Goal: Task Accomplishment & Management: Use online tool/utility

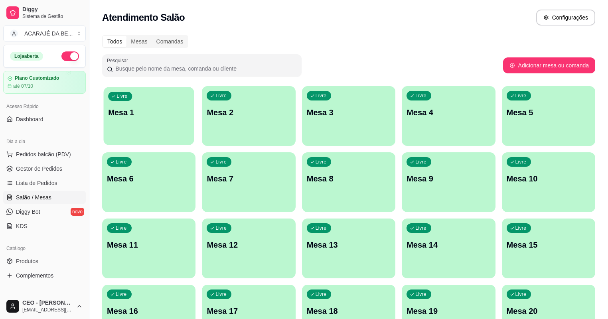
click at [151, 102] on div "Livre Mesa 1" at bounding box center [149, 111] width 91 height 49
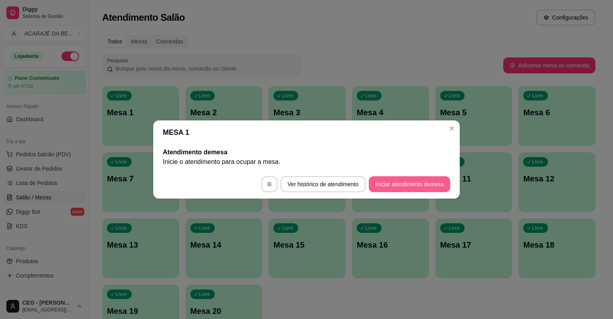
click at [413, 187] on button "Iniciar atendimento de mesa" at bounding box center [409, 184] width 81 height 16
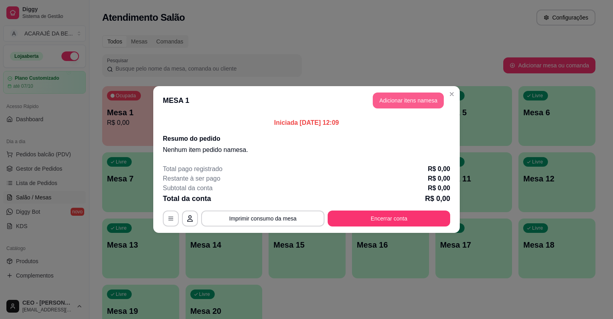
click at [388, 106] on button "Adicionar itens na mesa" at bounding box center [408, 101] width 71 height 16
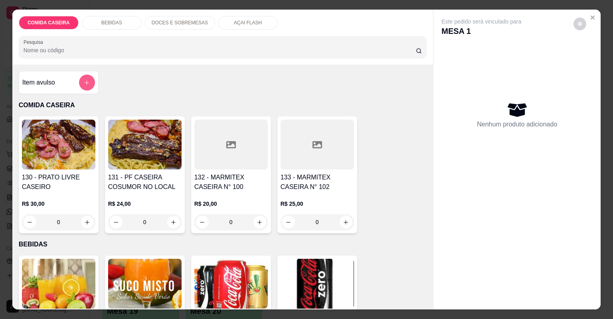
click at [84, 83] on icon "add-separate-item" at bounding box center [87, 83] width 6 height 6
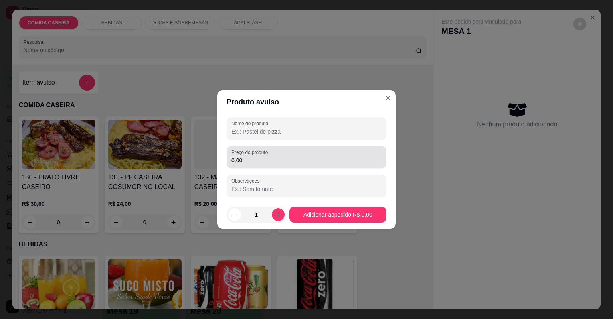
click at [292, 163] on input "0,00" at bounding box center [306, 160] width 150 height 8
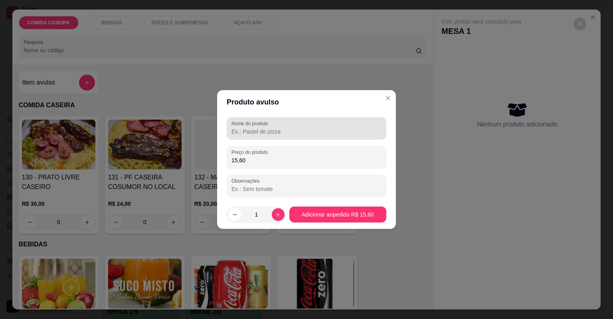
type input "15,60"
click at [273, 128] on input "Nome do produto" at bounding box center [306, 132] width 150 height 8
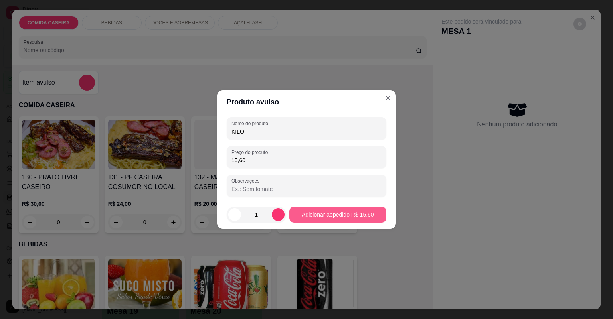
type input "KILO"
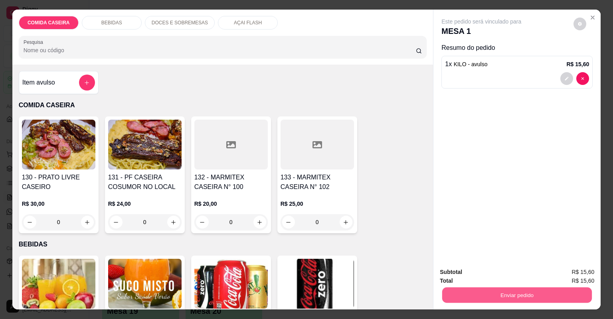
click at [545, 297] on button "Enviar pedido" at bounding box center [517, 296] width 150 height 16
click at [511, 279] on button "Não registrar e enviar pedido" at bounding box center [491, 275] width 81 height 15
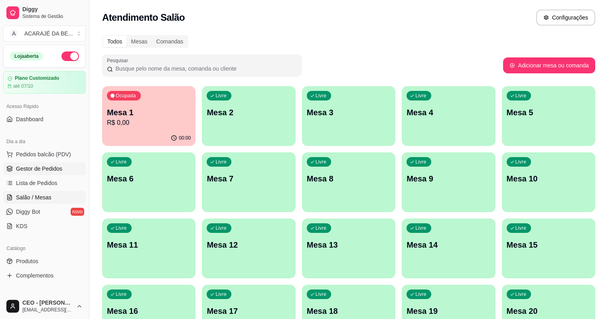
click at [27, 163] on link "Gestor de Pedidos" at bounding box center [44, 168] width 83 height 13
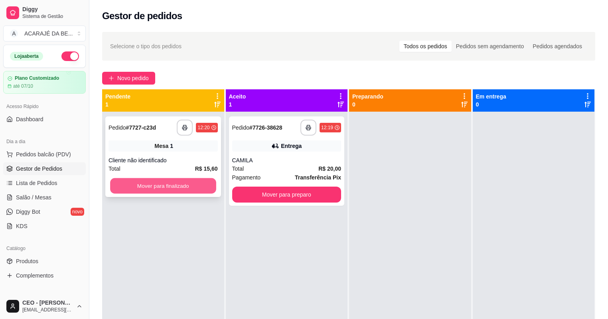
click at [154, 188] on button "Mover para finalizado" at bounding box center [163, 186] width 106 height 16
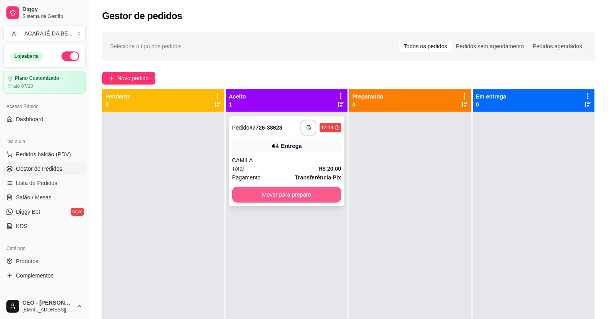
click at [299, 194] on button "Mover para preparo" at bounding box center [286, 195] width 109 height 16
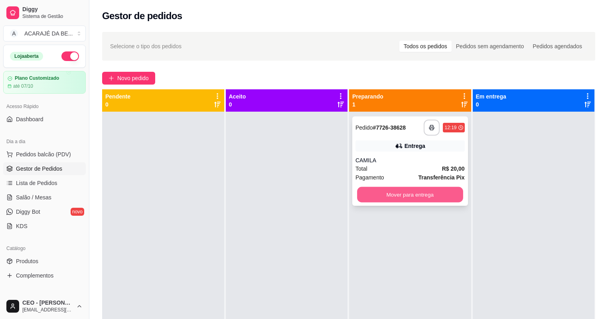
click at [402, 195] on button "Mover para entrega" at bounding box center [410, 195] width 106 height 16
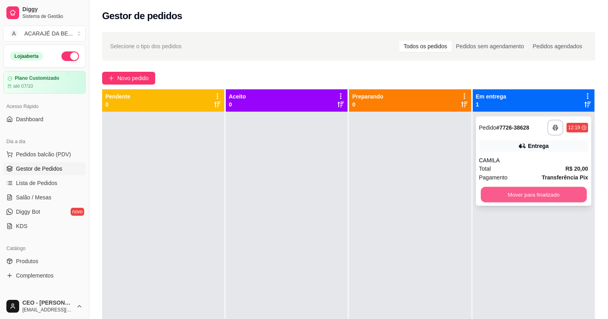
click at [524, 194] on button "Mover para finalizado" at bounding box center [534, 195] width 106 height 16
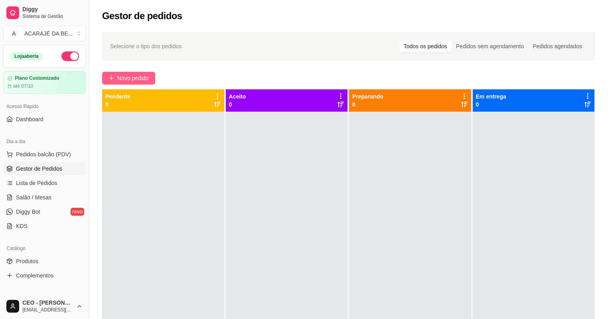
click at [134, 83] on button "Novo pedido" at bounding box center [128, 78] width 53 height 13
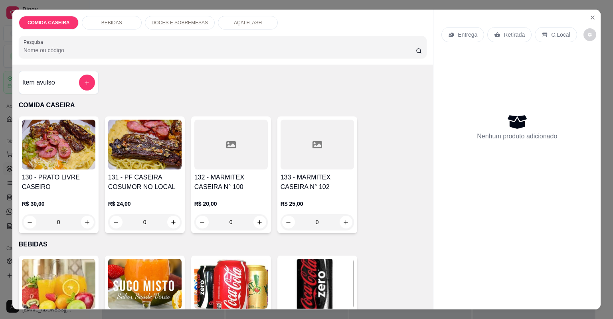
click at [328, 177] on h4 "133 - MARMITEX CASEIRA N° 102" at bounding box center [317, 182] width 73 height 19
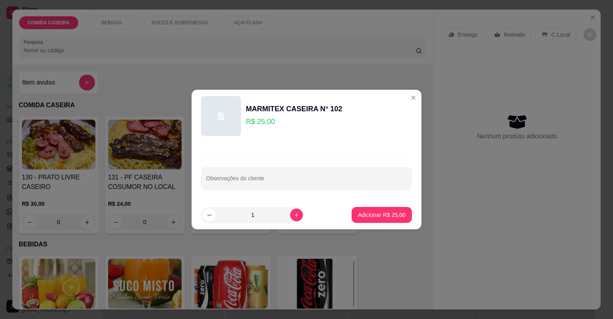
click at [289, 186] on div "Observações do cliente" at bounding box center [306, 178] width 211 height 22
paste input "Uma completa de 25 com filé de frango sem salada"
type input "Uma completa de 25 com filé de frango sem salada"
click at [370, 210] on button "Adicionar R$ 25,00" at bounding box center [382, 215] width 60 height 16
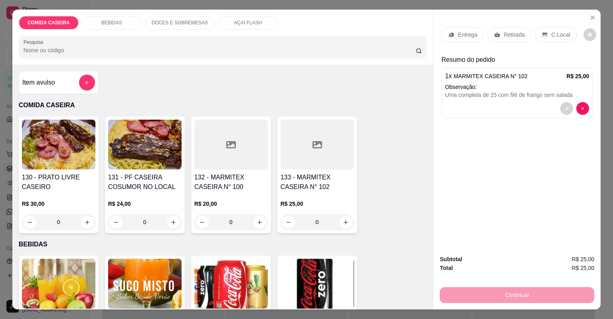
click at [510, 37] on p "Retirada" at bounding box center [514, 35] width 21 height 8
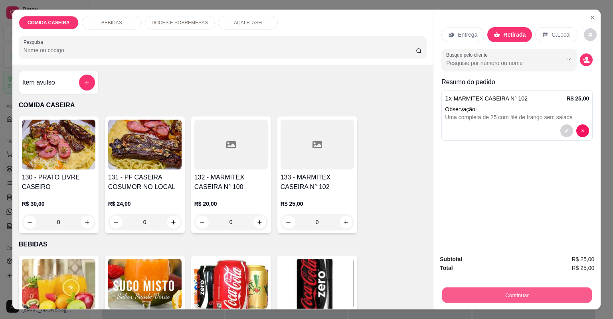
click at [455, 296] on button "Continuar" at bounding box center [517, 296] width 150 height 16
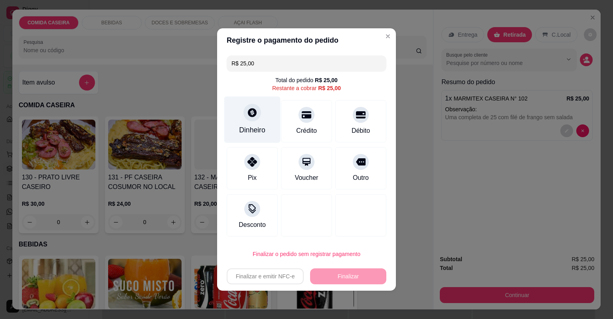
click at [261, 137] on div "Dinheiro" at bounding box center [252, 120] width 56 height 47
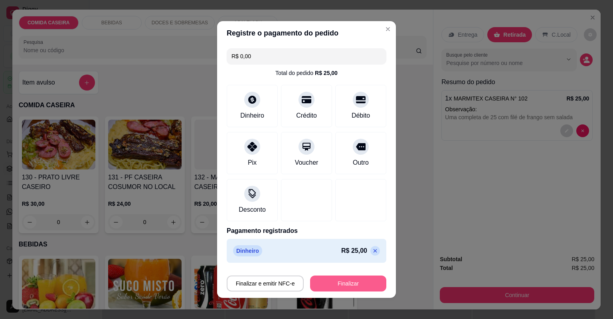
click at [344, 284] on button "Finalizar" at bounding box center [348, 284] width 76 height 16
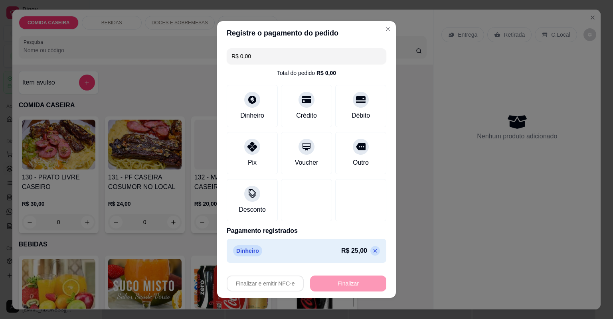
type input "-R$ 25,00"
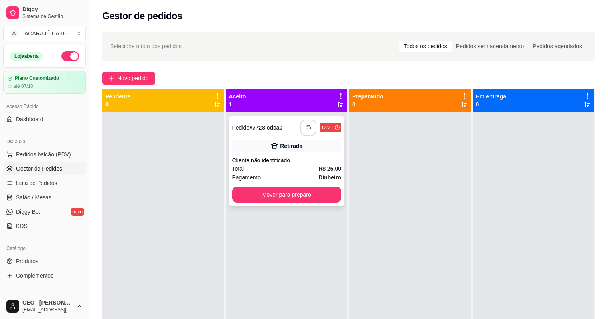
click at [303, 125] on button "button" at bounding box center [308, 128] width 16 height 16
click at [281, 200] on button "Mover para preparo" at bounding box center [286, 195] width 109 height 16
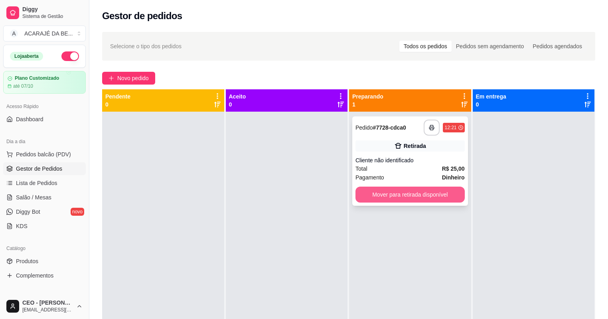
click at [409, 189] on button "Mover para retirada disponível" at bounding box center [410, 195] width 109 height 16
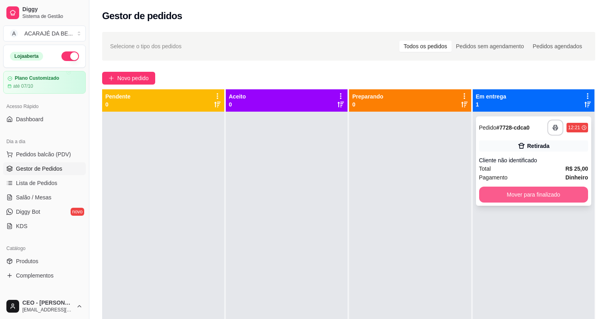
click at [538, 200] on button "Mover para finalizado" at bounding box center [533, 195] width 109 height 16
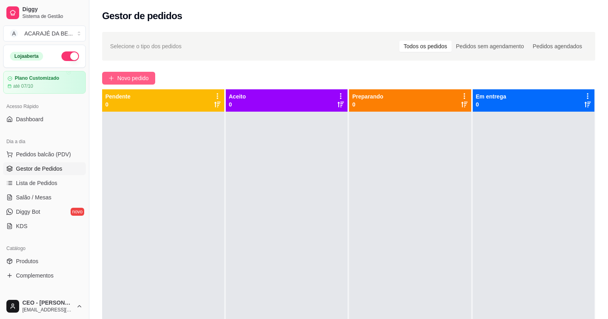
click at [115, 79] on button "Novo pedido" at bounding box center [128, 78] width 53 height 13
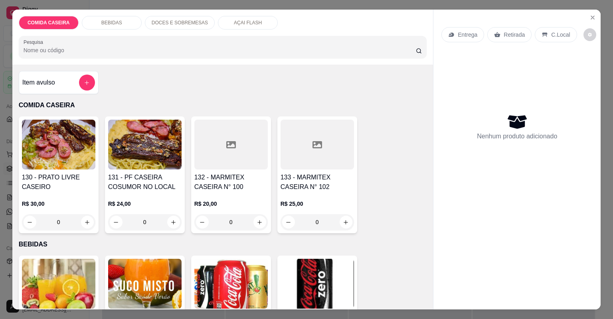
click at [300, 170] on div "133 - MARMITEX CASEIRA N° 102 R$ 25,00 0" at bounding box center [317, 175] width 80 height 117
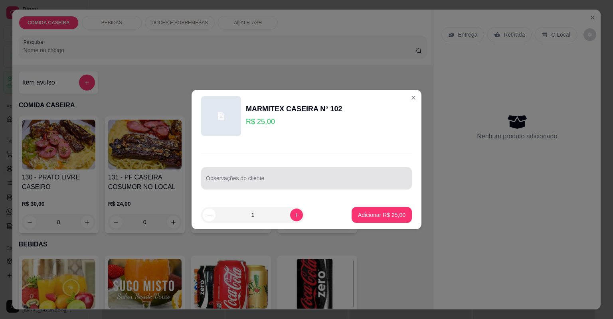
click at [243, 186] on div at bounding box center [306, 178] width 201 height 16
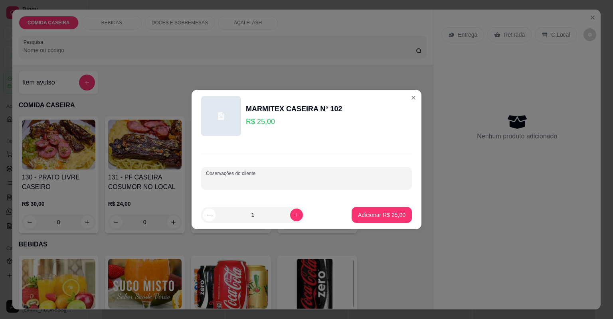
paste input "Uma marmita g proteína bife ao molho feijão tropeiro arroz sala e verduras"
type input "Uma marmita g proteína bife ao molho feijão tropeiro arroz sala e verduras"
click at [369, 212] on p "Adicionar R$ 25,00" at bounding box center [382, 215] width 46 height 8
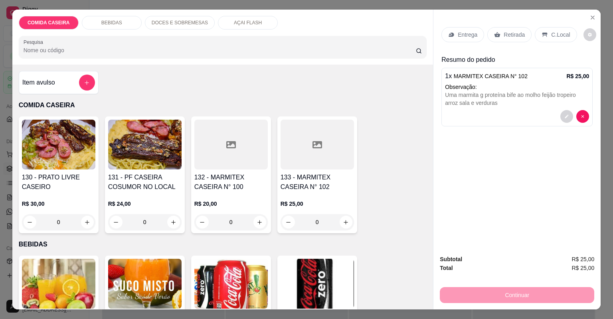
click at [472, 36] on p "Entrega" at bounding box center [468, 35] width 20 height 8
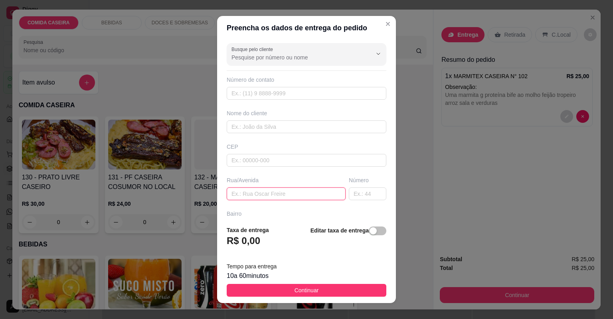
click at [275, 192] on input "text" at bounding box center [286, 194] width 119 height 13
paste input "Rua Rotary n 18 erisvelton pagamento cartão"
drag, startPoint x: 261, startPoint y: 194, endPoint x: 285, endPoint y: 195, distance: 23.6
click at [285, 195] on input "Rua Rotary n 18 erisvelton pagamento cartão" at bounding box center [286, 194] width 119 height 13
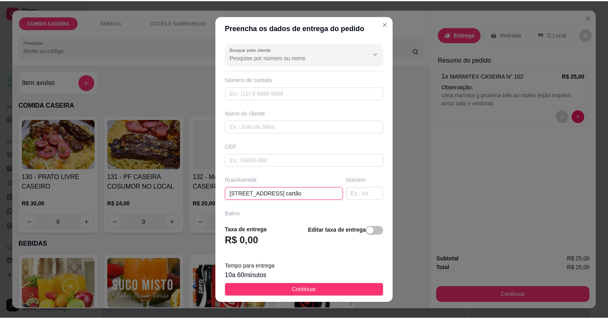
scroll to position [0, 0]
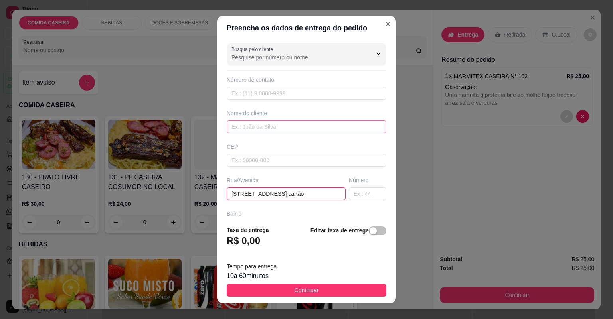
type input "Rua Rotary n 18 pagamento cartão"
click at [241, 130] on input "text" at bounding box center [307, 127] width 160 height 13
paste input "erisvelton"
click at [227, 128] on input "erisvelton" at bounding box center [307, 127] width 160 height 13
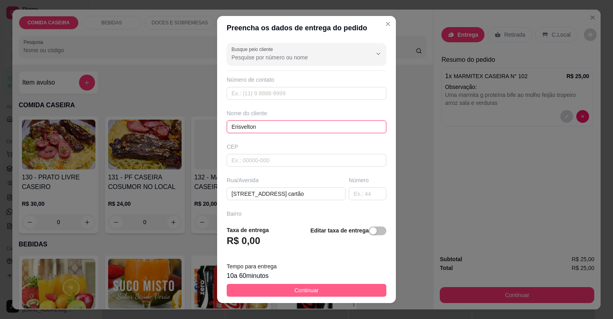
type input "Erisvelton"
click at [330, 287] on button "Continuar" at bounding box center [307, 290] width 160 height 13
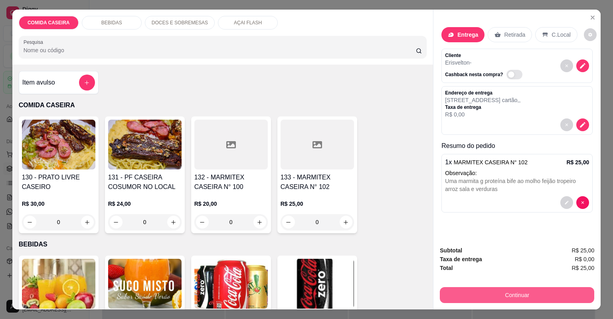
click at [440, 294] on button "Continuar" at bounding box center [517, 295] width 154 height 16
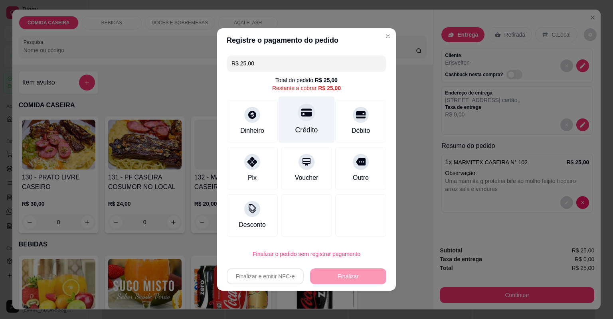
click at [314, 121] on div "Crédito" at bounding box center [307, 120] width 56 height 47
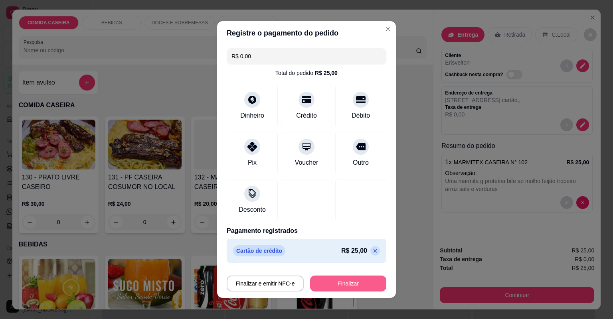
click at [354, 284] on button "Finalizar" at bounding box center [348, 284] width 76 height 16
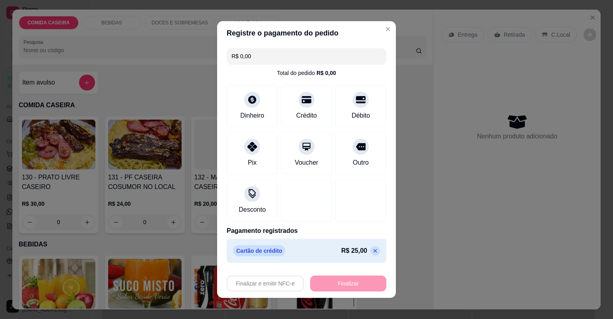
type input "-R$ 25,00"
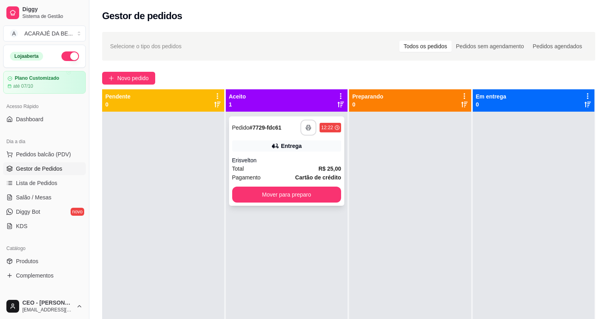
click at [309, 125] on icon "button" at bounding box center [309, 128] width 6 height 6
click at [322, 194] on button "Mover para preparo" at bounding box center [286, 195] width 109 height 16
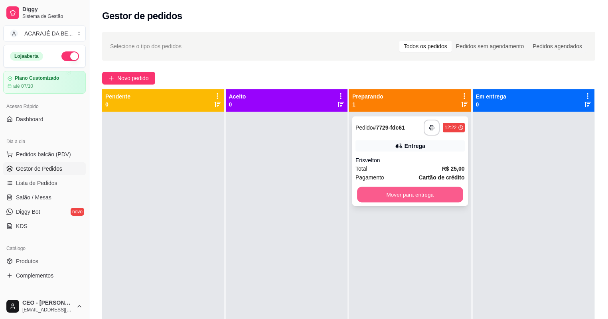
click at [428, 197] on button "Mover para entrega" at bounding box center [410, 195] width 106 height 16
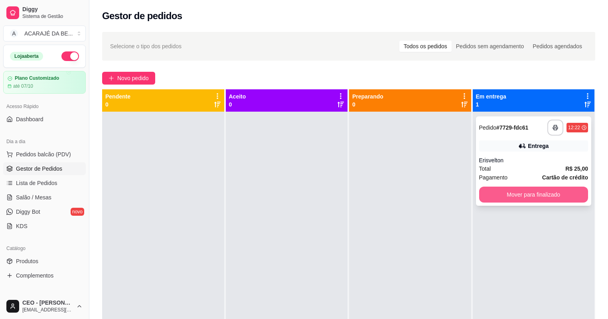
click at [540, 193] on button "Mover para finalizado" at bounding box center [533, 195] width 109 height 16
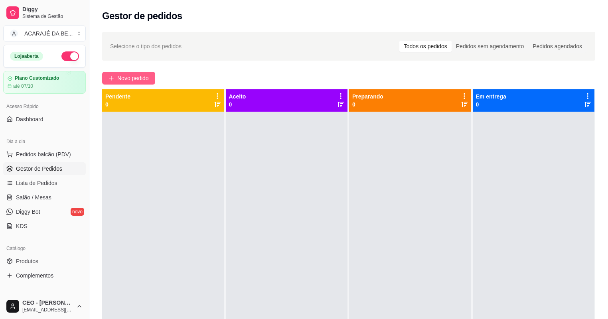
click at [139, 75] on span "Novo pedido" at bounding box center [133, 78] width 32 height 9
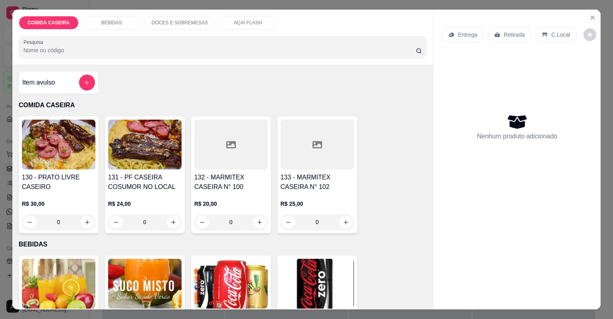
click at [251, 189] on h4 "132 - MARMITEX CASEIRA N° 100" at bounding box center [230, 182] width 73 height 19
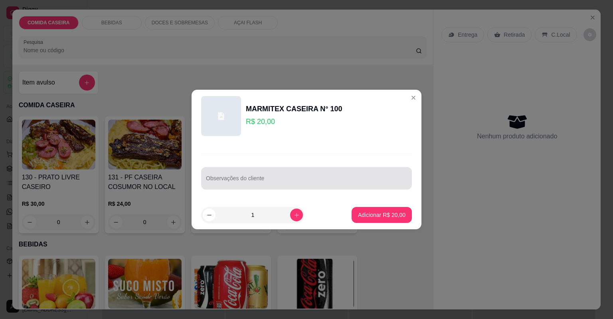
click at [243, 184] on input "Observações do cliente" at bounding box center [306, 182] width 201 height 8
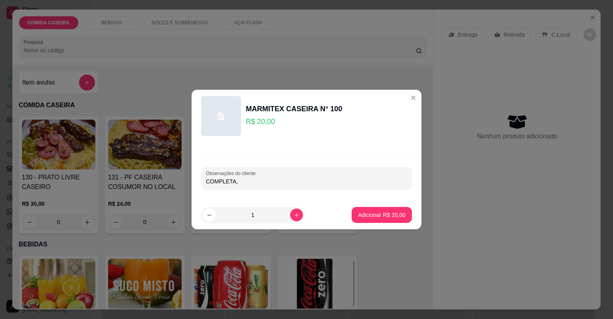
paste input "Carne Acebolada E Bife Ao Molho Feijao De Caldo"
type input "COMPLETA, Carne Acebolada E Bife Ao Molho Feijao De Caldo"
click at [362, 209] on button "Adicionar R$ 20,00" at bounding box center [382, 215] width 60 height 16
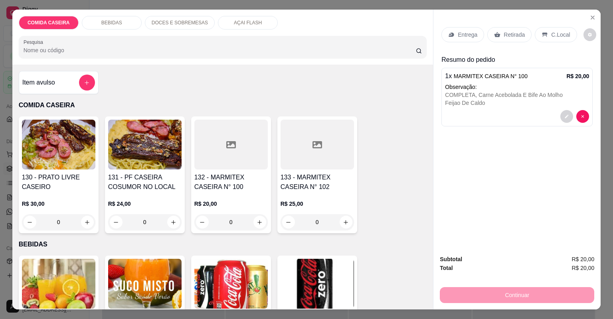
click at [458, 37] on p "Entrega" at bounding box center [468, 35] width 20 height 8
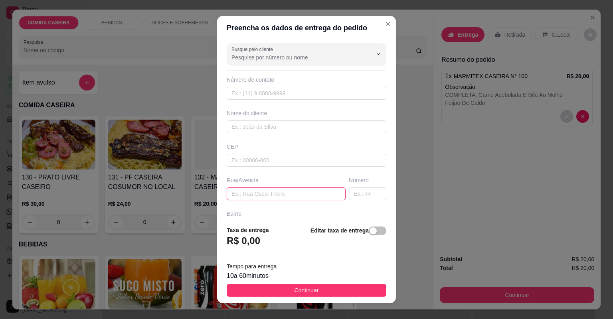
click at [260, 195] on input "text" at bounding box center [286, 194] width 119 height 13
paste input "Posto Relírlquia"
type input "Posto Relíquia"
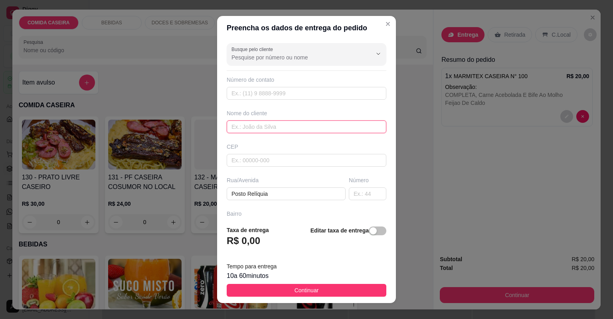
click at [235, 131] on input "text" at bounding box center [307, 127] width 160 height 13
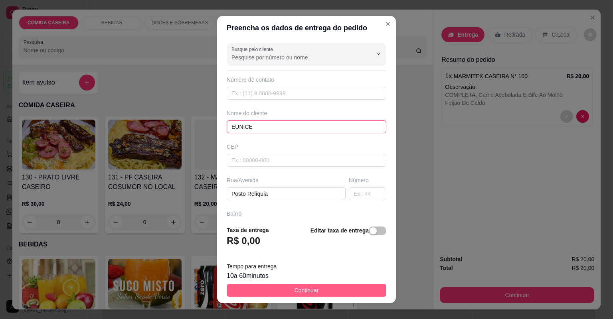
type input "EUNICE"
click at [326, 287] on button "Continuar" at bounding box center [307, 290] width 160 height 13
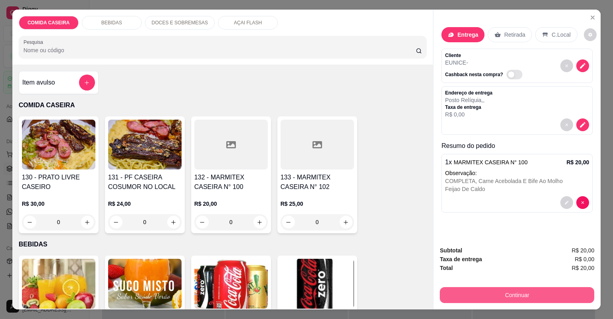
click at [479, 289] on button "Continuar" at bounding box center [517, 295] width 154 height 16
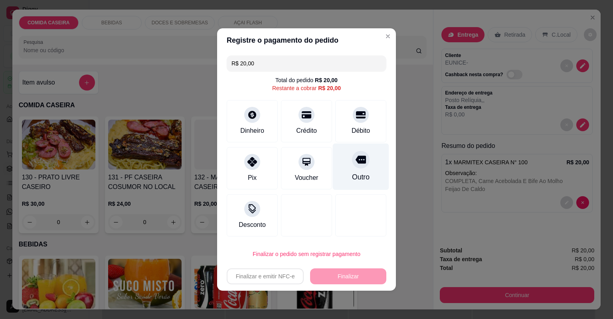
click at [369, 173] on div "Outro" at bounding box center [361, 167] width 56 height 47
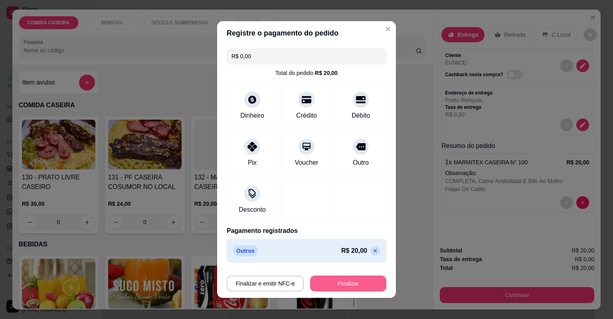
click at [326, 282] on button "Finalizar" at bounding box center [348, 284] width 76 height 16
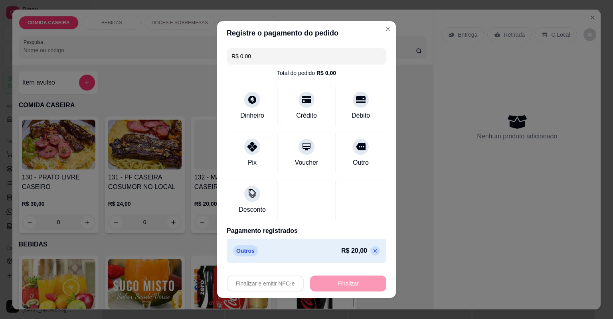
type input "-R$ 20,00"
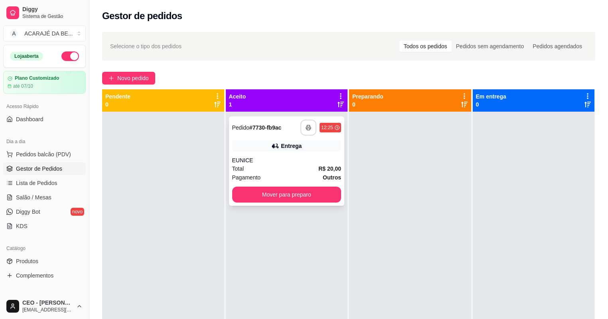
click at [302, 127] on button "button" at bounding box center [308, 128] width 16 height 16
click at [285, 192] on button "Mover para preparo" at bounding box center [286, 195] width 109 height 16
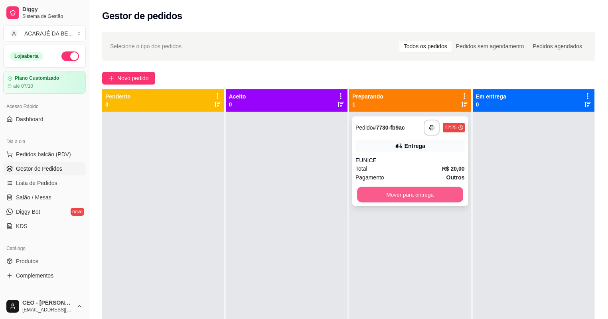
click at [401, 200] on button "Mover para entrega" at bounding box center [410, 195] width 106 height 16
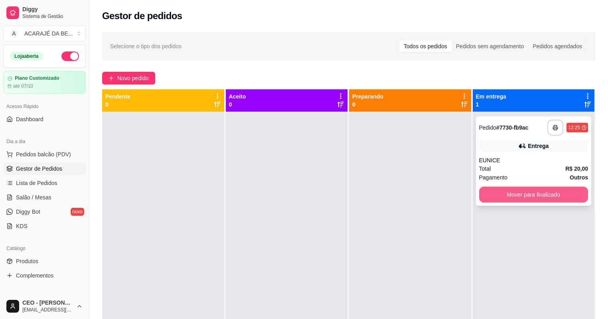
click at [506, 195] on button "Mover para finalizado" at bounding box center [533, 195] width 109 height 16
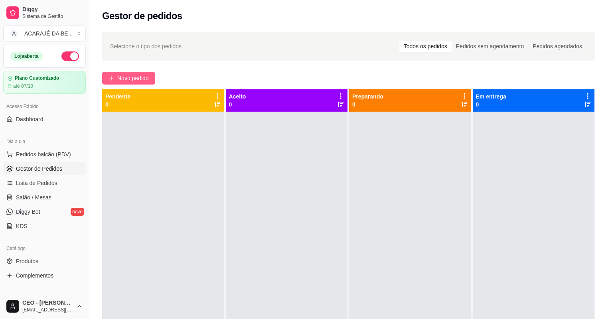
click at [141, 79] on span "Novo pedido" at bounding box center [133, 78] width 32 height 9
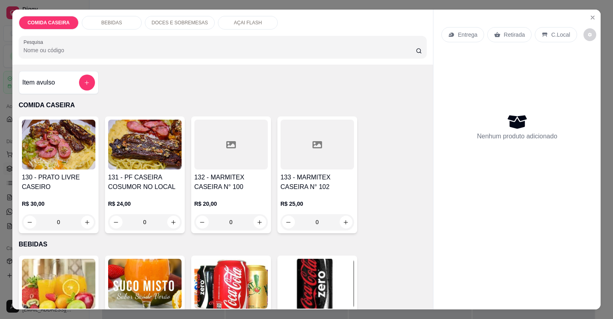
click at [320, 174] on h4 "133 - MARMITEX CASEIRA N° 102" at bounding box center [317, 182] width 73 height 19
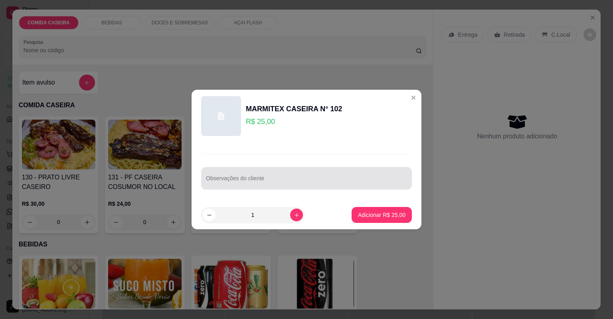
click at [259, 171] on div at bounding box center [306, 178] width 201 height 16
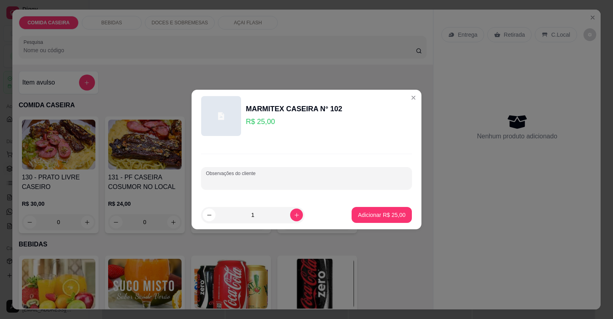
paste input "Arroz temperado Macarrão Purê de batata Feijão tropeiro Farofa de jabá Filé de …"
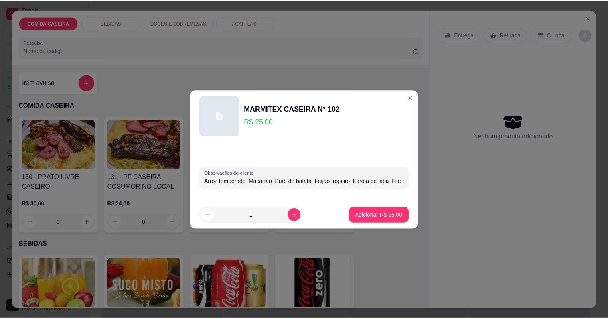
scroll to position [0, 107]
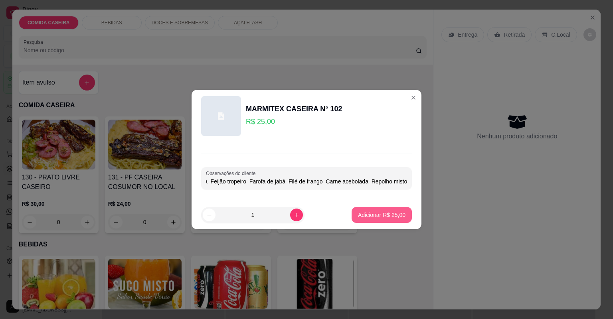
type input "Arroz temperado Macarrão Purê de batata Feijão tropeiro Farofa de jabá Filé de …"
click at [380, 216] on p "Adicionar R$ 25,00" at bounding box center [381, 215] width 47 height 8
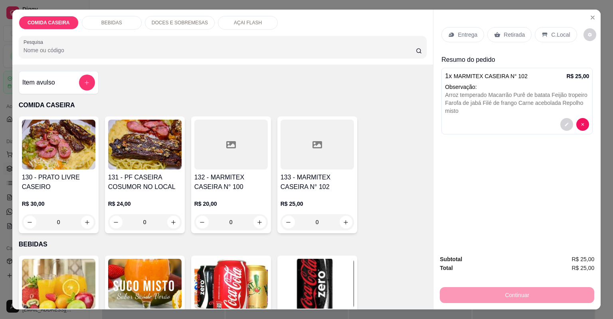
click at [455, 38] on div "Entrega" at bounding box center [462, 34] width 43 height 15
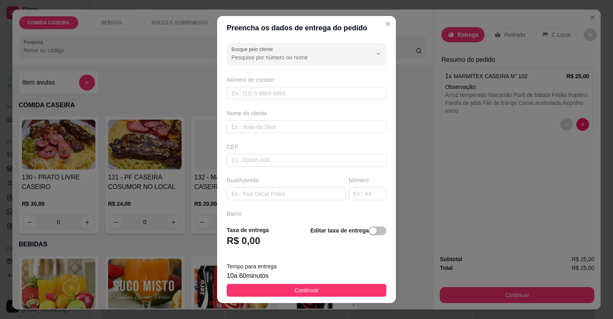
click at [297, 136] on div "Busque pelo cliente Número de contato Nome do cliente CEP Rua/Avenida Número Ba…" at bounding box center [306, 130] width 179 height 180
click at [290, 128] on input "text" at bounding box center [307, 127] width 160 height 13
type input "r"
type input "RUAN"
click at [253, 198] on input "text" at bounding box center [286, 194] width 119 height 13
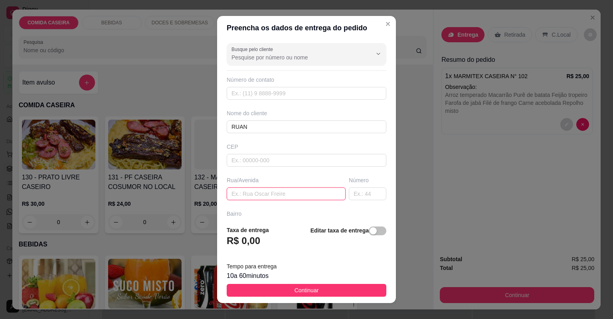
paste input "rua Francisco Xavier, 44"
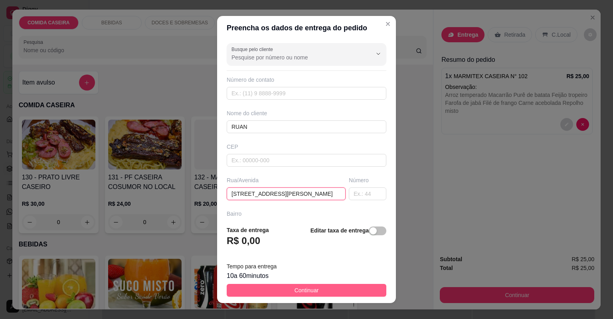
type input "rua Francisco Xavier, 44"
click at [289, 290] on button "Continuar" at bounding box center [307, 290] width 160 height 13
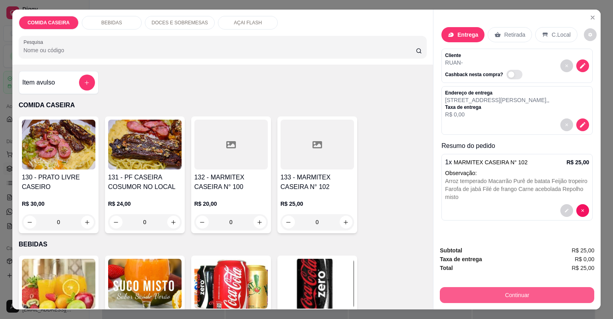
click at [457, 290] on button "Continuar" at bounding box center [517, 295] width 154 height 16
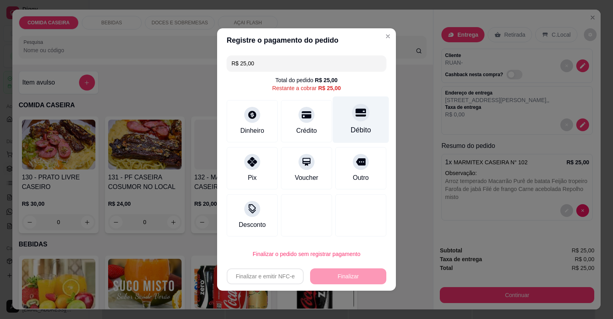
click at [353, 118] on div at bounding box center [361, 113] width 18 height 18
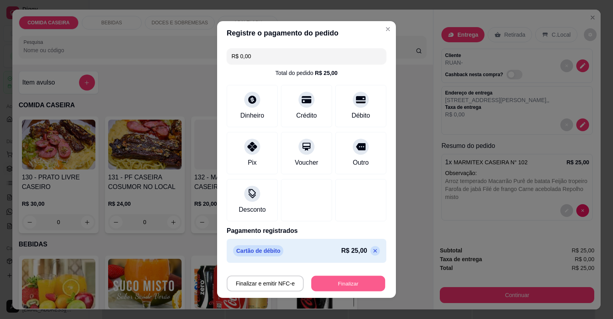
click at [357, 288] on button "Finalizar" at bounding box center [348, 284] width 74 height 16
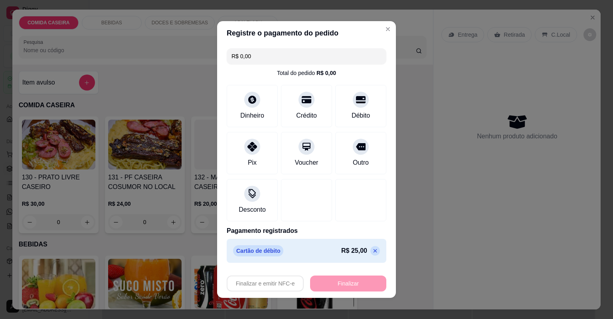
type input "-R$ 25,00"
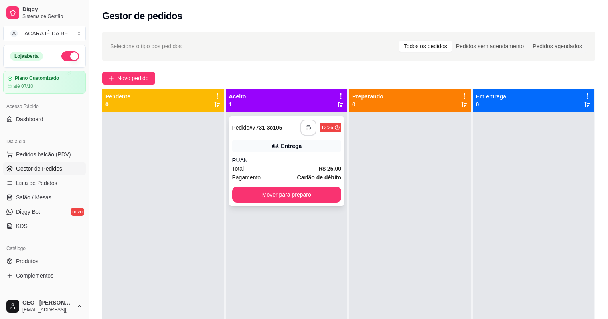
click at [306, 125] on icon "button" at bounding box center [309, 128] width 6 height 6
click at [254, 191] on button "Mover para preparo" at bounding box center [286, 195] width 109 height 16
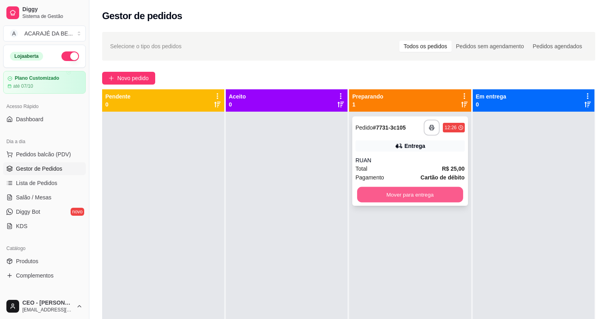
click at [377, 198] on button "Mover para entrega" at bounding box center [410, 195] width 106 height 16
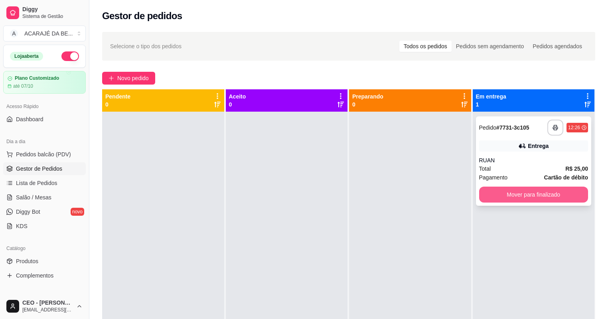
click at [498, 190] on button "Mover para finalizado" at bounding box center [533, 195] width 109 height 16
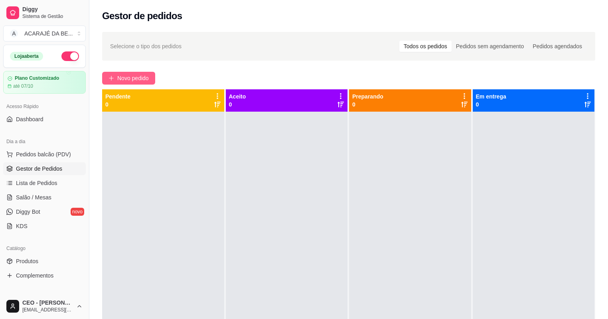
click at [152, 75] on button "Novo pedido" at bounding box center [128, 78] width 53 height 13
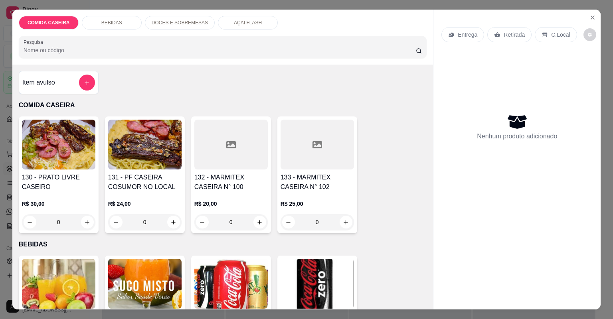
click at [229, 192] on div "R$ 20,00 0" at bounding box center [230, 211] width 73 height 38
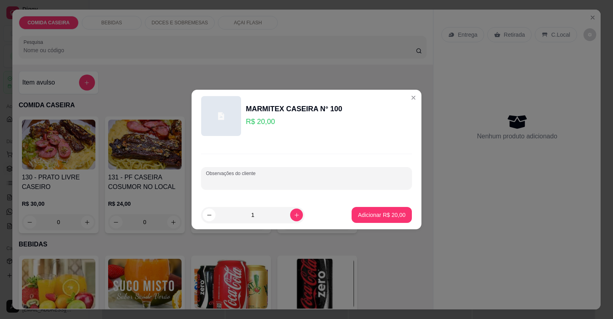
click at [244, 180] on div "Observações do cliente" at bounding box center [306, 178] width 211 height 22
paste input "Feijão com caldqqo, arroz branco, macarrão com molho, purê de batata, farofa bi…"
type input "Feijão com caldqqo, arroz branco, macarrão com molho, purê de batata, farofa bi…"
click at [390, 212] on p "Adicionar R$ 20,00" at bounding box center [381, 215] width 47 height 8
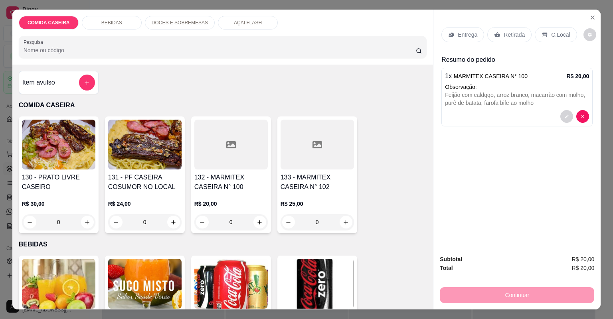
click at [463, 39] on div "Entrega" at bounding box center [462, 34] width 43 height 15
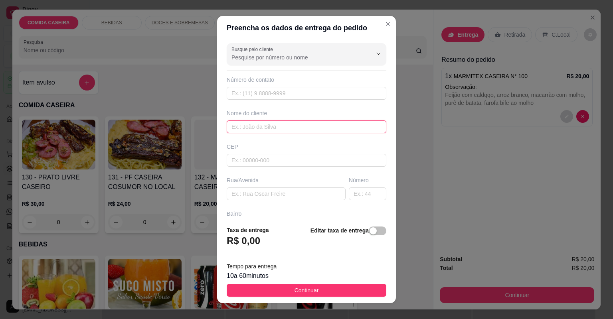
click at [273, 130] on input "text" at bounding box center [307, 127] width 160 height 13
click at [263, 130] on input "text" at bounding box center [307, 127] width 160 height 13
type input "[PERSON_NAME]"
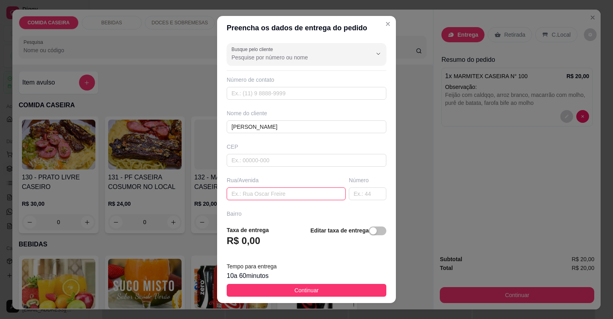
click at [314, 192] on input "text" at bounding box center [286, 194] width 119 height 13
paste input "Av marinalva"
type input "Av marinalva"
click at [376, 198] on div "Busque pelo cliente Número de contato Nome do cliente SIMONE CEP Rua/Avenida Av…" at bounding box center [306, 130] width 179 height 180
click at [362, 194] on input "text" at bounding box center [368, 194] width 38 height 13
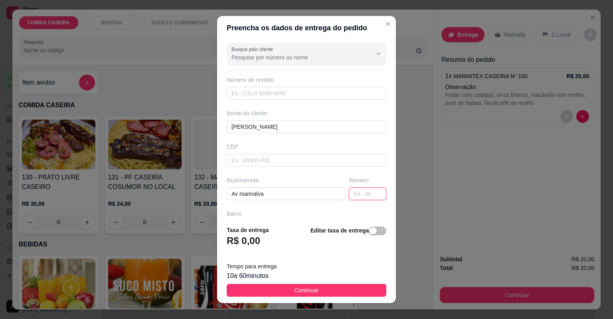
click at [362, 194] on input "text" at bounding box center [368, 194] width 38 height 13
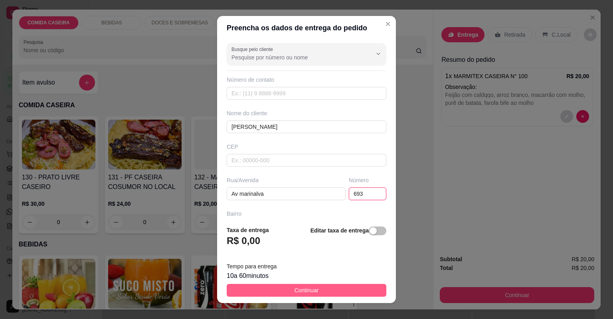
type input "693"
click at [327, 292] on button "Continuar" at bounding box center [307, 290] width 160 height 13
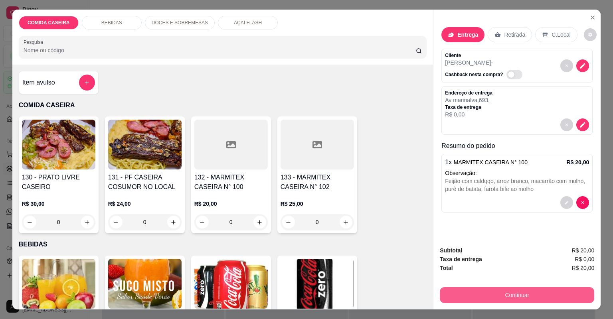
click at [465, 288] on button "Continuar" at bounding box center [517, 295] width 154 height 16
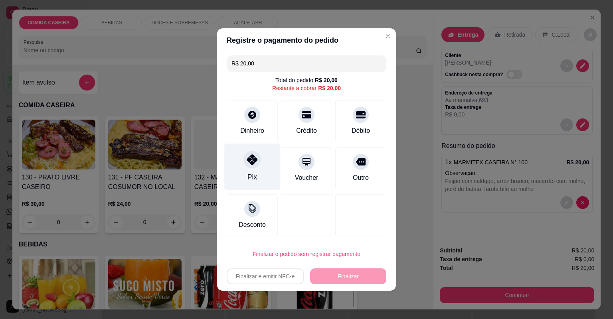
click at [242, 164] on div "Pix" at bounding box center [252, 167] width 56 height 47
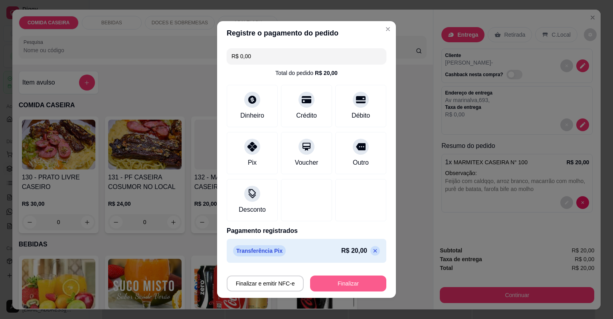
click at [330, 282] on button "Finalizar" at bounding box center [348, 284] width 76 height 16
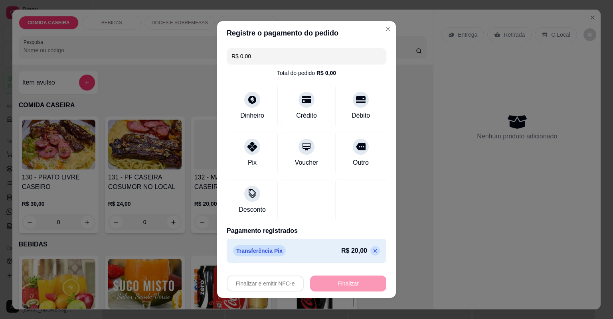
type input "-R$ 20,00"
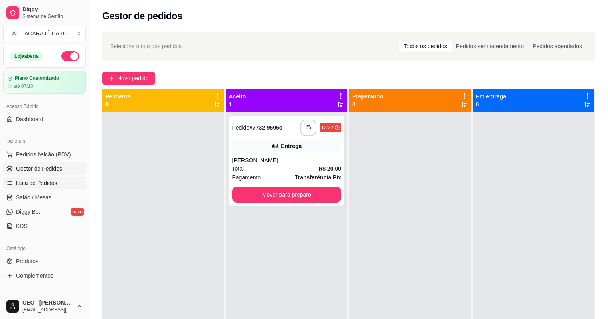
click at [39, 181] on span "Lista de Pedidos" at bounding box center [37, 183] width 42 height 8
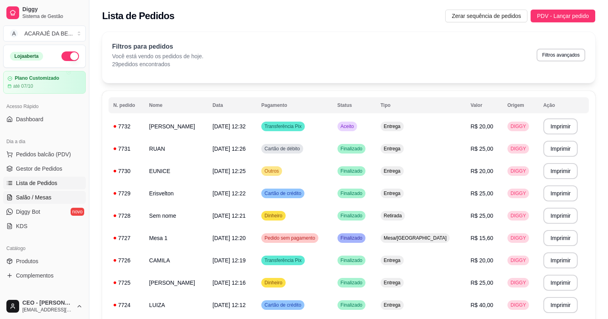
click at [50, 195] on link "Salão / Mesas" at bounding box center [44, 197] width 83 height 13
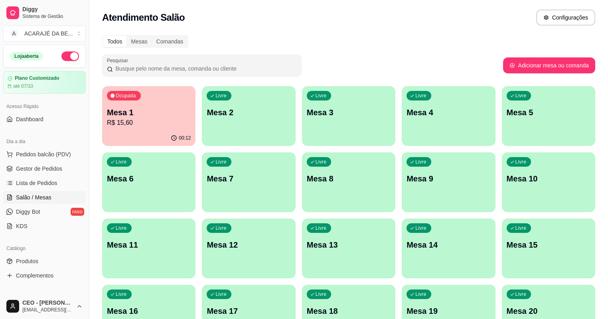
click at [191, 173] on p "Mesa 6" at bounding box center [149, 178] width 84 height 11
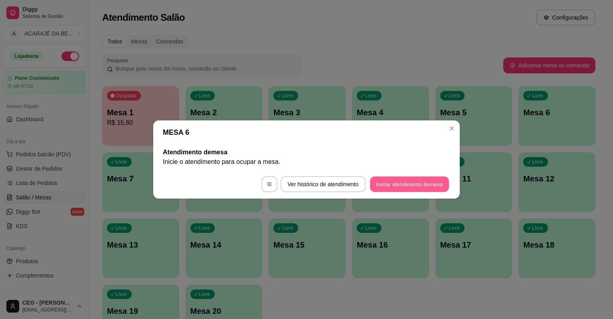
click at [400, 185] on button "Iniciar atendimento de mesa" at bounding box center [409, 185] width 79 height 16
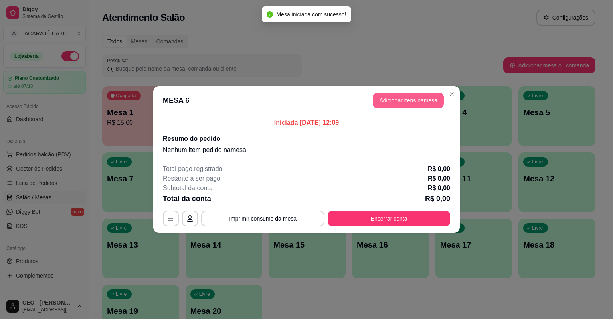
click at [388, 105] on button "Adicionar itens na mesa" at bounding box center [408, 101] width 71 height 16
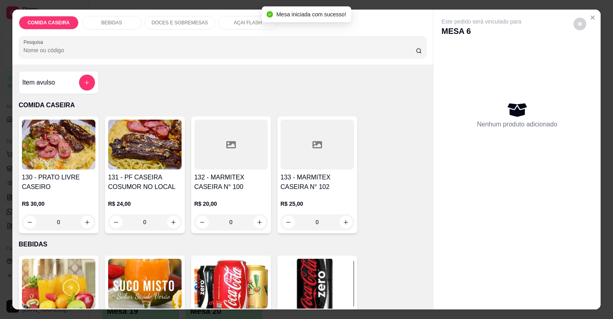
click at [79, 88] on div at bounding box center [87, 83] width 16 height 16
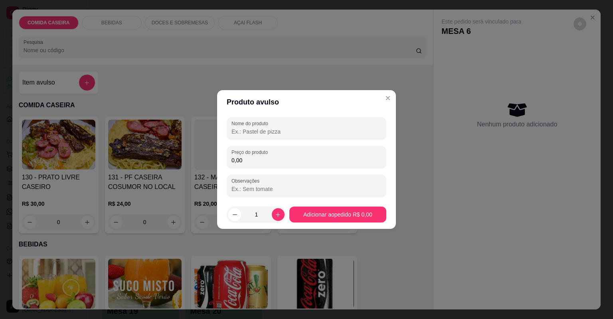
click at [274, 170] on div "Nome do produto Preço do produto 0,00 Observações" at bounding box center [307, 157] width 160 height 80
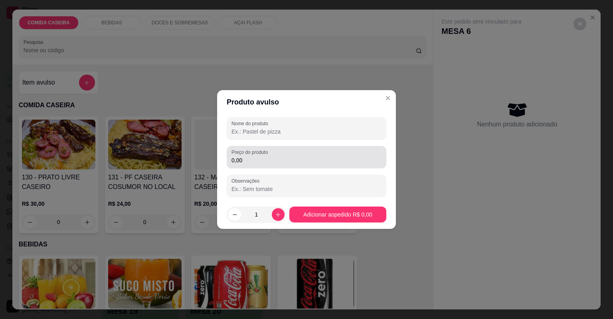
click at [268, 160] on input "0,00" at bounding box center [306, 160] width 150 height 8
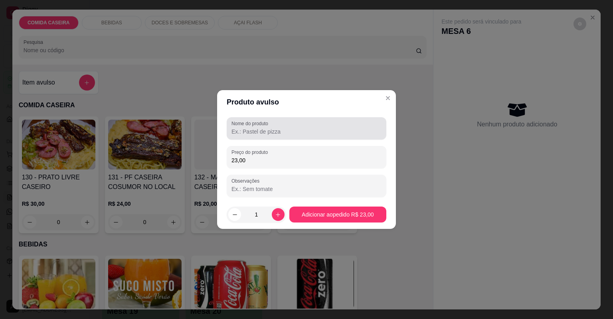
type input "23,00"
click at [327, 125] on div at bounding box center [306, 129] width 150 height 16
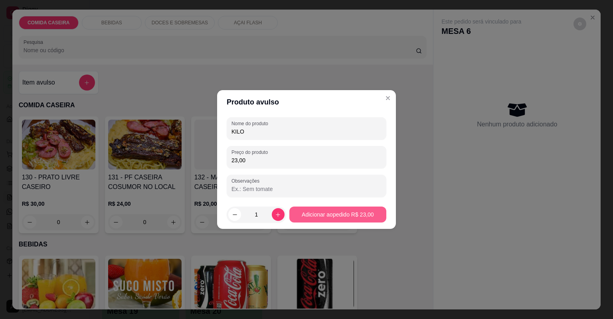
type input "KILO"
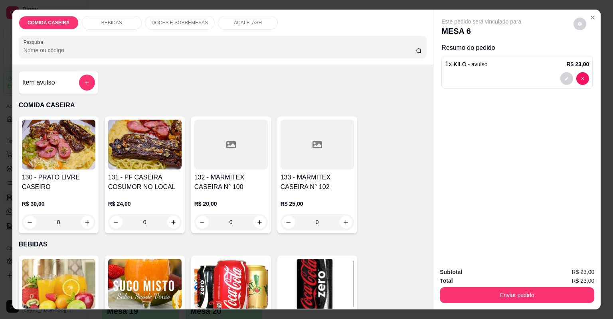
click at [72, 75] on div "Item avulso" at bounding box center [58, 83] width 73 height 16
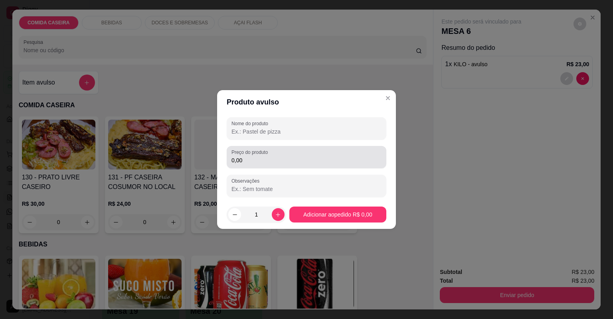
click at [272, 151] on div "0,00" at bounding box center [306, 157] width 150 height 16
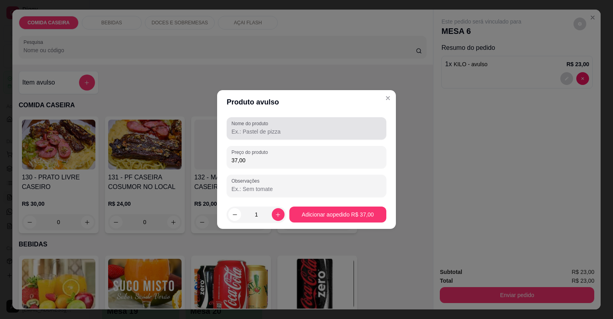
type input "37,00"
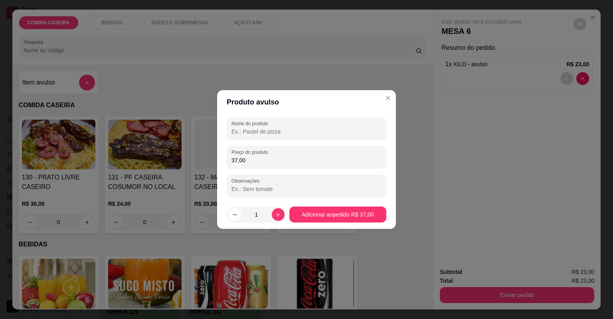
click at [325, 134] on input "Nome do produto" at bounding box center [306, 132] width 150 height 8
type input "KILO"
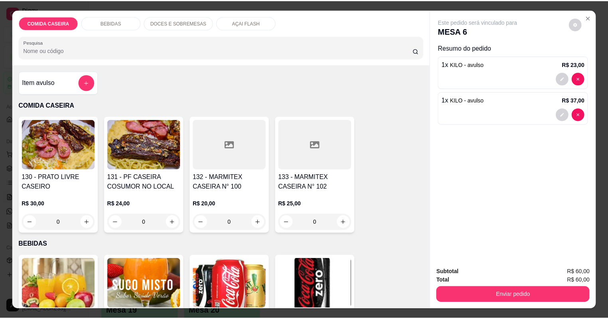
scroll to position [32, 0]
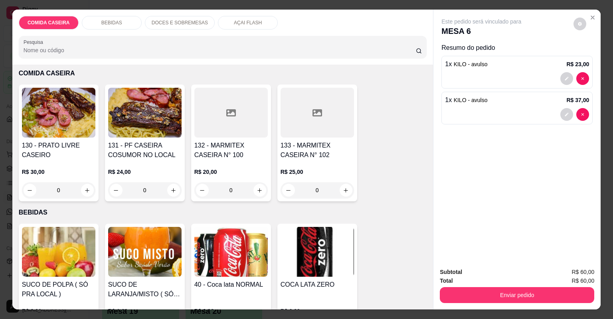
click at [70, 259] on img at bounding box center [58, 252] width 73 height 50
click at [117, 255] on img at bounding box center [144, 252] width 73 height 50
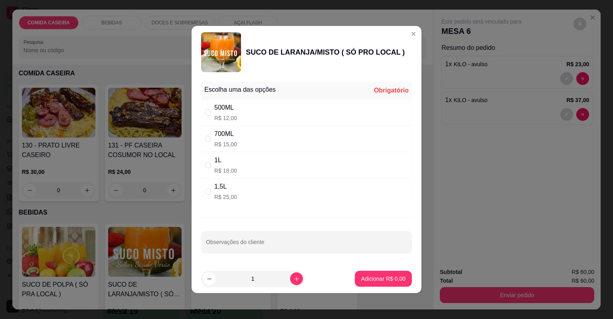
click at [306, 114] on div "500ML R$ 12,00" at bounding box center [306, 112] width 211 height 26
radio input "true"
click at [366, 283] on button "Adicionar R$ 12,00" at bounding box center [382, 279] width 60 height 16
type input "1"
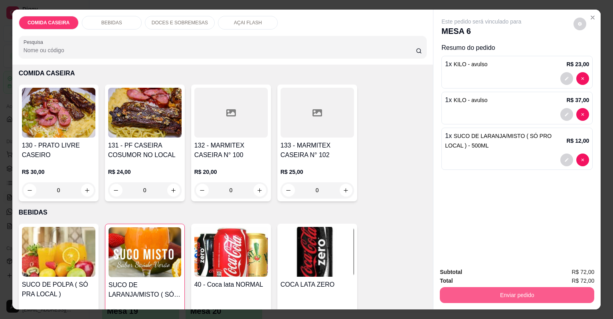
click at [474, 291] on button "Enviar pedido" at bounding box center [517, 295] width 154 height 16
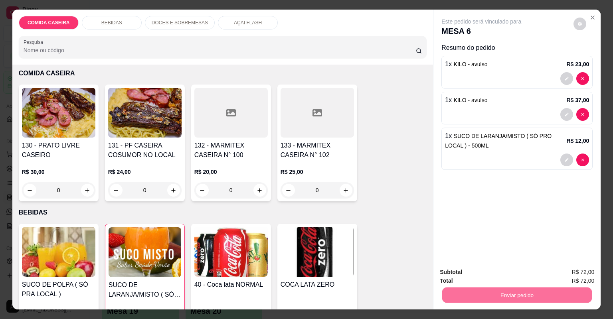
click at [469, 270] on button "Não registrar e enviar pedido" at bounding box center [491, 275] width 83 height 15
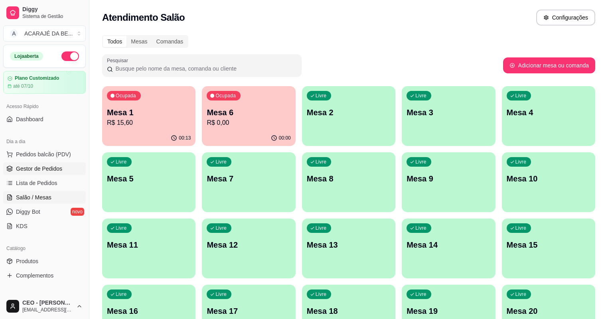
click at [47, 168] on span "Gestor de Pedidos" at bounding box center [39, 169] width 46 height 8
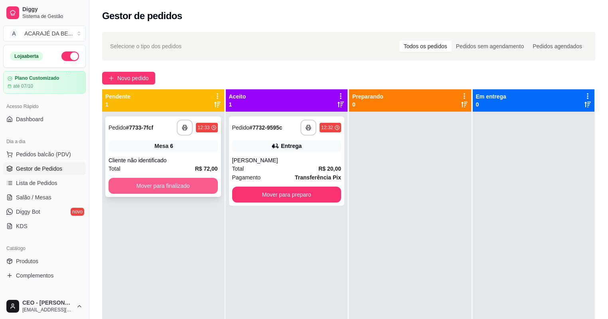
click at [186, 183] on button "Mover para finalizado" at bounding box center [163, 186] width 109 height 16
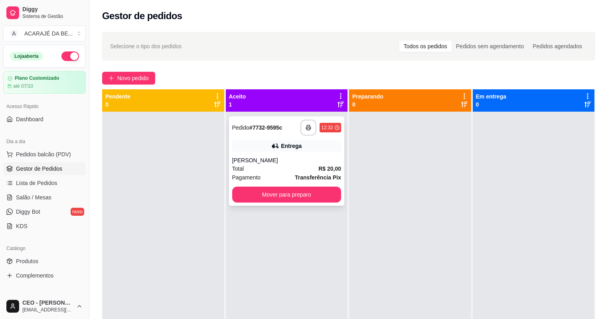
click at [270, 173] on div "Pagamento Transferência Pix" at bounding box center [286, 177] width 109 height 9
click at [312, 131] on button "button" at bounding box center [308, 128] width 16 height 16
click at [321, 193] on button "Mover para preparo" at bounding box center [286, 195] width 109 height 16
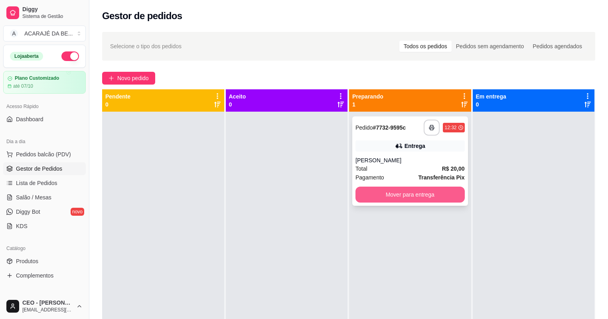
click at [420, 196] on button "Mover para entrega" at bounding box center [410, 195] width 109 height 16
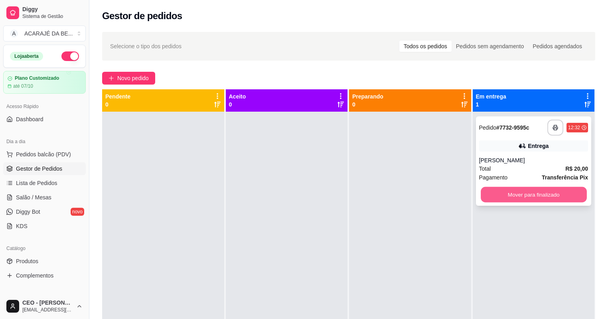
click at [547, 194] on button "Mover para finalizado" at bounding box center [534, 195] width 106 height 16
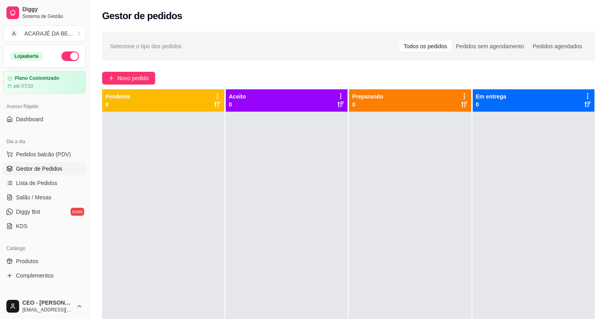
click at [143, 71] on div "Selecione o tipo dos pedidos Todos os pedidos Pedidos sem agendamento Pedidos a…" at bounding box center [348, 222] width 519 height 391
click at [147, 75] on span "Novo pedido" at bounding box center [133, 78] width 32 height 9
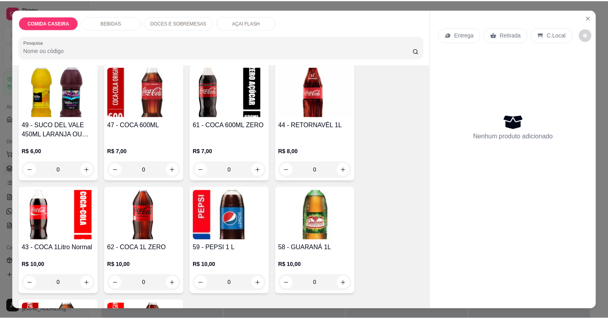
scroll to position [607, 0]
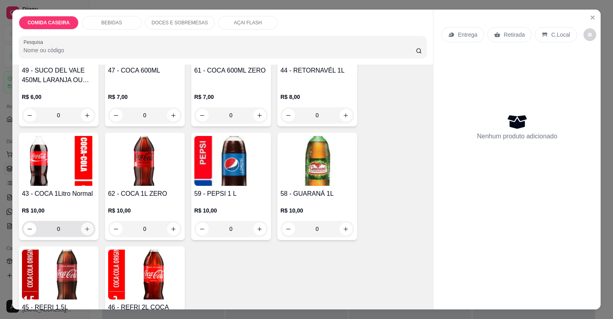
click at [88, 229] on button "increase-product-quantity" at bounding box center [87, 229] width 13 height 13
type input "1"
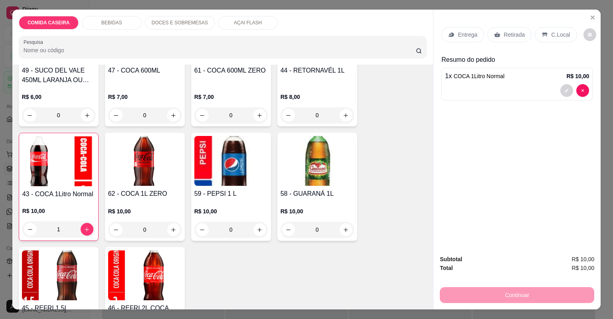
click at [508, 38] on p "Retirada" at bounding box center [514, 35] width 21 height 8
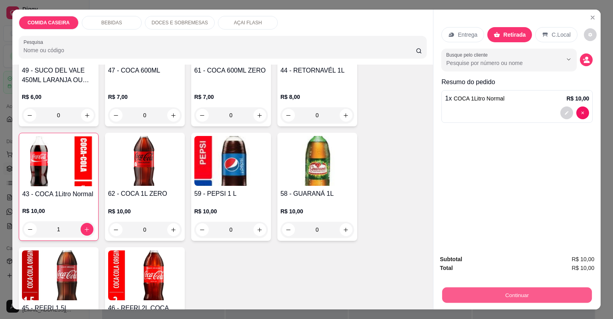
click at [517, 301] on button "Continuar" at bounding box center [517, 296] width 150 height 16
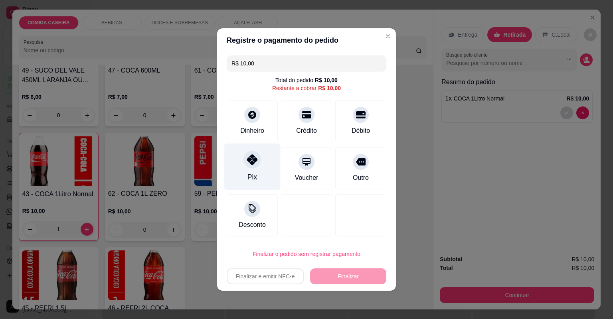
click at [253, 157] on icon at bounding box center [252, 159] width 10 height 10
type input "R$ 0,00"
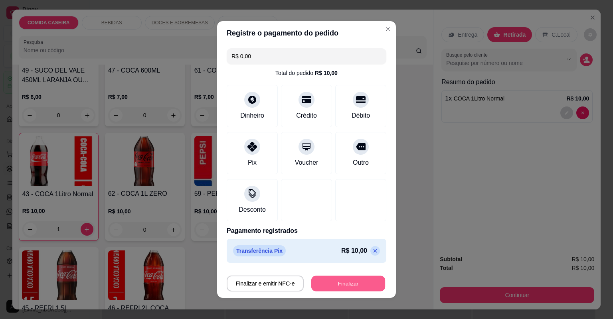
click at [329, 281] on button "Finalizar" at bounding box center [348, 284] width 74 height 16
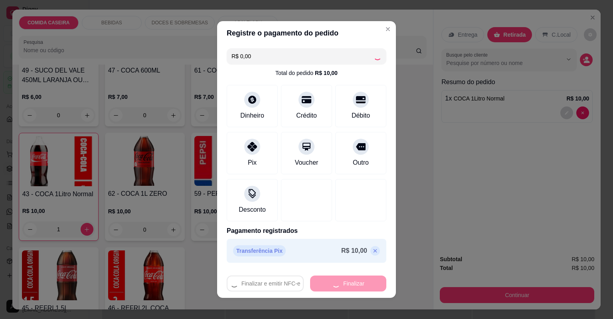
type input "0"
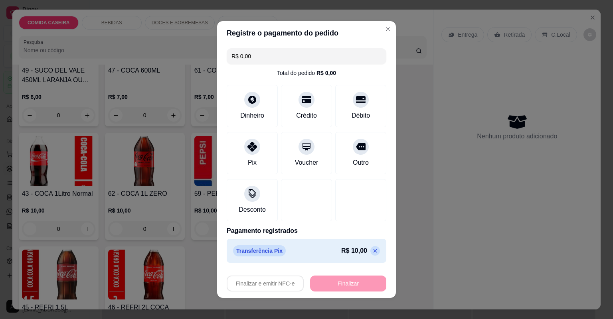
type input "-R$ 10,00"
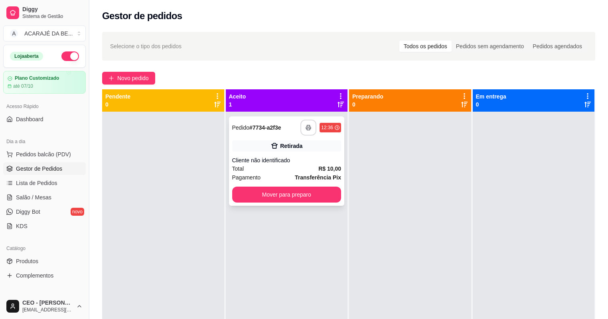
click at [306, 130] on icon "button" at bounding box center [309, 128] width 6 height 6
click at [293, 188] on button "Mover para preparo" at bounding box center [286, 195] width 109 height 16
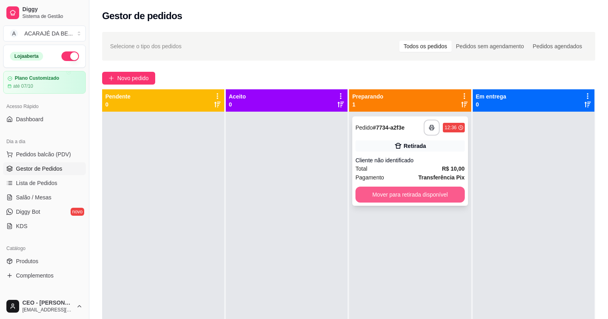
click at [423, 195] on button "Mover para retirada disponível" at bounding box center [410, 195] width 109 height 16
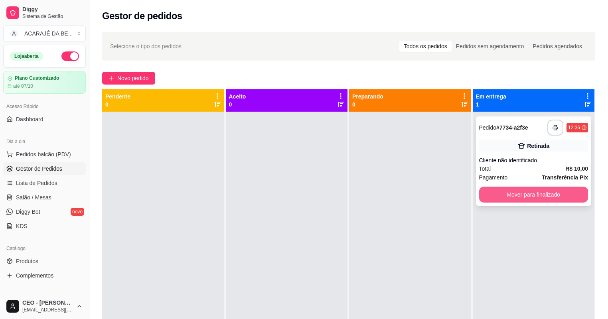
click at [526, 198] on button "Mover para finalizado" at bounding box center [533, 195] width 109 height 16
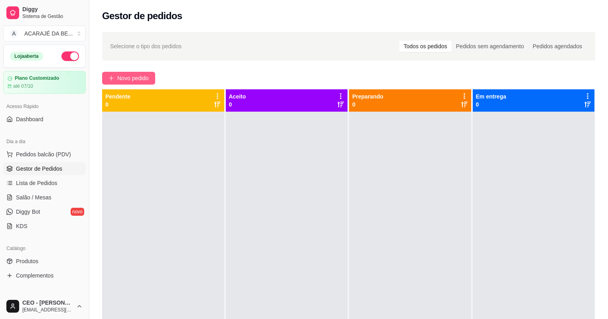
drag, startPoint x: 140, startPoint y: 81, endPoint x: 142, endPoint y: 73, distance: 7.6
click at [142, 73] on button "Novo pedido" at bounding box center [128, 78] width 53 height 13
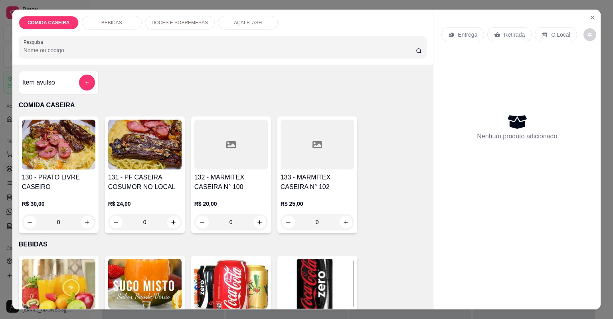
click at [206, 174] on h4 "132 - MARMITEX CASEIRA N° 100" at bounding box center [230, 182] width 73 height 19
click at [312, 169] on div at bounding box center [317, 145] width 73 height 50
click at [239, 136] on div at bounding box center [230, 145] width 73 height 50
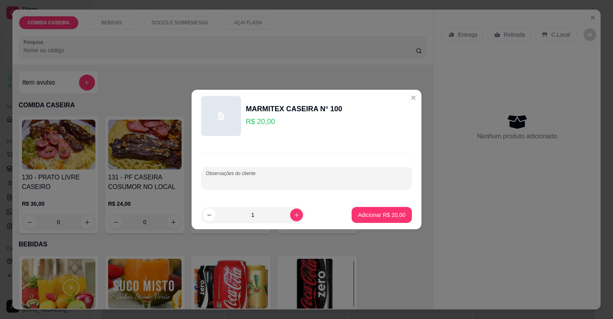
click at [254, 179] on input "Observações do cliente" at bounding box center [306, 182] width 201 height 8
paste input "Macarrão ao molho, filé de frango, purê de batata"
paste input "salada de maionese"
type input "Macarrão ao molho, filé de frango, purê de batata,salada de maionese"
click at [374, 212] on p "Adicionar R$ 20,00" at bounding box center [381, 215] width 47 height 8
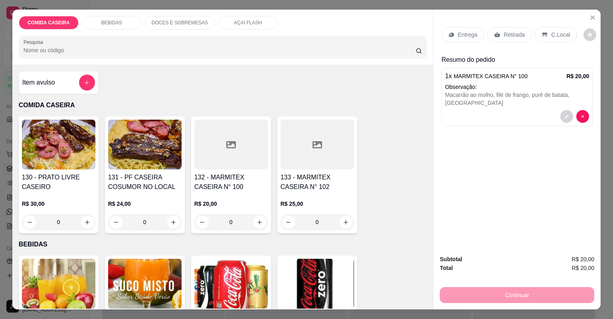
click at [465, 42] on div "Entrega Retirada C.Local" at bounding box center [516, 35] width 151 height 28
click at [464, 40] on div "Entrega" at bounding box center [462, 34] width 43 height 15
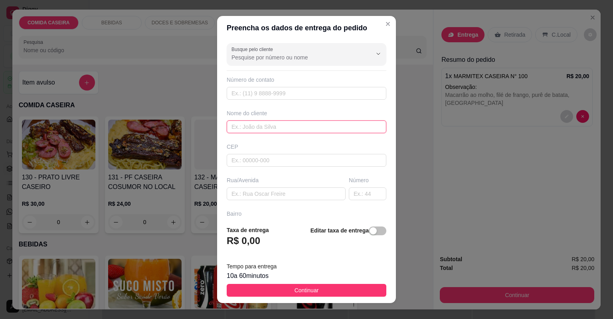
click at [255, 125] on input "text" at bounding box center [307, 127] width 160 height 13
type input "fABIO"
click at [253, 200] on div "Busque pelo cliente Número de contato Nome do cliente fABIO CEP Rua/Avenida Núm…" at bounding box center [306, 130] width 179 height 180
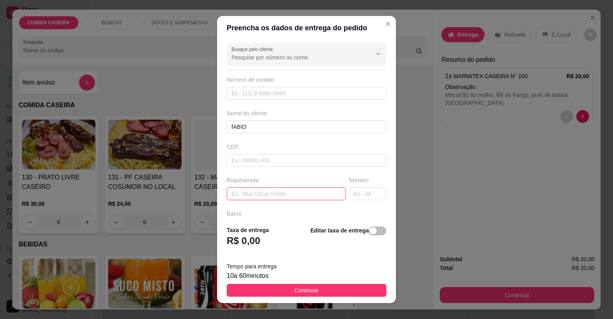
click at [255, 199] on input "text" at bounding box center [286, 194] width 119 height 13
paste input "Rua Jucelino Kubitschek"
paste input "Em frente a casa de Milena de Oxóssi"
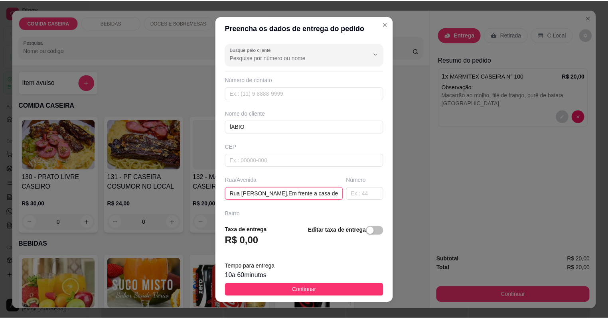
scroll to position [0, 49]
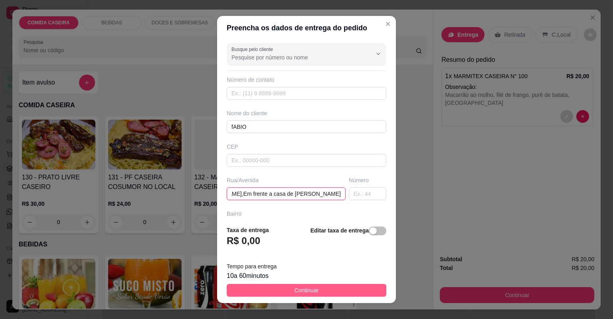
type input "Rua Jucelino Kubitschek,Em frente a casa de Milena de Oxóssi"
click at [335, 287] on button "Continuar" at bounding box center [307, 290] width 160 height 13
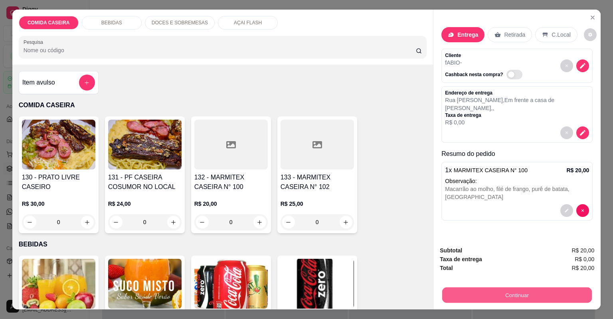
click at [500, 293] on button "Continuar" at bounding box center [517, 296] width 150 height 16
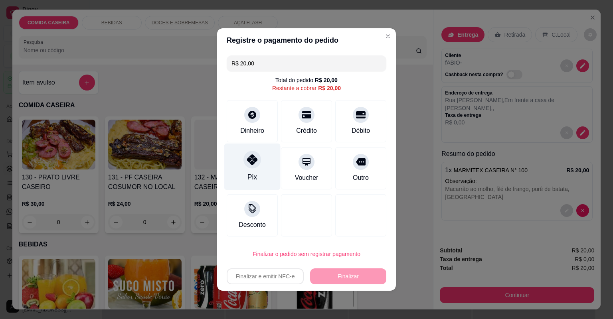
click at [260, 174] on div "Pix" at bounding box center [252, 167] width 56 height 47
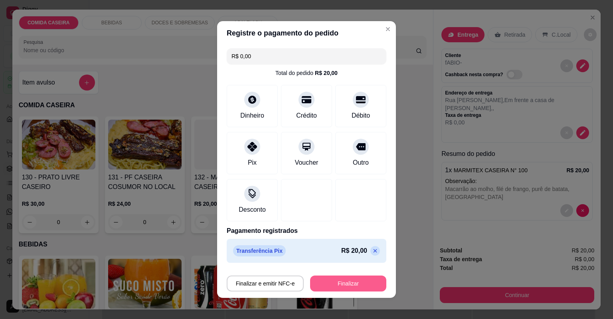
click at [338, 278] on button "Finalizar" at bounding box center [348, 284] width 76 height 16
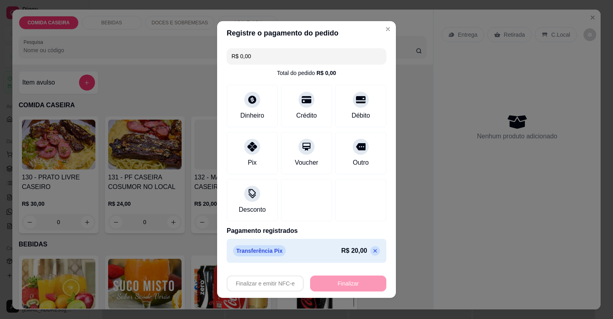
type input "-R$ 20,00"
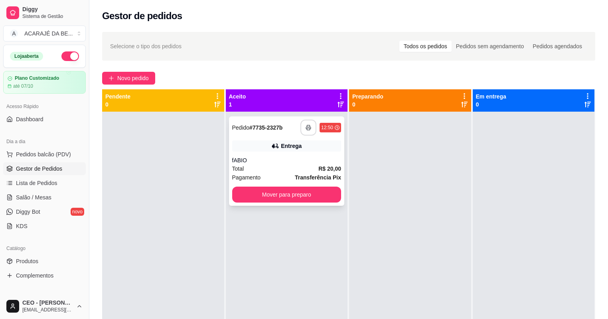
click at [306, 126] on icon "button" at bounding box center [309, 128] width 6 height 6
click at [298, 194] on button "Mover para preparo" at bounding box center [286, 195] width 109 height 16
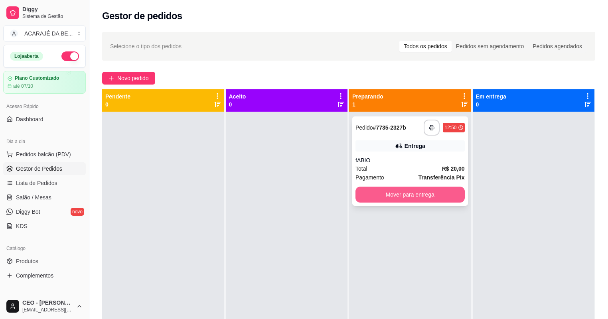
click at [409, 190] on button "Mover para entrega" at bounding box center [410, 195] width 109 height 16
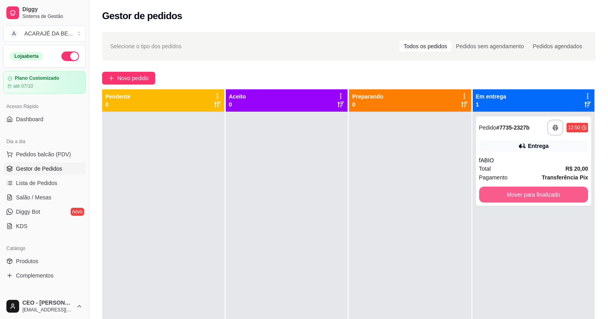
click at [502, 190] on button "Mover para finalizado" at bounding box center [533, 195] width 109 height 16
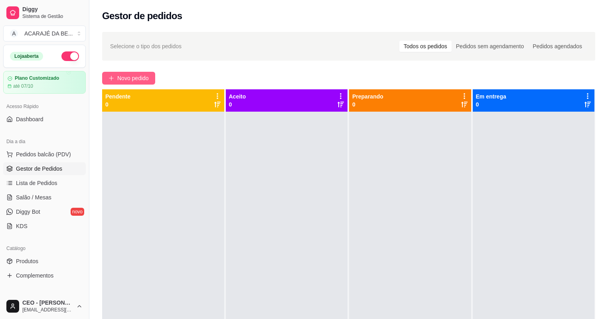
click at [135, 81] on span "Novo pedido" at bounding box center [133, 78] width 32 height 9
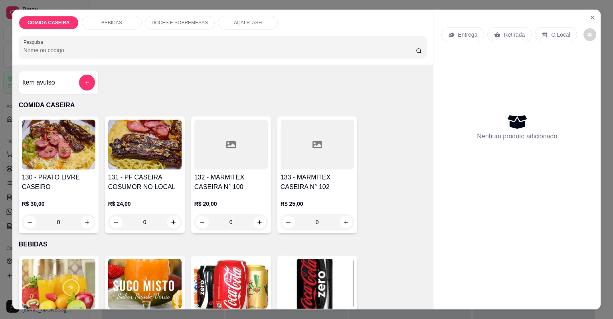
click at [231, 174] on h4 "132 - MARMITEX CASEIRA N° 100" at bounding box center [230, 182] width 73 height 19
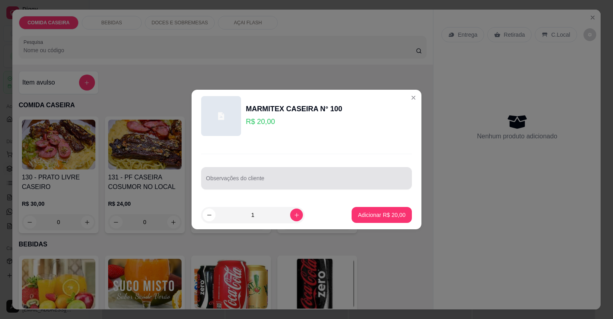
click at [265, 176] on div at bounding box center [306, 178] width 201 height 16
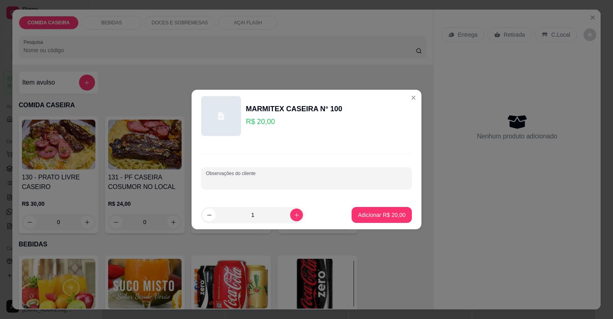
paste input "Quero arroz feijão caldo purê de batata salada de beterraba com maionese carne …"
type input "Quero arroz feijão caldo purê de batata salada de beterraba com maionese carne …"
click at [370, 214] on p "Adicionar R$ 20,00" at bounding box center [381, 215] width 47 height 8
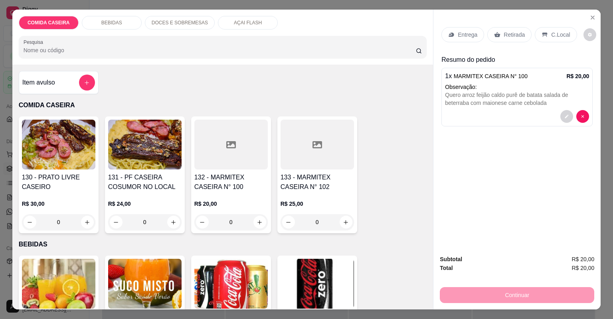
click at [461, 35] on p "Entrega" at bounding box center [468, 35] width 20 height 8
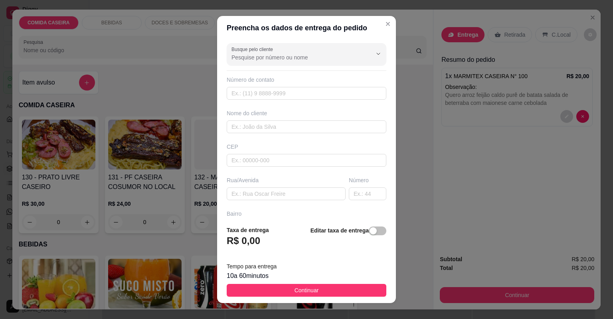
click at [282, 118] on div "Nome do cliente" at bounding box center [306, 121] width 163 height 24
click at [287, 125] on input "text" at bounding box center [307, 127] width 160 height 13
type input "CAROLINE"
click at [271, 197] on input "text" at bounding box center [286, 194] width 119 height 13
paste input "Bairro Glória casa de nem do som"
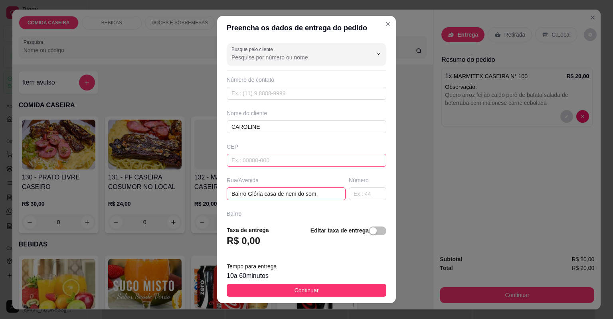
paste input "Descendo o chapéu de Iza que"
click at [295, 195] on input "Bairro Glória casa de nem do som,Descendo o chapéu de Iza que" at bounding box center [286, 194] width 119 height 13
paste input "No final"
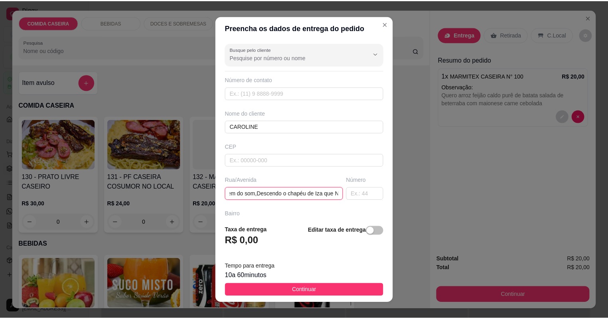
scroll to position [0, 78]
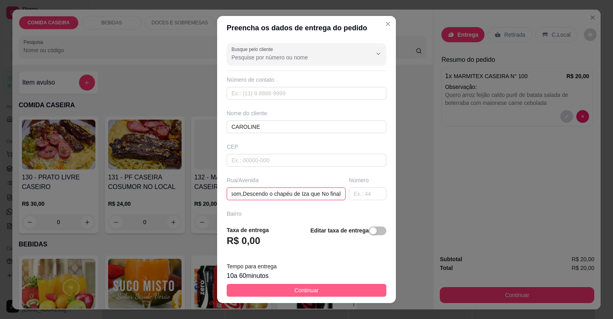
type input "Bairro Glória casa de nem do som,Descendo o chapéu de Iza que No final"
click at [358, 289] on button "Continuar" at bounding box center [307, 290] width 160 height 13
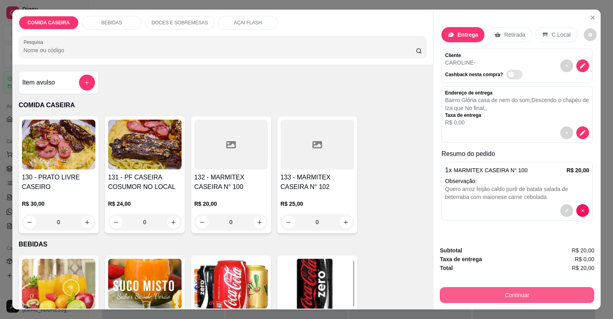
click at [508, 296] on button "Continuar" at bounding box center [517, 295] width 154 height 16
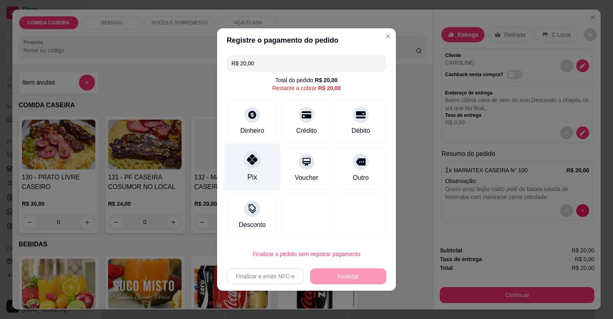
click at [257, 180] on div "Pix" at bounding box center [252, 167] width 56 height 47
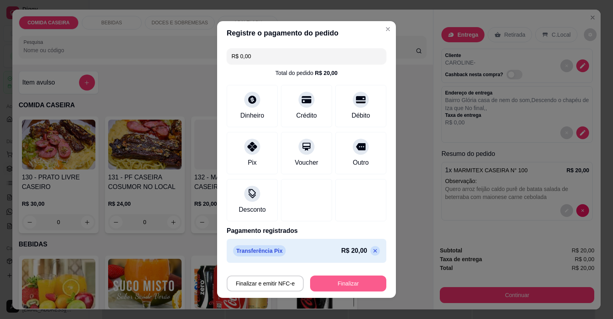
click at [361, 283] on button "Finalizar" at bounding box center [348, 284] width 76 height 16
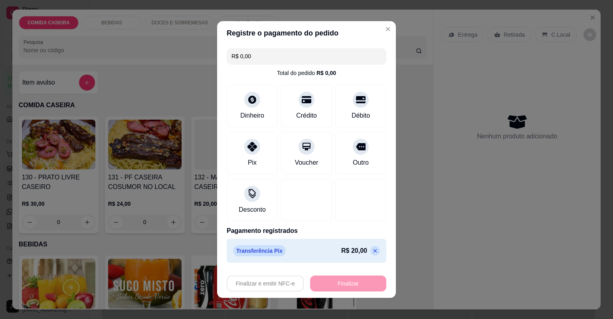
type input "-R$ 20,00"
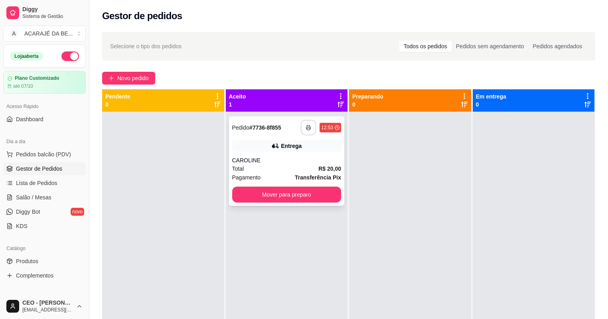
click at [308, 125] on polyline "button" at bounding box center [308, 126] width 3 height 2
click at [287, 192] on button "Mover para preparo" at bounding box center [286, 195] width 109 height 16
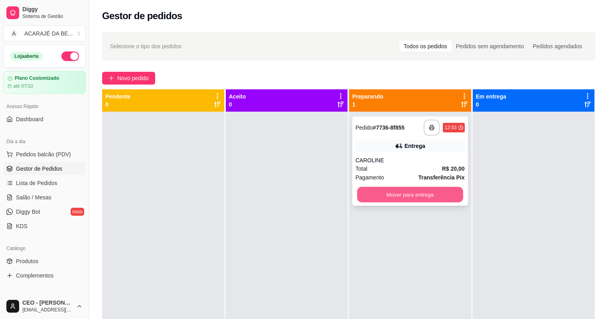
click at [408, 199] on button "Mover para entrega" at bounding box center [410, 195] width 106 height 16
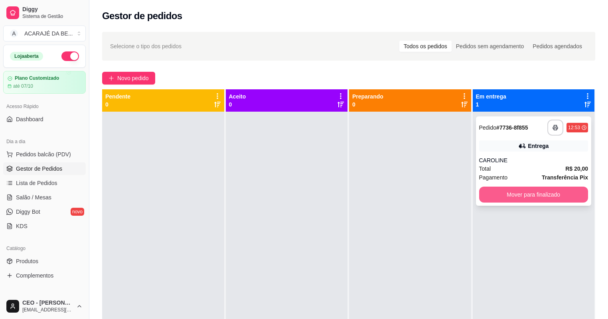
click at [544, 193] on button "Mover para finalizado" at bounding box center [533, 195] width 109 height 16
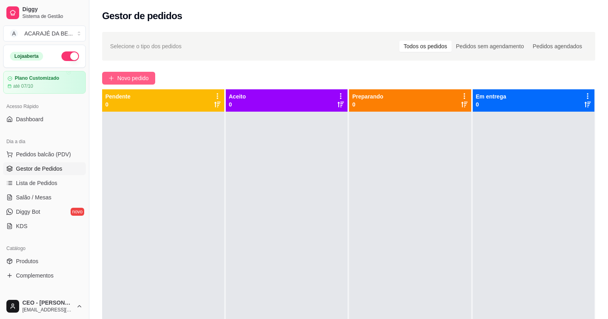
click at [145, 80] on span "Novo pedido" at bounding box center [133, 78] width 32 height 9
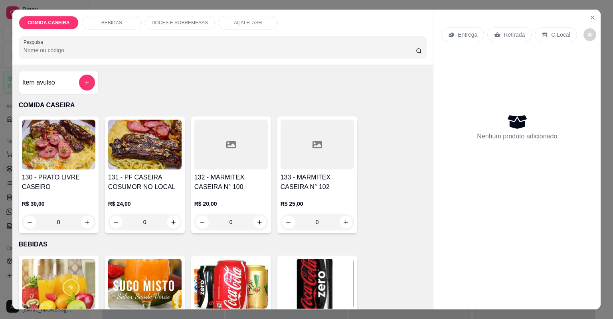
click at [212, 174] on h4 "132 - MARMITEX CASEIRA N° 100" at bounding box center [230, 182] width 73 height 19
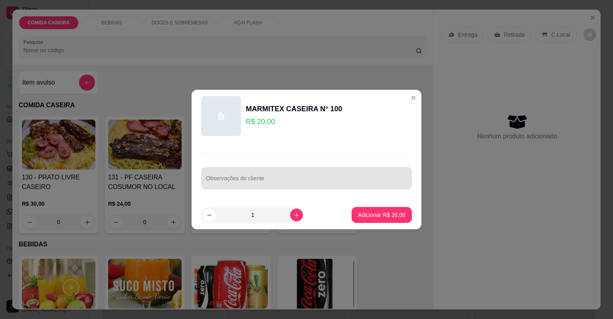
click at [227, 168] on div "Observações do cliente" at bounding box center [306, 178] width 211 height 22
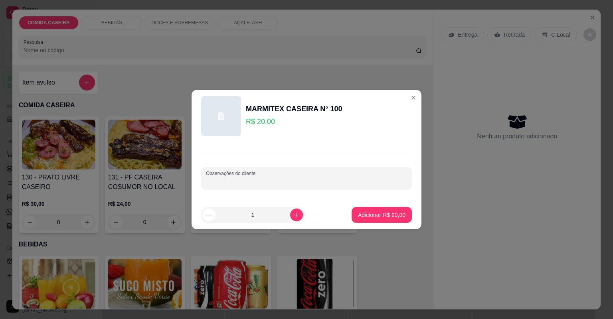
paste input "Quero uma marmita M feijão tropeiro, aroz branco, macarrão ao molho, purê de ba…"
type input "Quero uma marmita M feijão tropeiro, aroz branco, macarrão ao molho, purê de ba…"
click at [377, 212] on p "Adicionar R$ 20,00" at bounding box center [381, 215] width 47 height 8
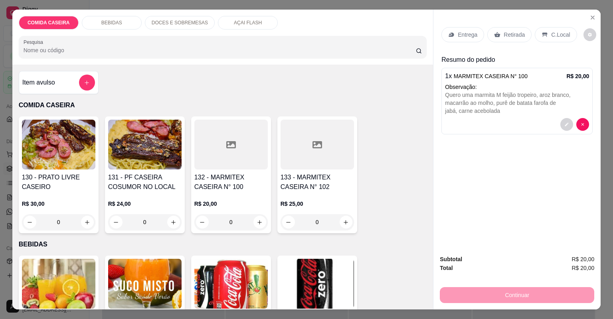
click at [465, 36] on p "Entrega" at bounding box center [468, 35] width 20 height 8
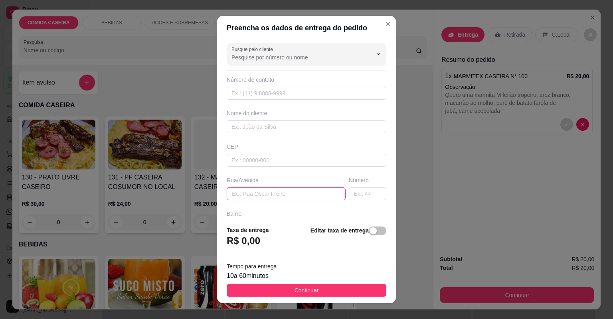
click at [263, 195] on input "text" at bounding box center [286, 194] width 119 height 13
paste input "Subida da FM 26"
type input "Subida da FM 26 PROXIMO GILMA LANCHE CASA"
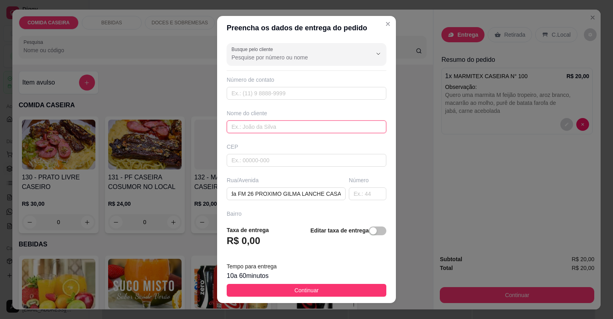
click at [241, 128] on input "text" at bounding box center [307, 127] width 160 height 13
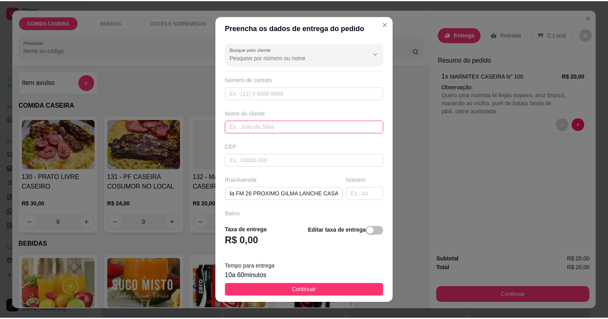
scroll to position [0, 0]
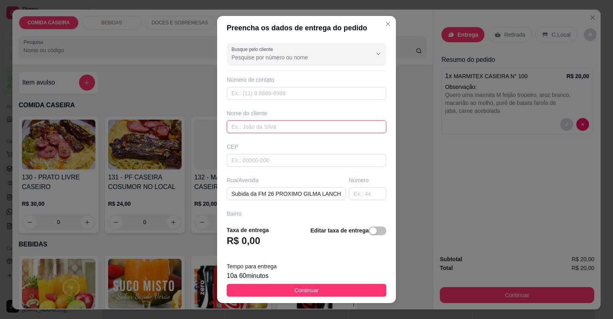
click at [241, 128] on input "text" at bounding box center [307, 127] width 160 height 13
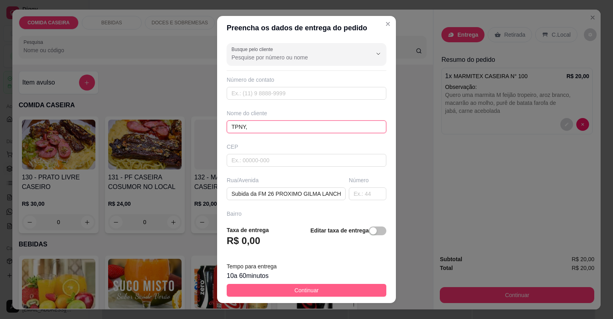
type input "TPNY,"
click at [295, 286] on span "Continuar" at bounding box center [307, 290] width 24 height 9
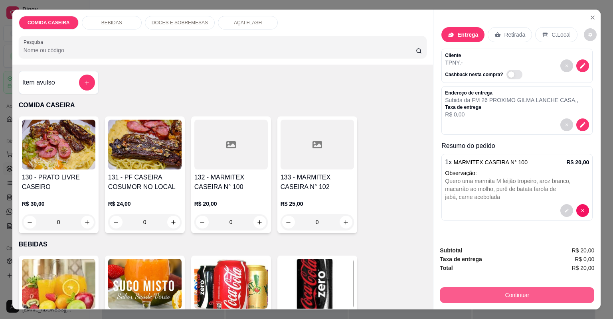
click at [479, 295] on button "Continuar" at bounding box center [517, 295] width 154 height 16
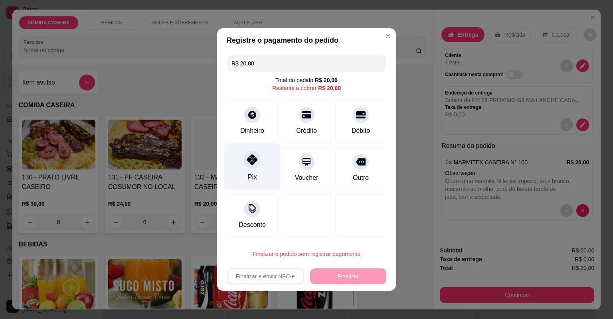
click at [243, 168] on div "Pix" at bounding box center [252, 167] width 56 height 47
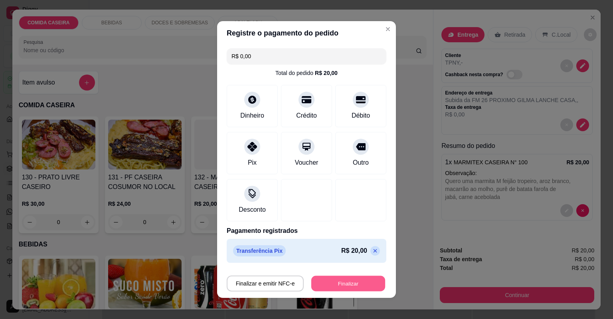
click at [339, 276] on button "Finalizar" at bounding box center [348, 284] width 74 height 16
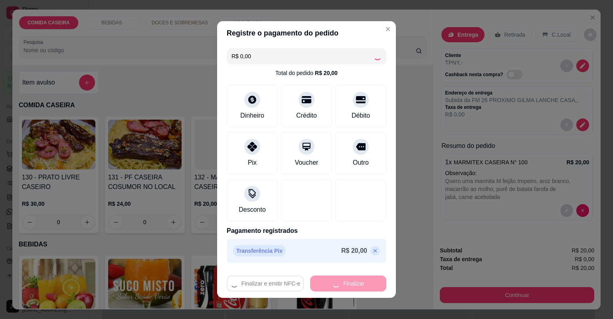
click at [340, 279] on div "Finalizar e emitir NFC-e Finalizar" at bounding box center [307, 284] width 160 height 16
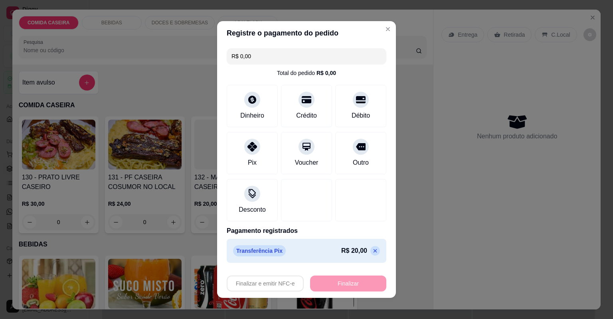
type input "-R$ 20,00"
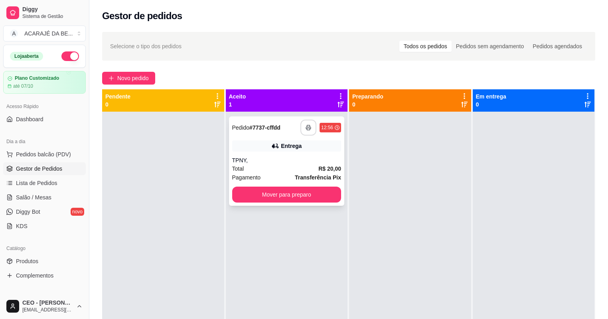
click at [310, 123] on button "button" at bounding box center [308, 128] width 16 height 16
click at [304, 199] on button "Mover para preparo" at bounding box center [286, 195] width 109 height 16
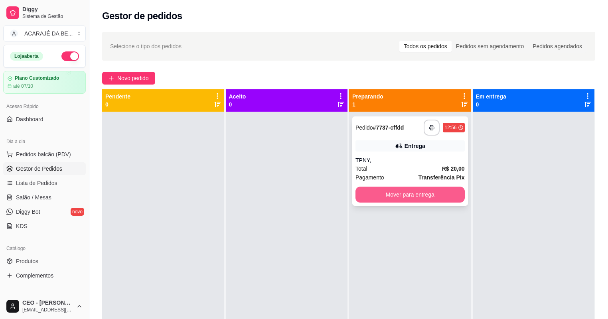
click at [440, 201] on button "Mover para entrega" at bounding box center [410, 195] width 109 height 16
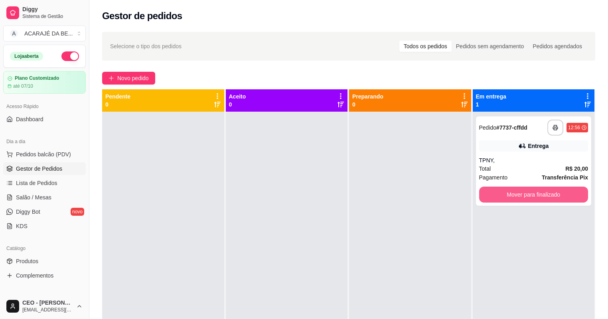
click at [513, 200] on button "Mover para finalizado" at bounding box center [533, 195] width 109 height 16
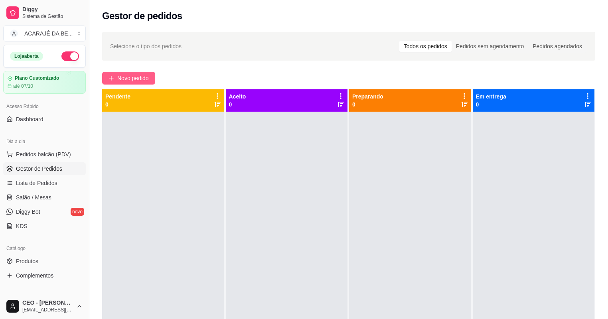
click at [145, 80] on span "Novo pedido" at bounding box center [133, 78] width 32 height 9
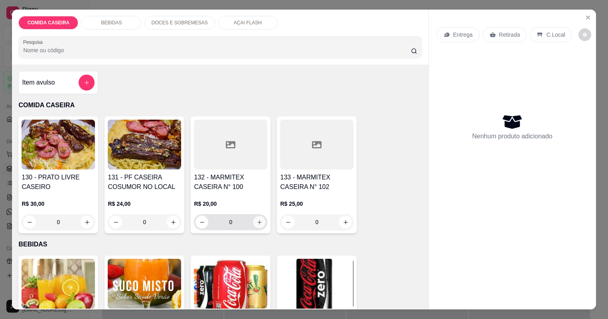
click at [257, 225] on icon "increase-product-quantity" at bounding box center [260, 222] width 6 height 6
type input "1"
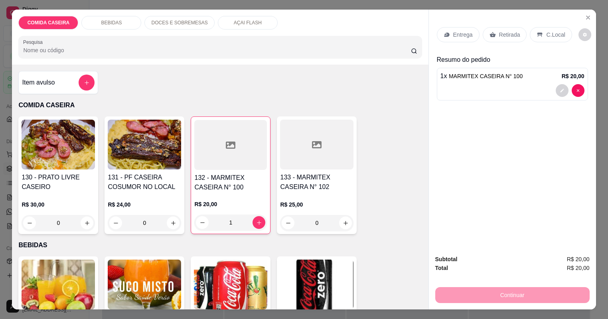
click at [506, 38] on p "Retirada" at bounding box center [509, 35] width 21 height 8
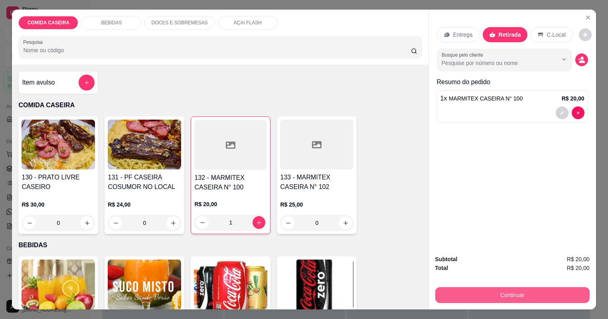
click at [470, 300] on button "Continuar" at bounding box center [512, 295] width 154 height 16
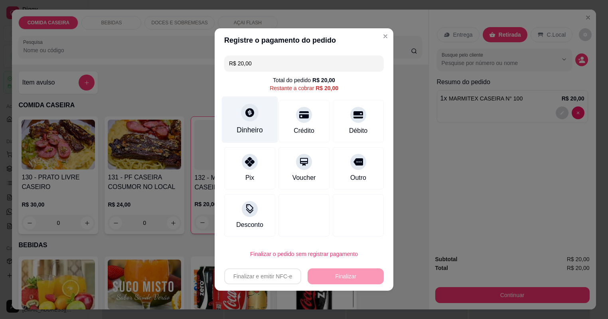
click at [242, 131] on div "Dinheiro" at bounding box center [250, 130] width 26 height 10
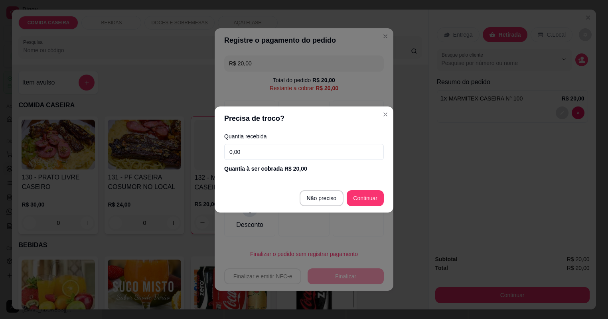
click at [296, 140] on div "Quantia recebida 0,00 Quantia à ser cobrada R$ 20,00" at bounding box center [304, 152] width 179 height 45
click at [299, 149] on input "0,00" at bounding box center [304, 152] width 160 height 16
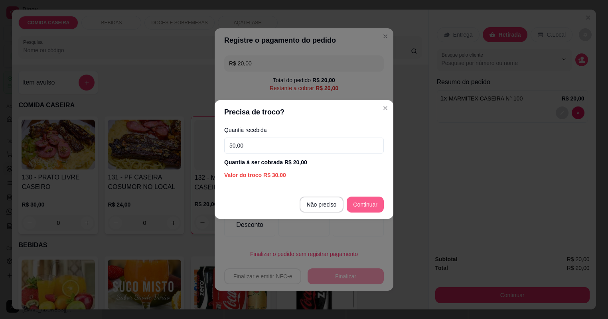
type input "R$ 0,00"
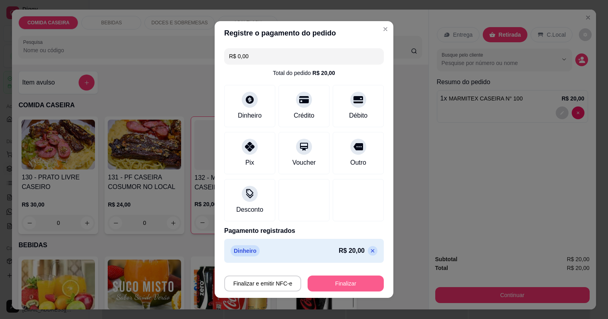
click at [346, 280] on button "Finalizar" at bounding box center [346, 284] width 76 height 16
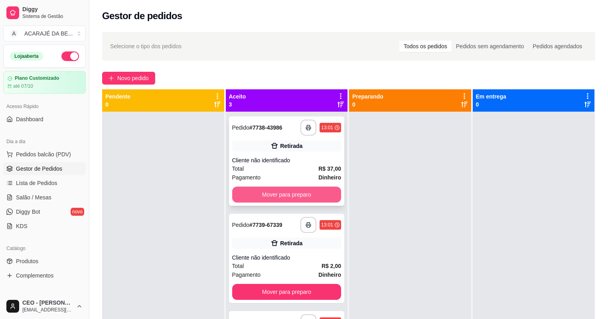
click at [301, 187] on button "Mover para preparo" at bounding box center [286, 195] width 109 height 16
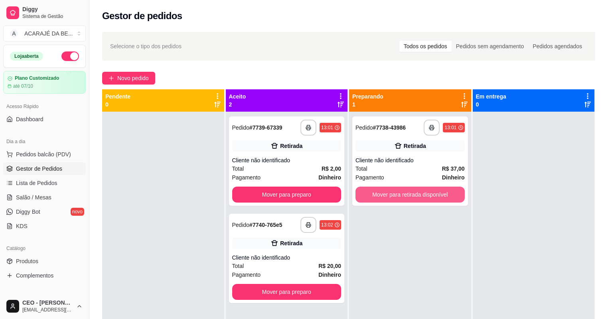
click at [441, 187] on button "Mover para retirada disponível" at bounding box center [410, 195] width 109 height 16
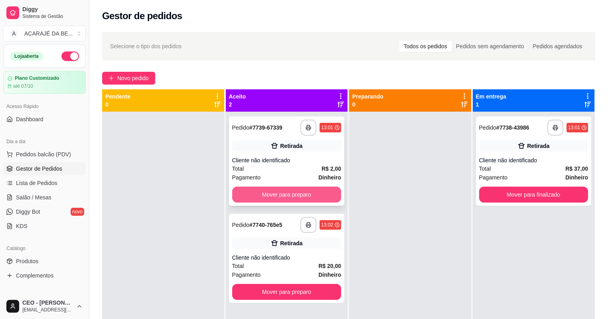
click at [327, 187] on button "Mover para preparo" at bounding box center [286, 195] width 109 height 16
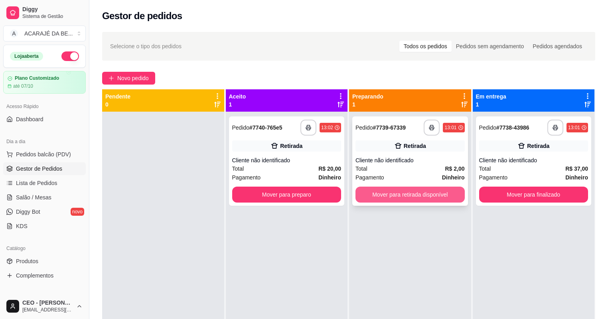
click at [392, 187] on button "Mover para retirada disponível" at bounding box center [410, 195] width 109 height 16
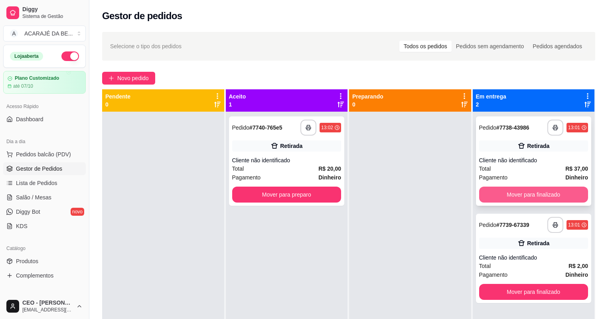
click at [499, 187] on button "Mover para finalizado" at bounding box center [533, 195] width 109 height 16
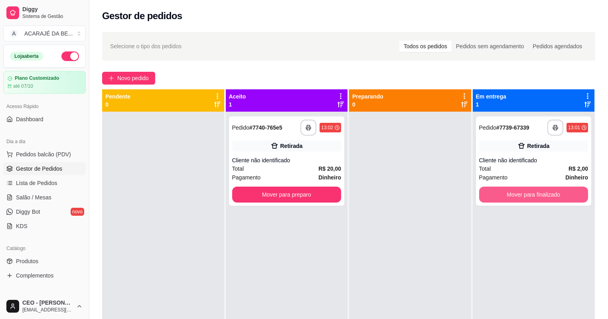
click at [497, 187] on button "Mover para finalizado" at bounding box center [533, 195] width 109 height 16
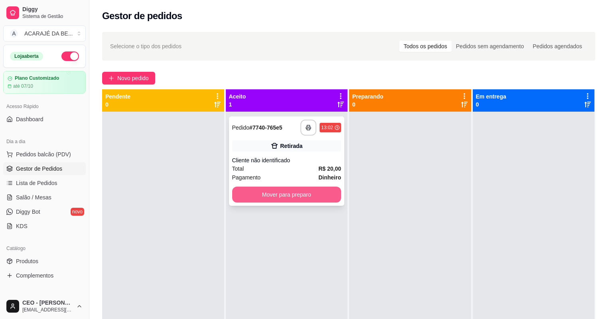
click at [304, 187] on button "Mover para preparo" at bounding box center [286, 195] width 109 height 16
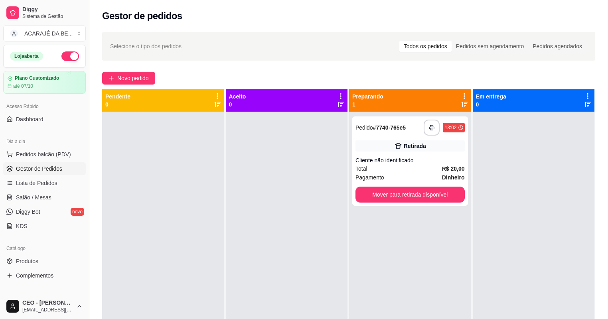
click at [405, 187] on button "Mover para retirada disponível" at bounding box center [410, 195] width 109 height 16
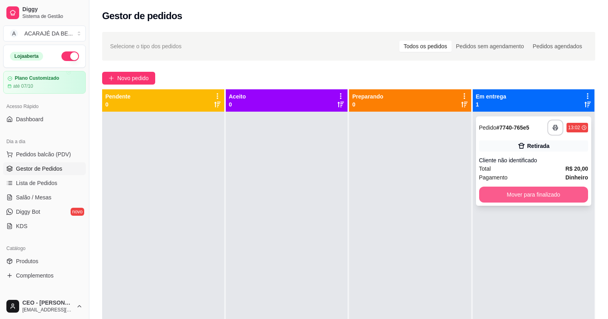
click at [493, 187] on button "Mover para finalizado" at bounding box center [533, 195] width 109 height 16
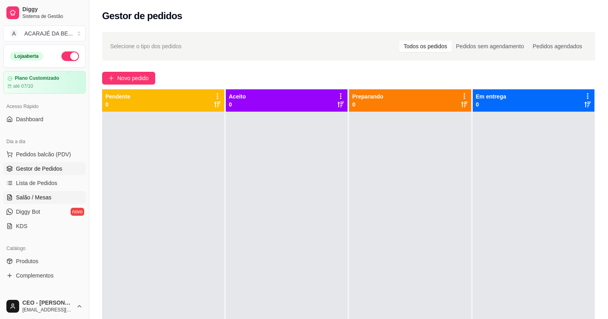
click at [37, 198] on span "Salão / Mesas" at bounding box center [34, 198] width 36 height 8
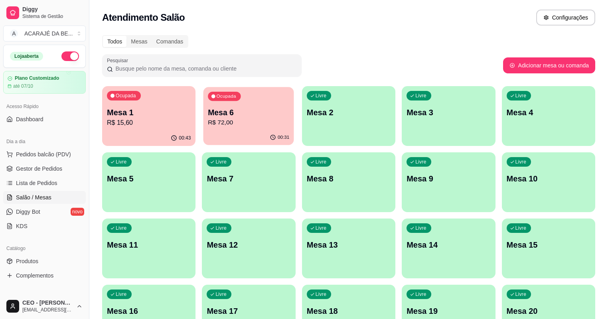
click at [237, 115] on p "Mesa 6" at bounding box center [248, 112] width 81 height 11
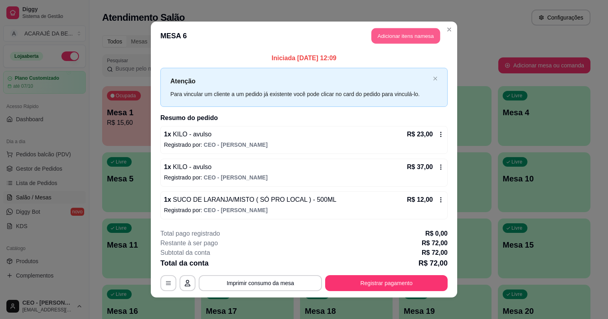
click at [404, 41] on button "Adicionar itens na mesa" at bounding box center [406, 36] width 69 height 16
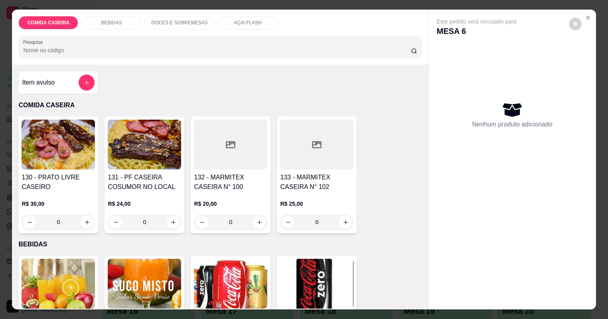
type input "1"
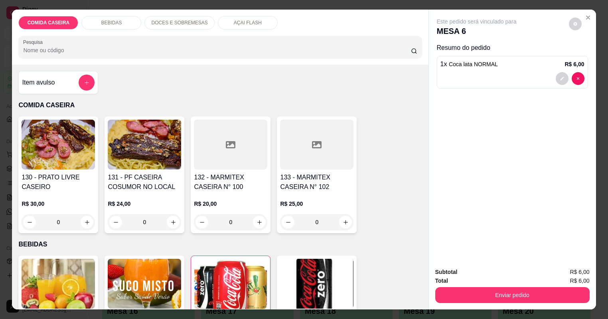
click at [518, 293] on button "Enviar pedido" at bounding box center [512, 295] width 154 height 16
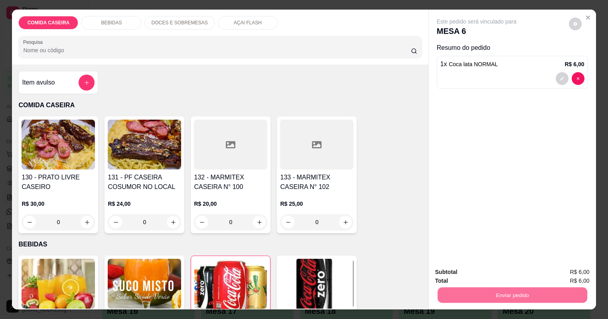
click at [485, 272] on button "Não registrar e enviar pedido" at bounding box center [491, 275] width 81 height 15
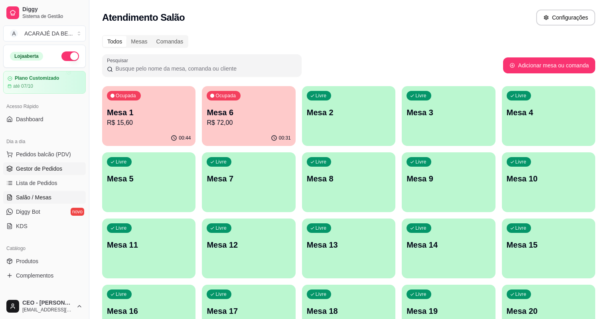
click at [56, 168] on span "Gestor de Pedidos" at bounding box center [39, 169] width 46 height 8
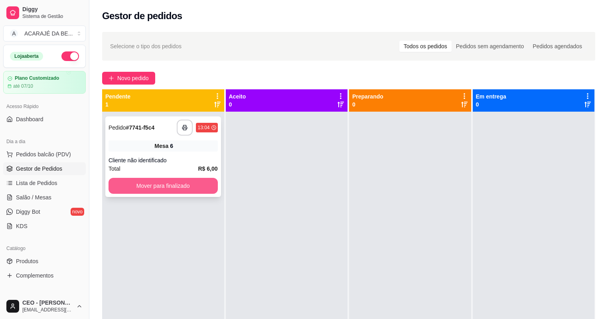
click at [196, 180] on button "Mover para finalizado" at bounding box center [163, 186] width 109 height 16
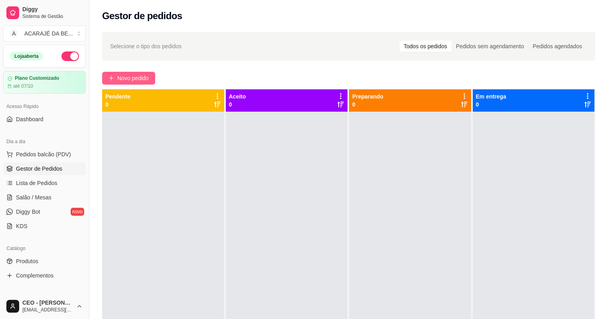
click at [125, 81] on span "Novo pedido" at bounding box center [133, 78] width 32 height 9
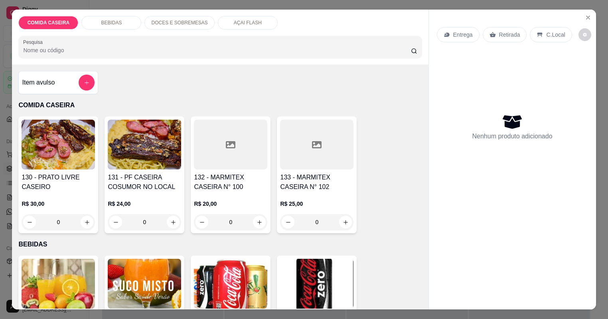
click at [242, 184] on h4 "132 - MARMITEX CASEIRA N° 100" at bounding box center [230, 182] width 73 height 19
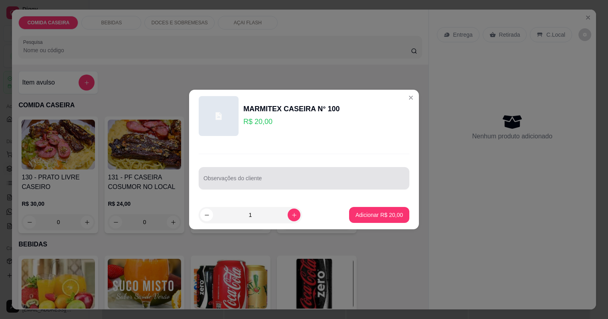
click at [235, 185] on div at bounding box center [304, 178] width 201 height 16
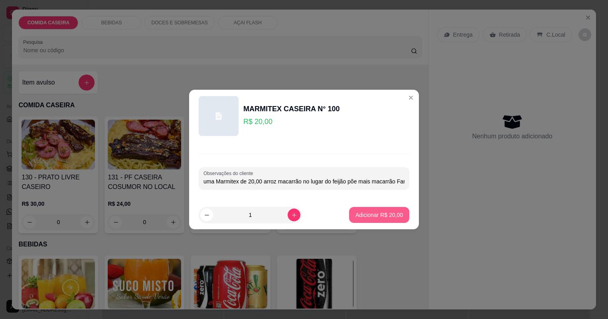
click at [395, 209] on button "Adicionar R$ 20,00" at bounding box center [379, 215] width 60 height 16
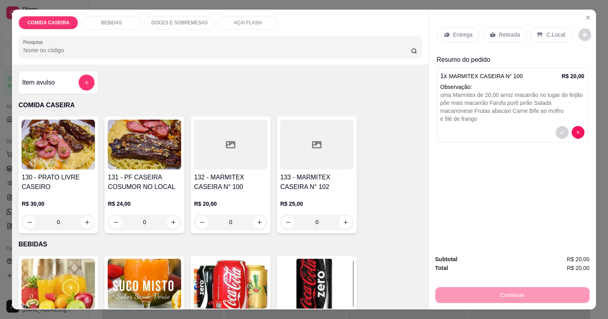
click at [467, 37] on p "Entrega" at bounding box center [463, 35] width 20 height 8
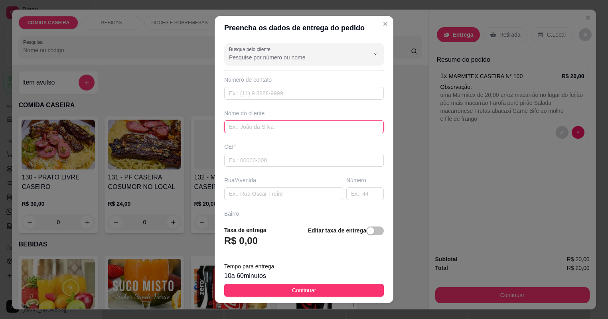
click at [291, 125] on input "text" at bounding box center [304, 127] width 160 height 13
type input "[PERSON_NAME]"
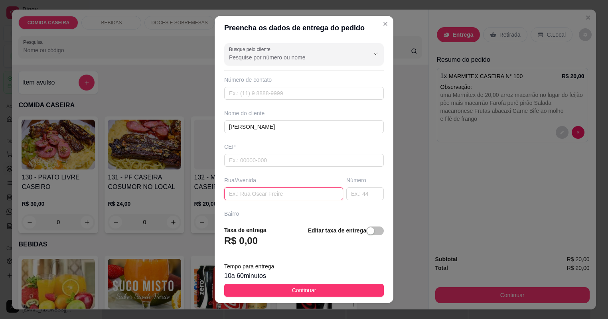
click at [265, 197] on input "text" at bounding box center [283, 194] width 119 height 13
type input "RELI"
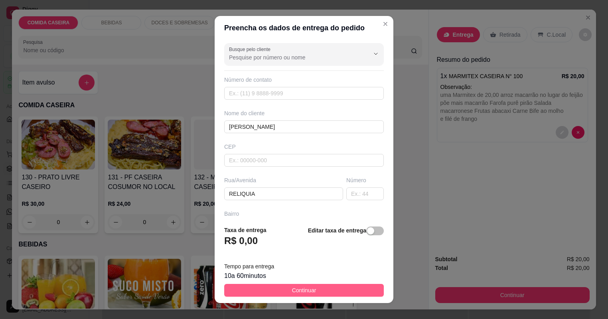
click at [271, 294] on button "Continuar" at bounding box center [304, 290] width 160 height 13
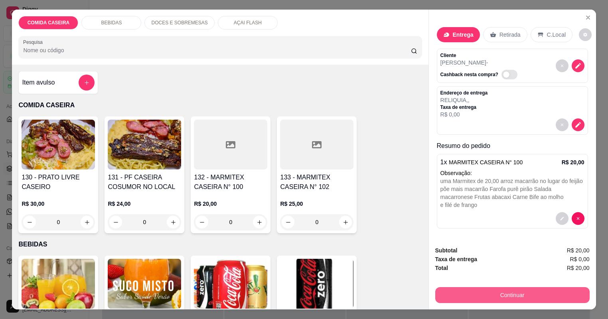
click at [472, 294] on button "Continuar" at bounding box center [512, 295] width 154 height 16
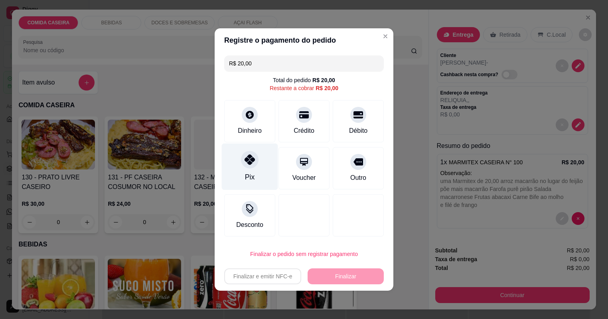
click at [243, 159] on div at bounding box center [250, 160] width 18 height 18
type input "R$ 0,00"
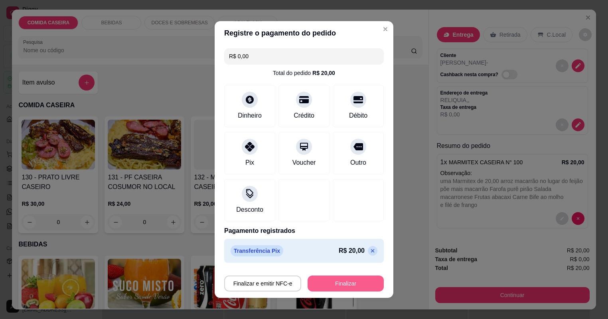
click at [324, 284] on button "Finalizar" at bounding box center [346, 284] width 76 height 16
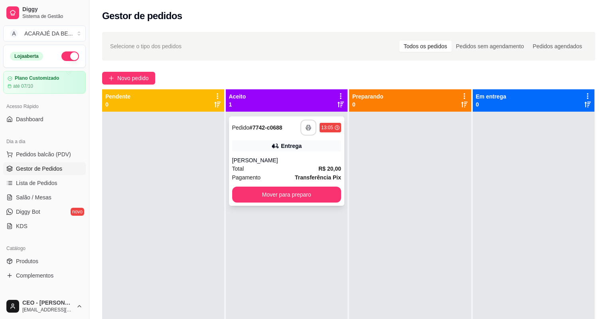
click at [306, 128] on icon "button" at bounding box center [309, 128] width 6 height 6
click at [324, 194] on button "Mover para preparo" at bounding box center [286, 195] width 109 height 16
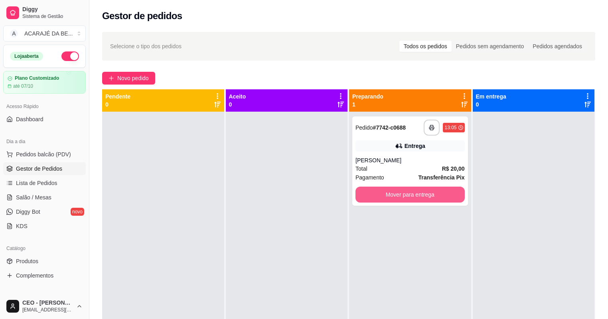
click at [403, 190] on button "Mover para entrega" at bounding box center [410, 195] width 109 height 16
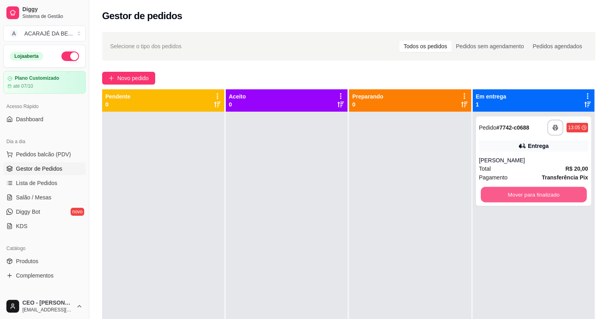
click at [523, 192] on button "Mover para finalizado" at bounding box center [534, 195] width 106 height 16
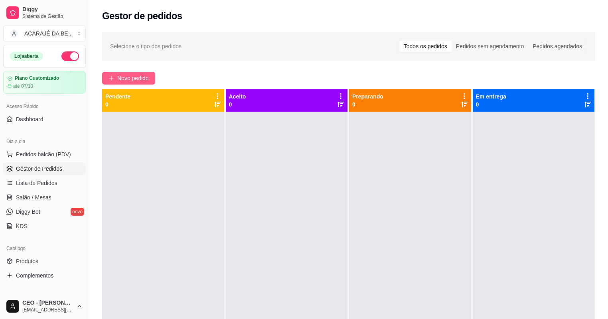
click at [147, 79] on span "Novo pedido" at bounding box center [133, 78] width 32 height 9
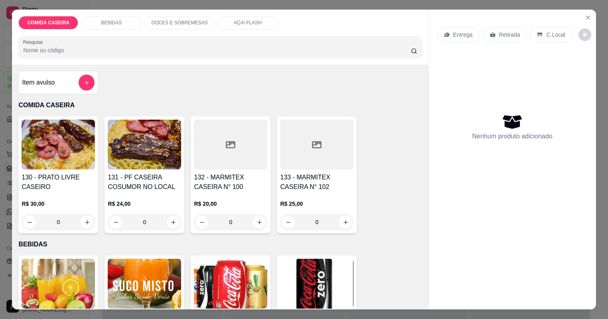
click at [341, 184] on h4 "133 - MARMITEX CASEIRA N° 102" at bounding box center [316, 182] width 73 height 19
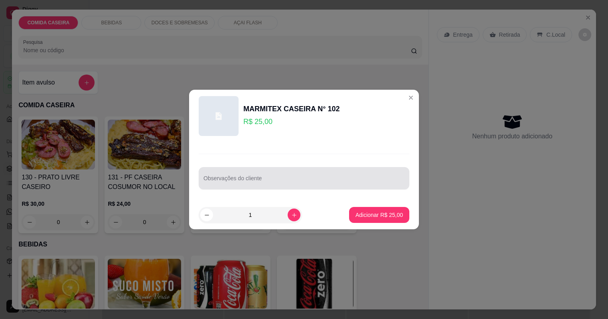
click at [291, 180] on input "Observações do cliente" at bounding box center [304, 182] width 201 height 8
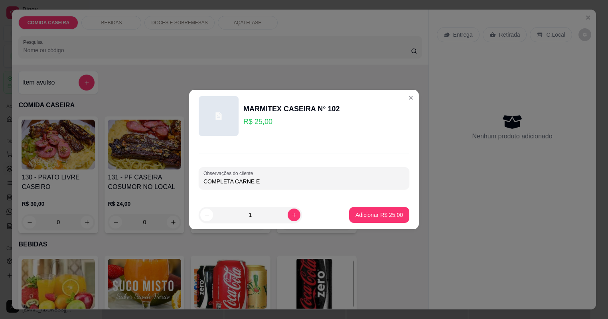
type input "COMPLETA CARNE E"
click at [370, 213] on p "Adicionar R$ 25,00" at bounding box center [379, 215] width 47 height 8
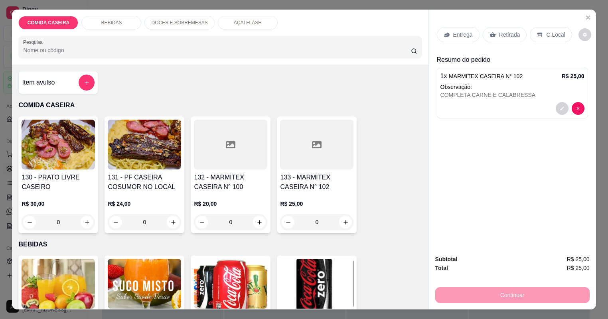
click at [467, 34] on p "Entrega" at bounding box center [463, 35] width 20 height 8
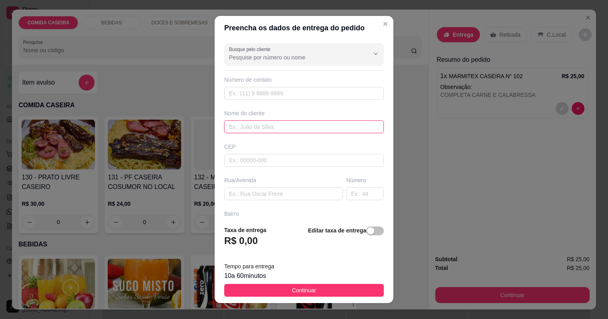
drag, startPoint x: 237, startPoint y: 132, endPoint x: 232, endPoint y: 133, distance: 4.6
click at [236, 132] on input "text" at bounding box center [304, 127] width 160 height 13
type input "f"
type input "[PERSON_NAME]"
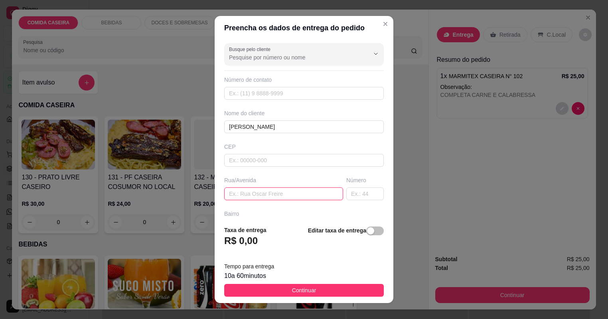
click at [276, 198] on input "text" at bounding box center [283, 194] width 119 height 13
type input "1 TRAVESSA CACAU BAIRRO GLORIA"
click at [350, 193] on input "text" at bounding box center [365, 194] width 38 height 13
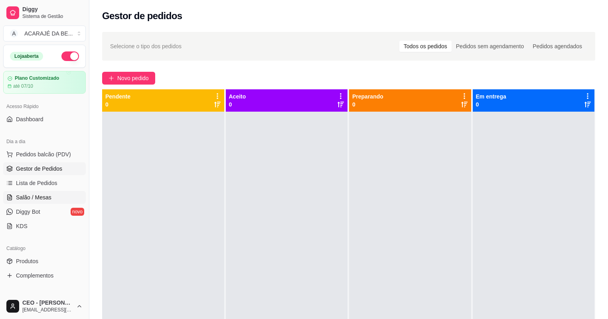
click at [35, 199] on span "Salão / Mesas" at bounding box center [34, 198] width 36 height 8
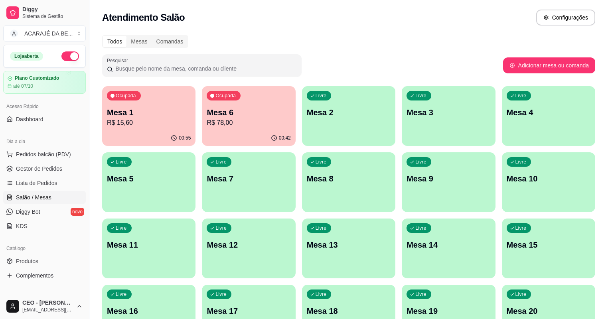
click at [128, 113] on p "Mesa 1" at bounding box center [149, 112] width 84 height 11
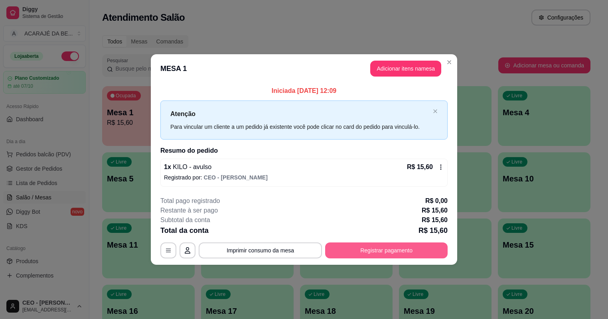
click at [413, 249] on button "Registrar pagamento" at bounding box center [386, 251] width 123 height 16
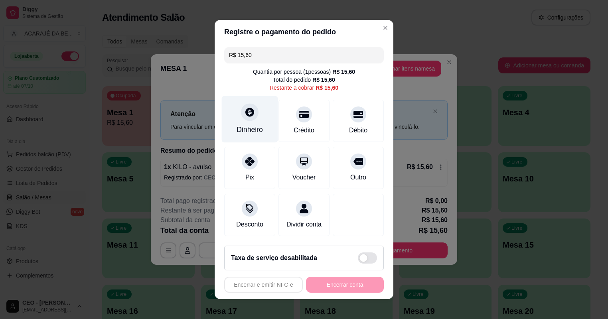
click at [250, 120] on div at bounding box center [250, 112] width 18 height 18
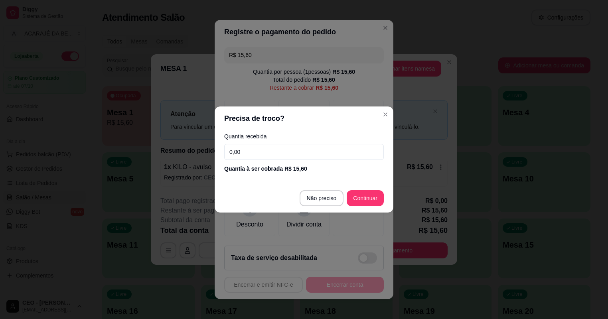
click at [270, 154] on input "0,00" at bounding box center [304, 152] width 160 height 16
type input "20,00"
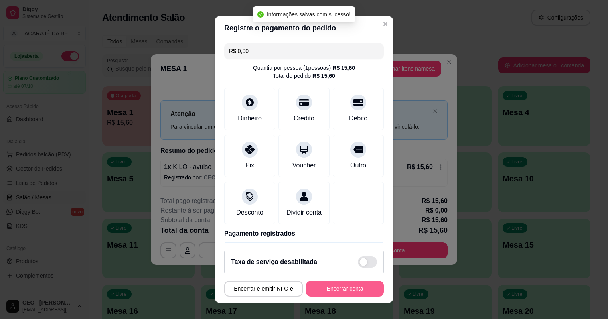
click at [325, 291] on button "Encerrar conta" at bounding box center [345, 289] width 78 height 16
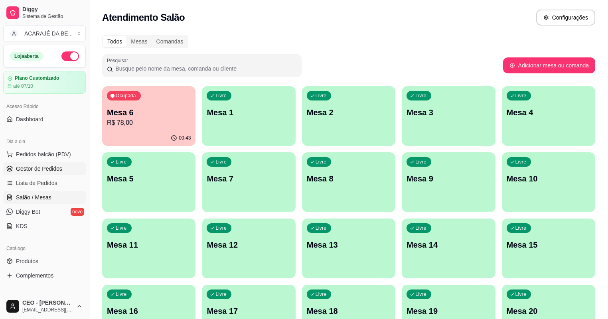
click at [31, 170] on span "Gestor de Pedidos" at bounding box center [39, 169] width 46 height 8
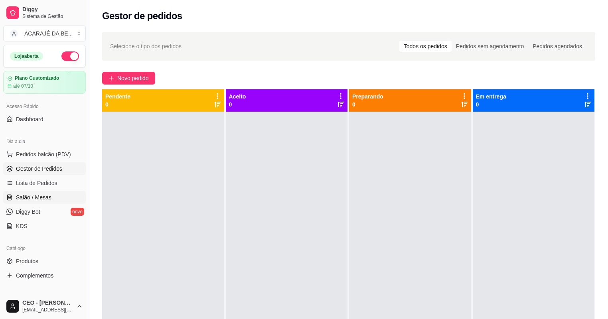
click at [51, 194] on link "Salão / Mesas" at bounding box center [44, 197] width 83 height 13
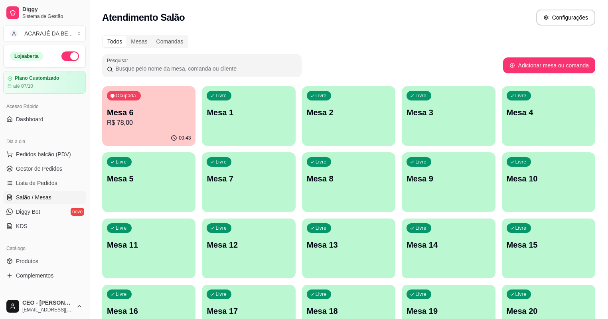
click at [407, 117] on p "Mesa 3" at bounding box center [449, 112] width 84 height 11
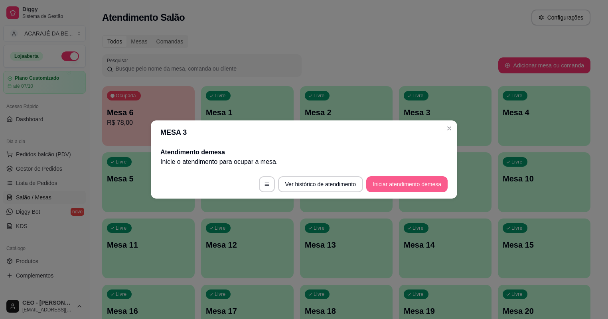
click at [415, 188] on button "Iniciar atendimento de mesa" at bounding box center [406, 184] width 81 height 16
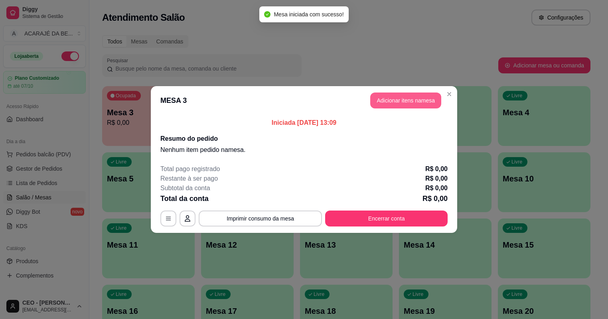
click at [410, 107] on button "Adicionar itens na mesa" at bounding box center [405, 101] width 71 height 16
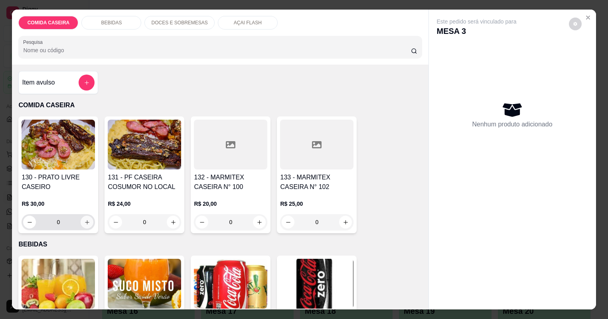
click at [85, 225] on button "increase-product-quantity" at bounding box center [87, 222] width 13 height 13
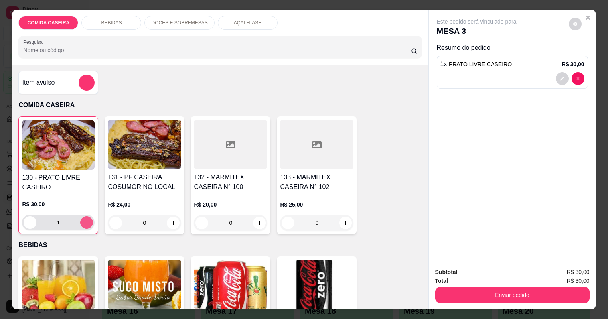
click at [85, 225] on button "increase-product-quantity" at bounding box center [86, 222] width 13 height 13
type input "2"
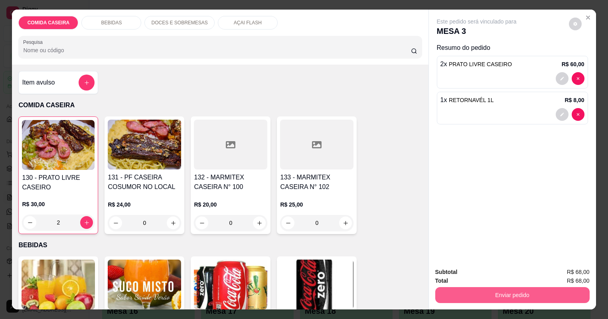
click at [484, 289] on button "Enviar pedido" at bounding box center [512, 295] width 154 height 16
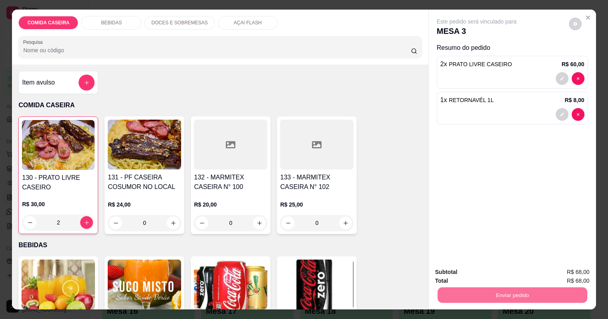
click at [458, 271] on button "Não registrar e enviar pedido" at bounding box center [491, 275] width 83 height 15
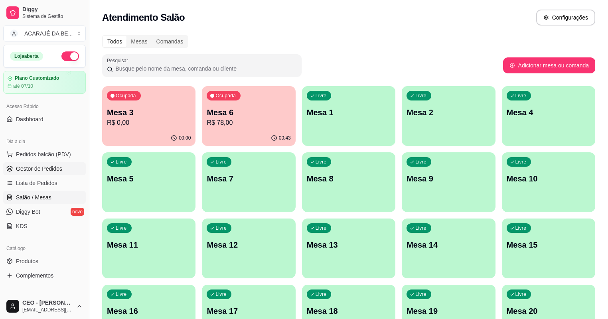
click at [46, 171] on span "Gestor de Pedidos" at bounding box center [39, 169] width 46 height 8
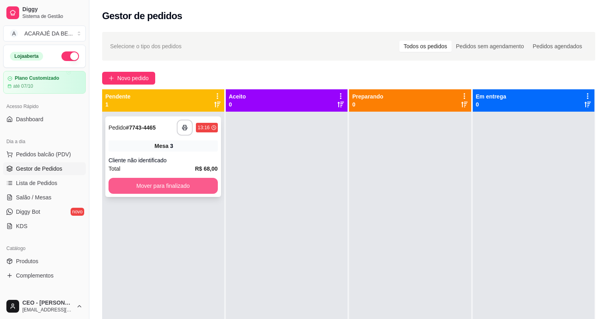
click at [183, 184] on button "Mover para finalizado" at bounding box center [163, 186] width 109 height 16
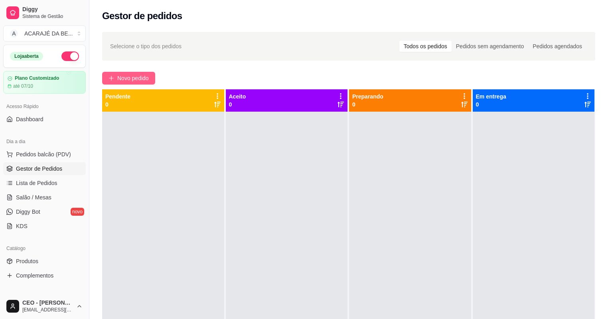
click at [144, 77] on span "Novo pedido" at bounding box center [133, 78] width 32 height 9
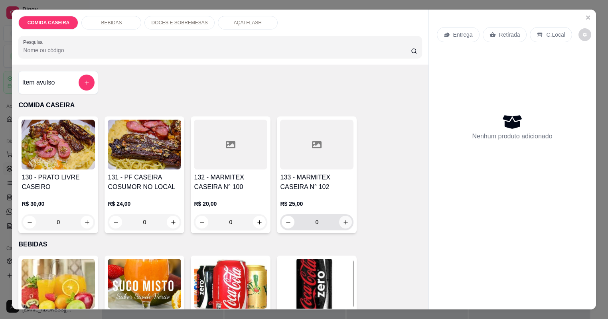
click at [347, 219] on button "increase-product-quantity" at bounding box center [345, 222] width 13 height 13
type input "1"
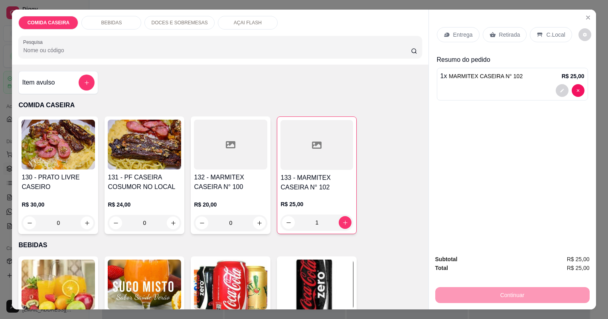
click at [465, 39] on div "Entrega" at bounding box center [458, 34] width 43 height 15
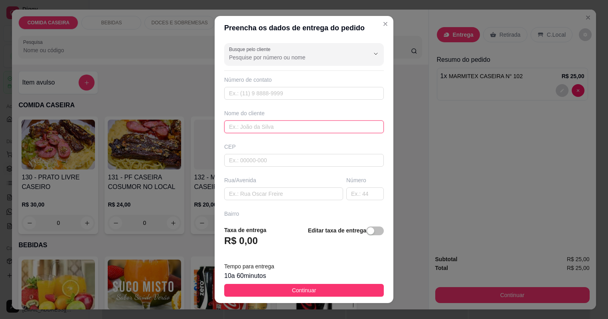
click at [277, 129] on input "text" at bounding box center [304, 127] width 160 height 13
type input "f"
type input "[PERSON_NAME]"
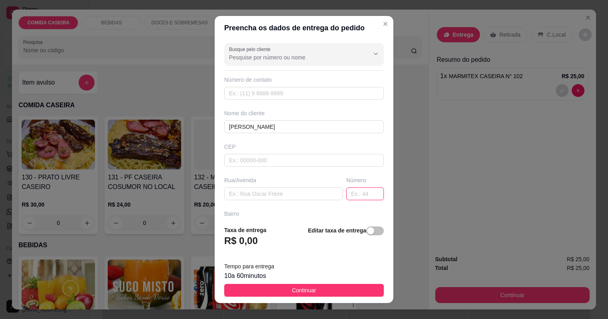
click at [354, 199] on input "text" at bounding box center [365, 194] width 38 height 13
type input "72"
click at [311, 192] on input "text" at bounding box center [283, 194] width 119 height 13
type input "1 TRAVESSA BAIRRO"
click at [343, 287] on button "Continuar" at bounding box center [304, 290] width 160 height 13
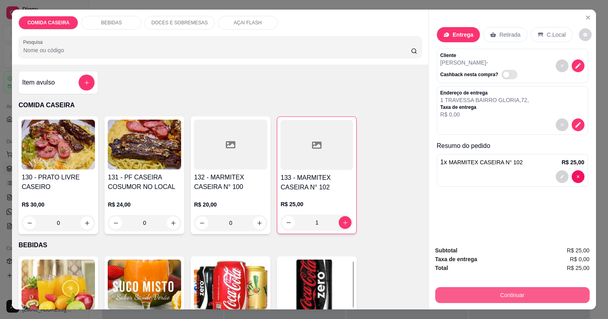
click at [458, 289] on button "Continuar" at bounding box center [512, 295] width 154 height 16
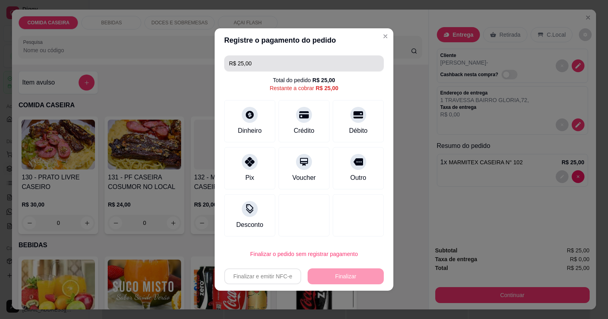
drag, startPoint x: 260, startPoint y: 67, endPoint x: 222, endPoint y: 64, distance: 38.0
click at [222, 64] on div "R$ 25,00 Total do pedido R$ 25,00 Restante a cobrar R$ 25,00 Dinheiro Crédito D…" at bounding box center [304, 146] width 179 height 188
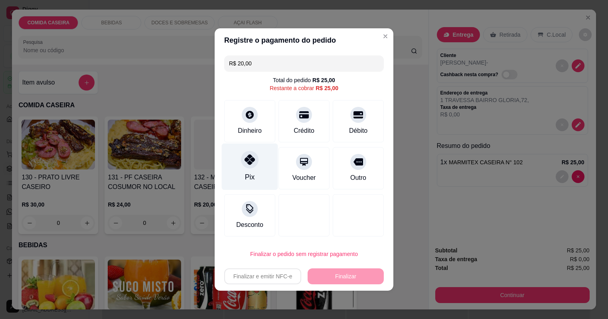
click at [252, 165] on div at bounding box center [250, 160] width 18 height 18
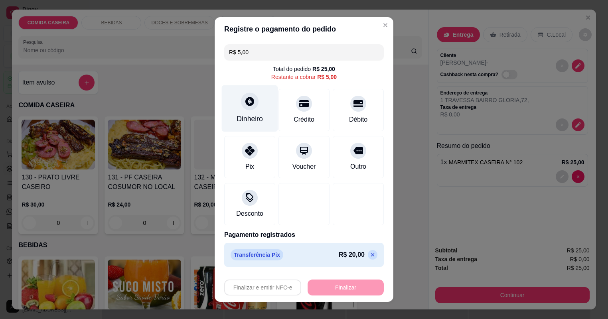
click at [264, 101] on div "Dinheiro" at bounding box center [250, 108] width 56 height 47
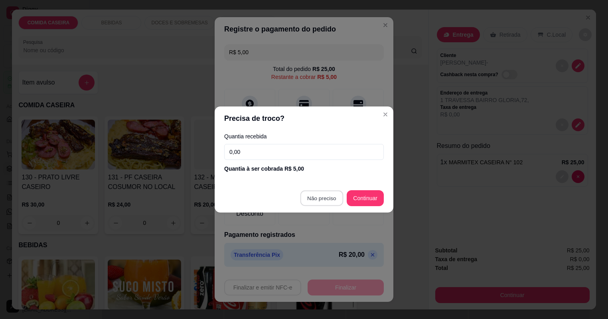
type input "R$ 0,00"
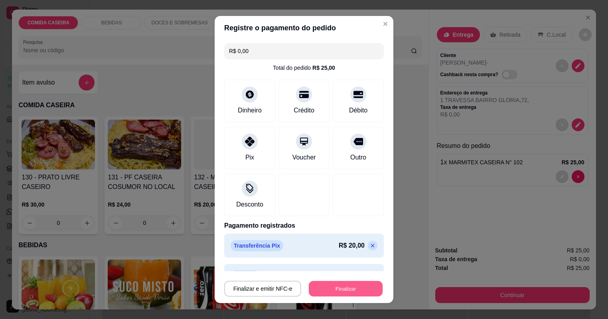
click at [352, 288] on button "Finalizar" at bounding box center [346, 289] width 74 height 16
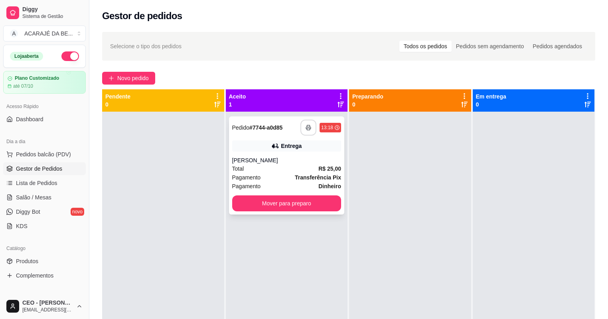
click at [305, 132] on button "button" at bounding box center [308, 128] width 16 height 16
click at [282, 207] on button "Mover para preparo" at bounding box center [286, 204] width 109 height 16
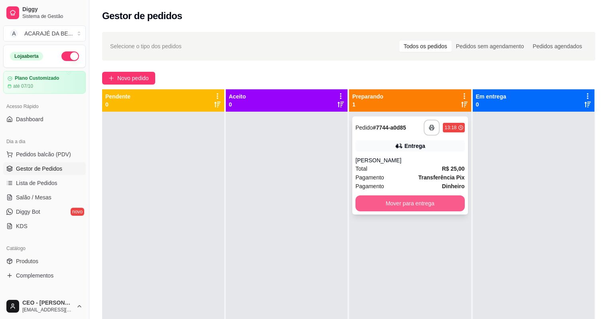
click at [398, 204] on button "Mover para entrega" at bounding box center [410, 204] width 109 height 16
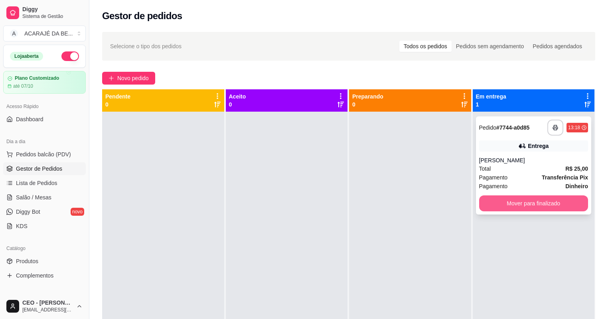
click at [536, 206] on button "Mover para finalizado" at bounding box center [533, 204] width 109 height 16
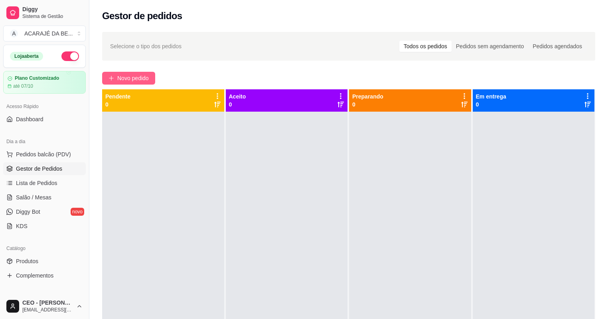
click at [128, 74] on span "Novo pedido" at bounding box center [133, 78] width 32 height 9
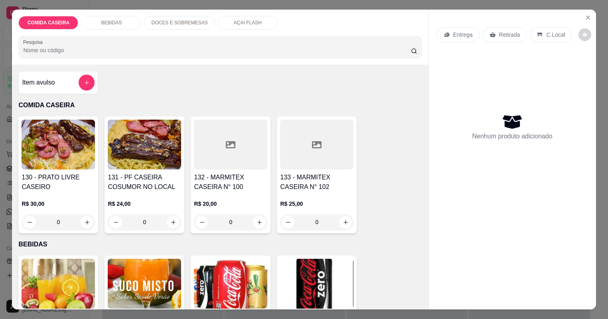
type input "1"
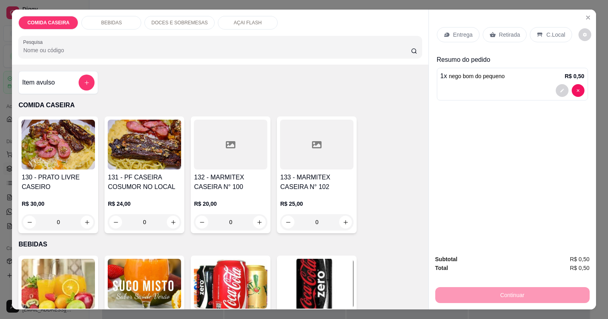
click at [515, 30] on div "Retirada" at bounding box center [505, 34] width 44 height 15
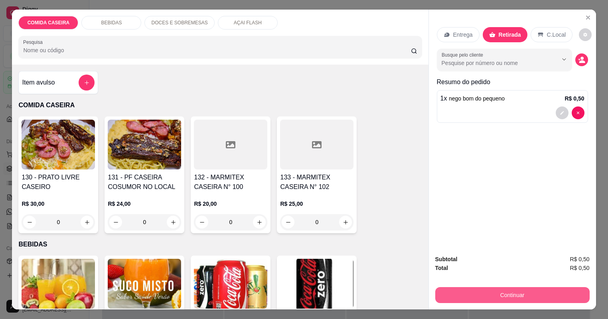
click at [476, 298] on button "Continuar" at bounding box center [512, 295] width 154 height 16
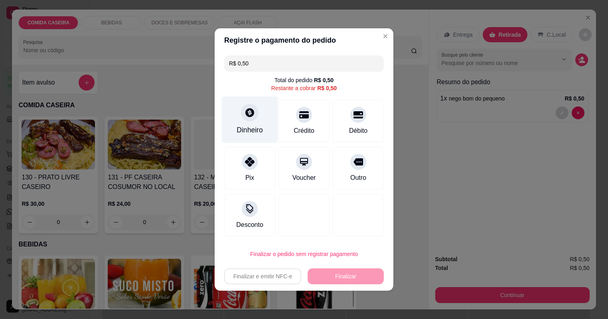
click at [260, 125] on div "Dinheiro" at bounding box center [250, 120] width 56 height 47
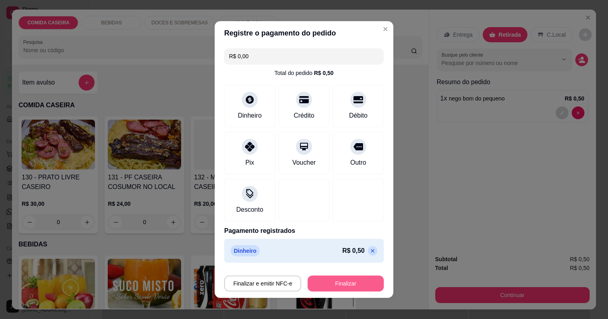
click at [339, 283] on button "Finalizar" at bounding box center [346, 284] width 76 height 16
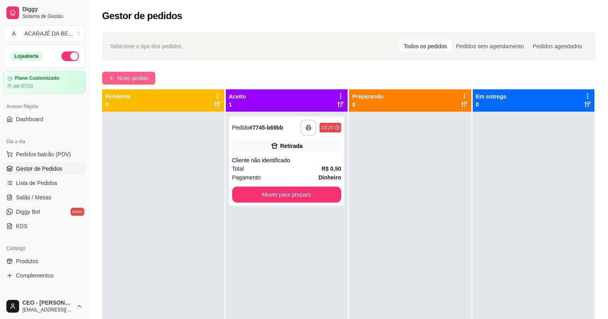
click at [148, 78] on span "Novo pedido" at bounding box center [133, 78] width 32 height 9
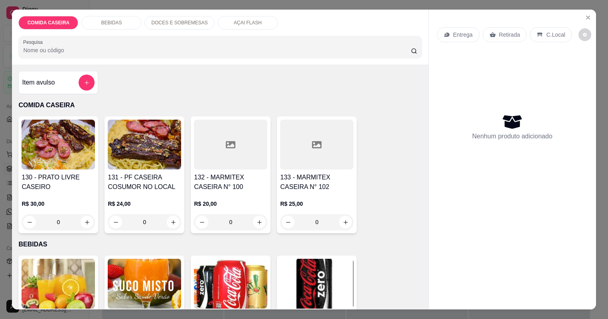
click at [220, 172] on div "132 - MARMITEX CASEIRA N° 100 R$ 20,00 0" at bounding box center [231, 175] width 80 height 117
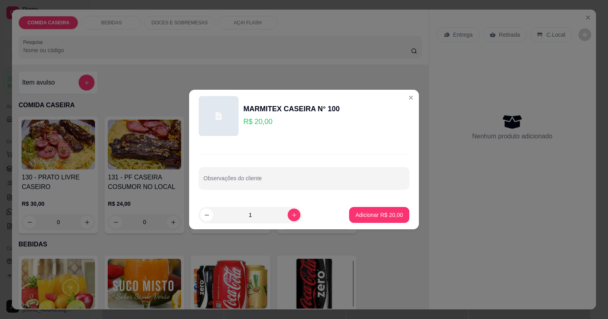
click at [246, 176] on div at bounding box center [304, 178] width 201 height 16
click at [353, 212] on button "Adicionar R$ 20,00" at bounding box center [379, 215] width 60 height 16
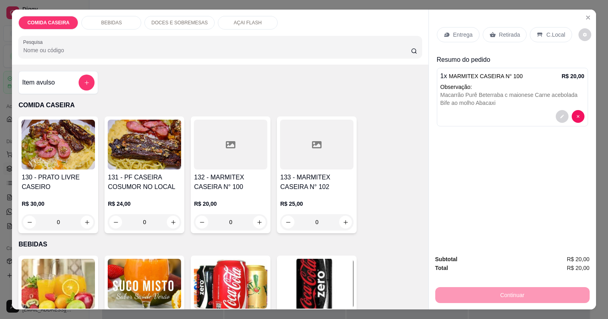
click at [459, 40] on div "Entrega" at bounding box center [458, 34] width 43 height 15
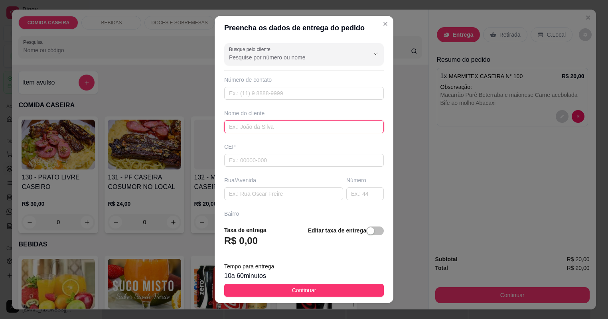
click at [257, 125] on input "text" at bounding box center [304, 127] width 160 height 13
click at [270, 187] on div "Rua/Avenida" at bounding box center [284, 188] width 122 height 24
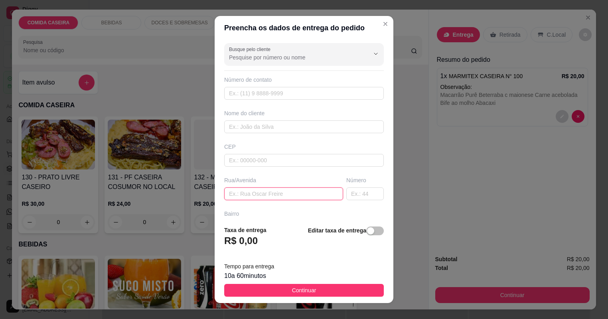
click at [270, 192] on input "text" at bounding box center [283, 194] width 119 height 13
paste input "Rua hermirio Ribeiro N 131 Bairro Glória Casa de teddy love"
type input "Rua hermirio Ribeiro N 131 Bairro Glória Casa de teddy love"
drag, startPoint x: 332, startPoint y: 193, endPoint x: 285, endPoint y: 197, distance: 48.1
click at [285, 197] on input "Rua hermirio Ribeiro N 131 Bairro Glória Casa de teddy love" at bounding box center [283, 194] width 119 height 13
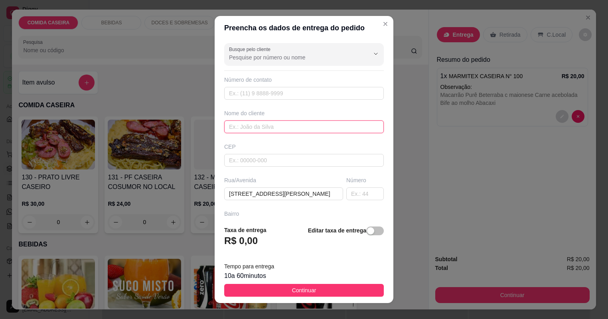
click at [251, 129] on input "text" at bounding box center [304, 127] width 160 height 13
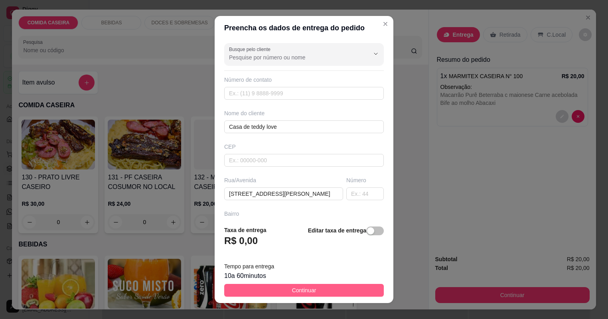
click at [328, 294] on button "Continuar" at bounding box center [304, 290] width 160 height 13
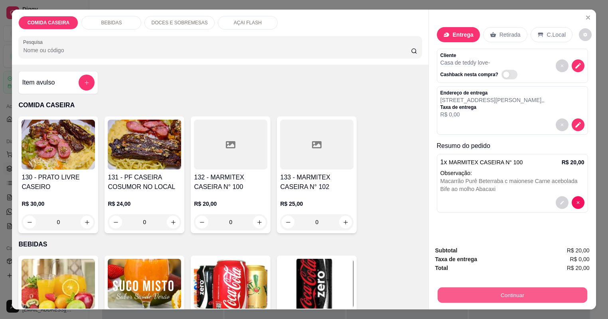
click at [496, 291] on button "Continuar" at bounding box center [512, 296] width 150 height 16
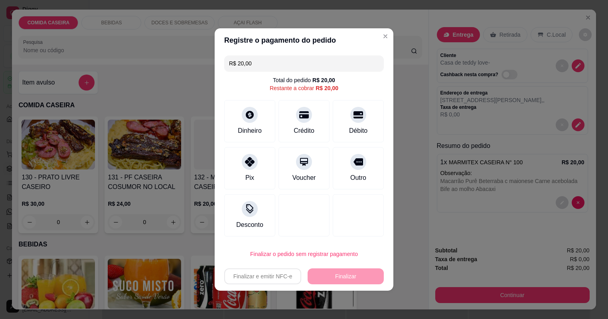
drag, startPoint x: 255, startPoint y: 65, endPoint x: 224, endPoint y: 69, distance: 31.3
click at [224, 69] on div "R$ 20,00 Total do pedido R$ 20,00 Restante a cobrar R$ 20,00 Dinheiro Crédito D…" at bounding box center [304, 146] width 179 height 188
click at [250, 117] on icon at bounding box center [250, 112] width 10 height 10
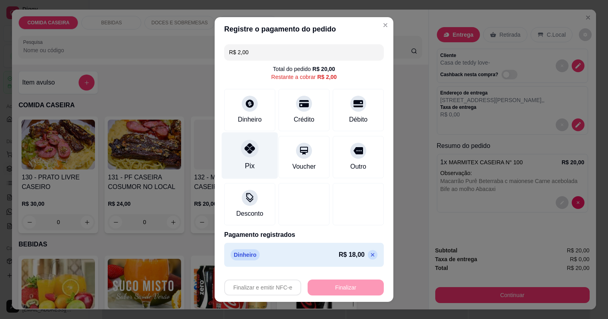
click at [249, 164] on div "Pix" at bounding box center [250, 166] width 10 height 10
type input "R$ 0,00"
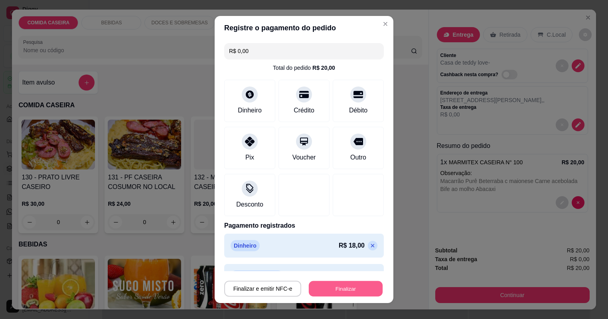
click at [320, 288] on button "Finalizar" at bounding box center [346, 289] width 74 height 16
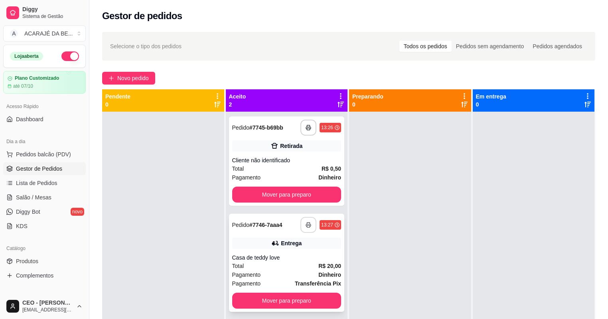
click at [301, 227] on button "button" at bounding box center [308, 225] width 16 height 16
click at [294, 193] on button "Mover para preparo" at bounding box center [286, 195] width 109 height 16
click at [273, 293] on button "Mover para preparo" at bounding box center [286, 301] width 109 height 16
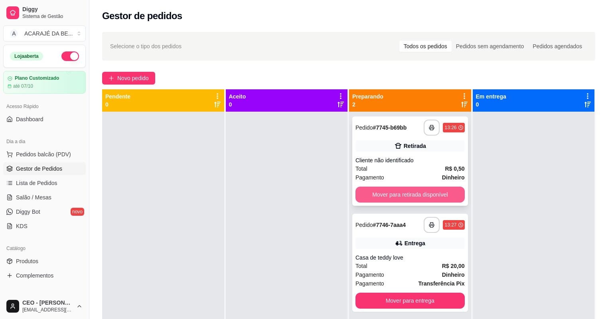
click at [414, 197] on button "Mover para retirada disponível" at bounding box center [410, 195] width 109 height 16
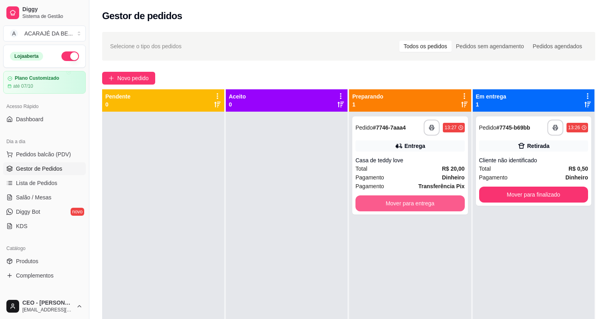
click at [414, 197] on button "Mover para entrega" at bounding box center [410, 204] width 109 height 16
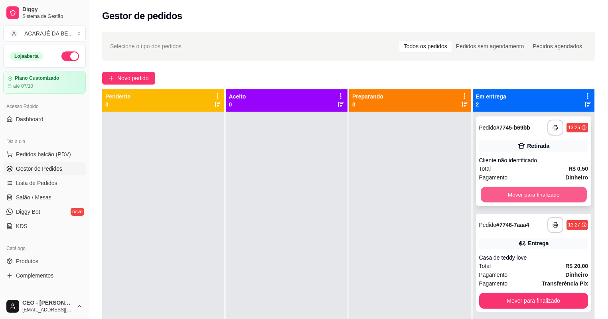
click at [542, 196] on button "Mover para finalizado" at bounding box center [534, 195] width 106 height 16
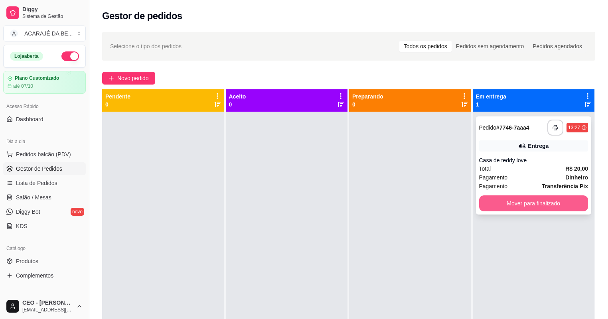
click at [542, 196] on button "Mover para finalizado" at bounding box center [533, 204] width 109 height 16
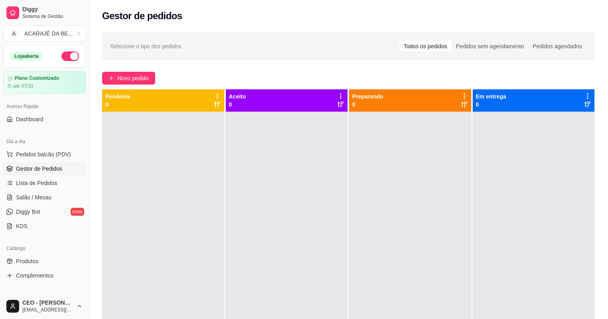
click at [142, 86] on div "Selecione o tipo dos pedidos Todos os pedidos Pedidos sem agendamento Pedidos a…" at bounding box center [348, 222] width 519 height 391
click at [147, 78] on span "Novo pedido" at bounding box center [133, 78] width 32 height 9
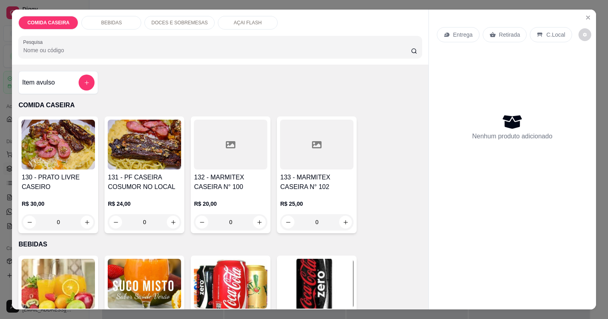
click at [230, 188] on h4 "132 - MARMITEX CASEIRA N° 100" at bounding box center [230, 182] width 73 height 19
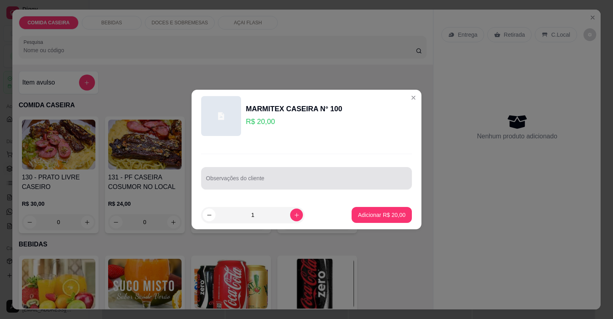
click at [340, 184] on input "Observações do cliente" at bounding box center [306, 182] width 201 height 8
click at [229, 188] on div "Observações do cliente" at bounding box center [306, 178] width 211 height 22
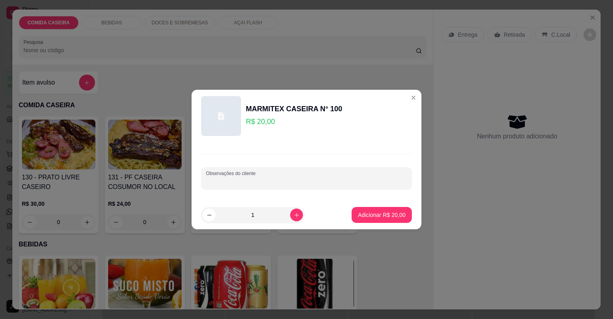
click at [230, 186] on div at bounding box center [306, 178] width 201 height 16
paste input "Arroz feijão tropeiro macarrão purê carne acebolada e calabresa beterraba"
type input "Arroz feijão tropeiro macarrão purê carne acebolada e calabresa beterraba"
click at [359, 215] on p "Adicionar R$ 20,00" at bounding box center [382, 215] width 46 height 8
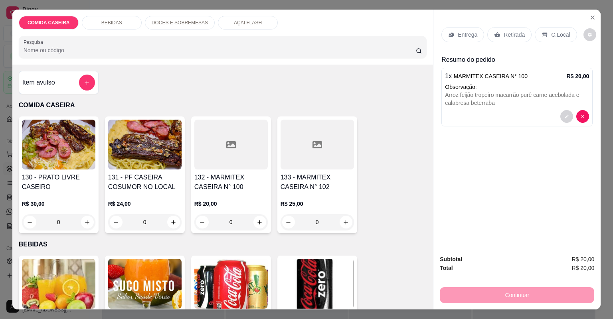
click at [473, 36] on p "Entrega" at bounding box center [468, 35] width 20 height 8
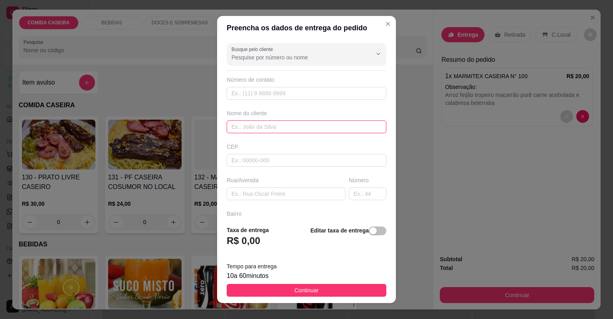
click at [249, 132] on input "text" at bounding box center [307, 127] width 160 height 13
type input "KETHYN"
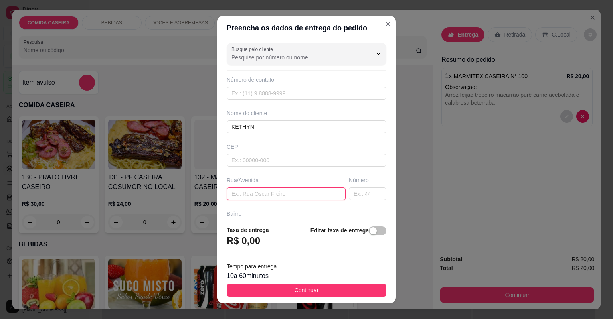
click at [249, 188] on input "text" at bounding box center [286, 194] width 119 height 13
paste input "Casa de khetlyn número dois aqui Edvaldo"
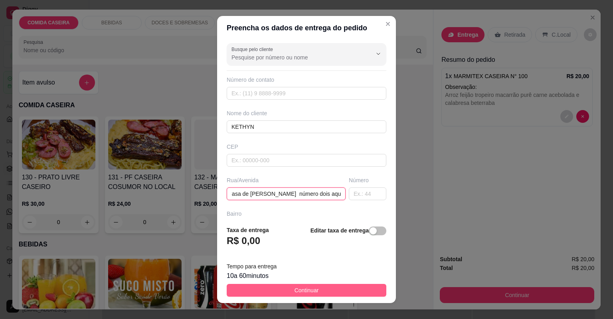
type input "Casa de khetlyn número dois aqui Edvaldo"
click at [330, 292] on button "Continuar" at bounding box center [307, 290] width 160 height 13
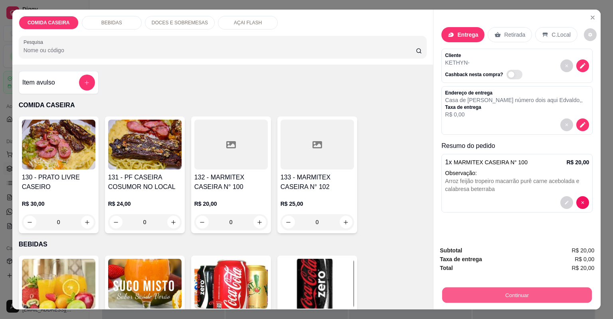
click at [468, 293] on button "Continuar" at bounding box center [517, 296] width 150 height 16
click at [534, 295] on button "Continuar" at bounding box center [517, 295] width 154 height 16
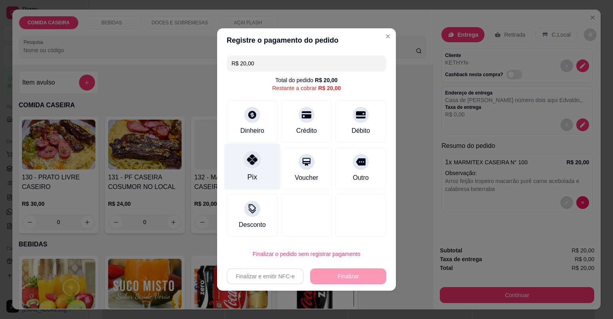
click at [242, 174] on div "Pix" at bounding box center [252, 167] width 56 height 47
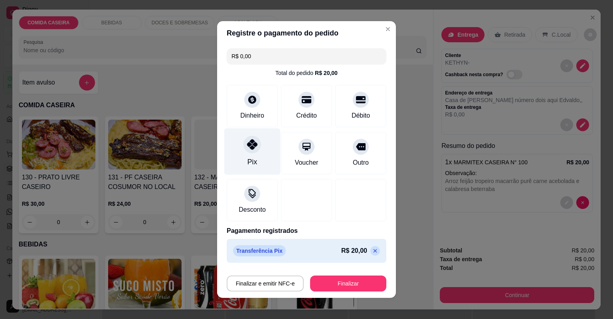
type input "R$ 0,00"
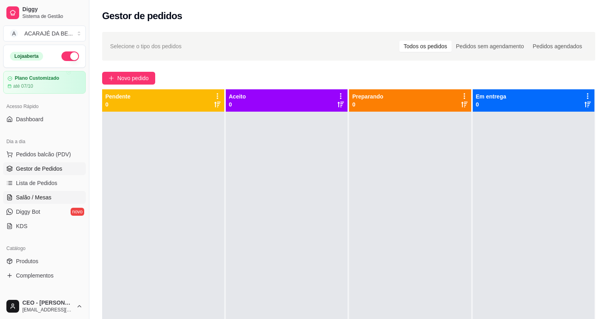
click at [46, 192] on link "Salão / Mesas" at bounding box center [44, 197] width 83 height 13
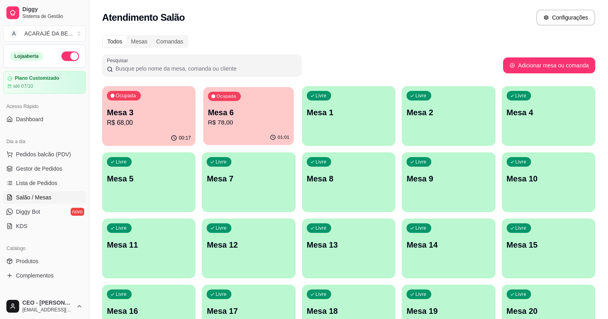
click at [215, 106] on div "Ocupada Mesa 6 R$ 78,00" at bounding box center [249, 108] width 91 height 43
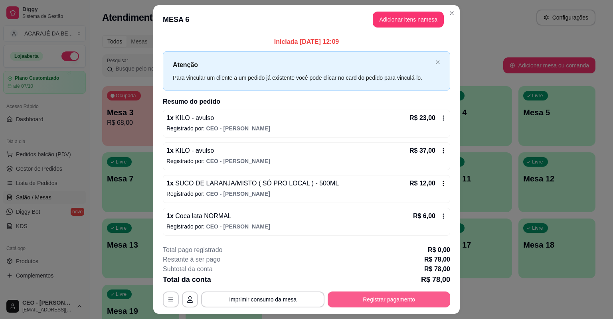
click at [423, 292] on button "Registrar pagamento" at bounding box center [389, 300] width 123 height 16
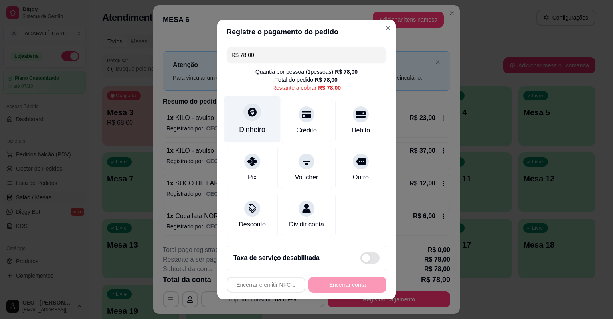
click at [270, 125] on div "Dinheiro" at bounding box center [252, 119] width 56 height 47
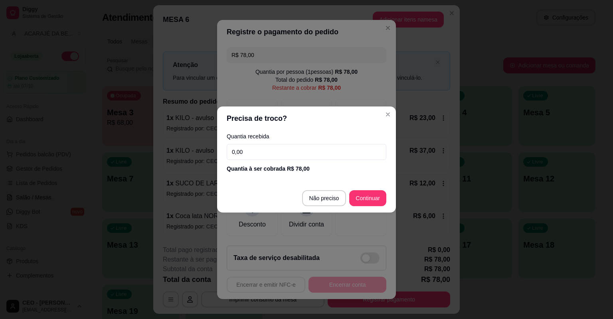
click at [273, 150] on input "0,00" at bounding box center [307, 152] width 160 height 16
type input "80,00"
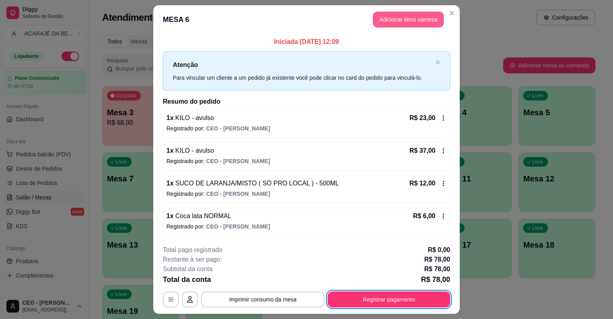
click at [385, 14] on button "Adicionar itens na mesa" at bounding box center [408, 20] width 71 height 16
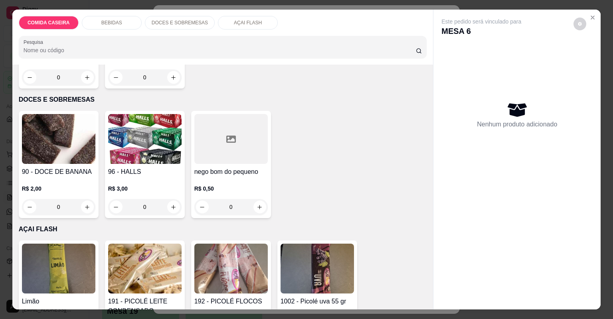
scroll to position [881, 0]
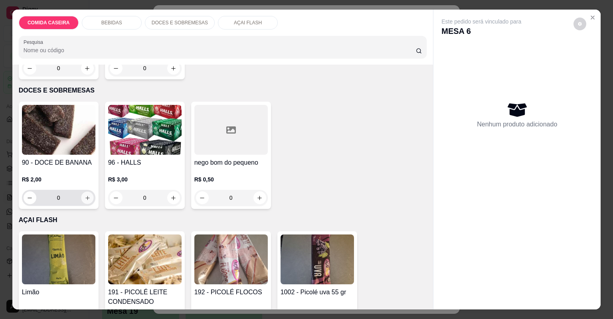
click at [89, 201] on button "increase-product-quantity" at bounding box center [87, 198] width 12 height 12
type input "1"
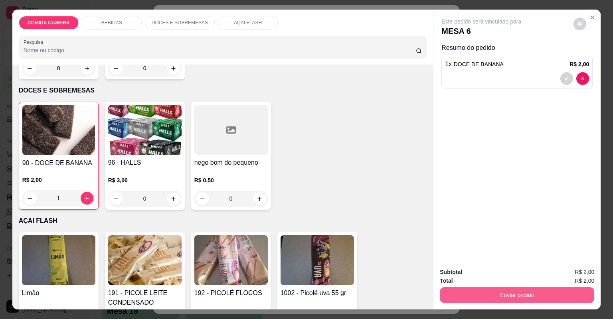
click at [465, 288] on button "Enviar pedido" at bounding box center [517, 295] width 154 height 16
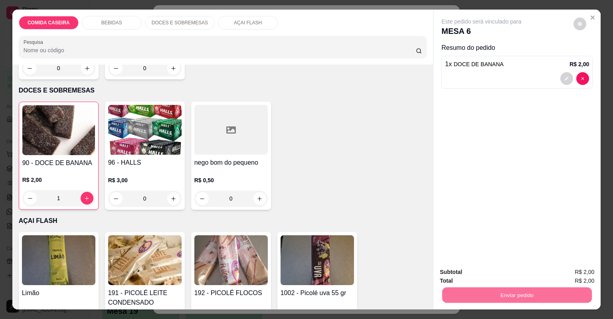
click at [468, 279] on button "Não registrar e enviar pedido" at bounding box center [491, 275] width 83 height 15
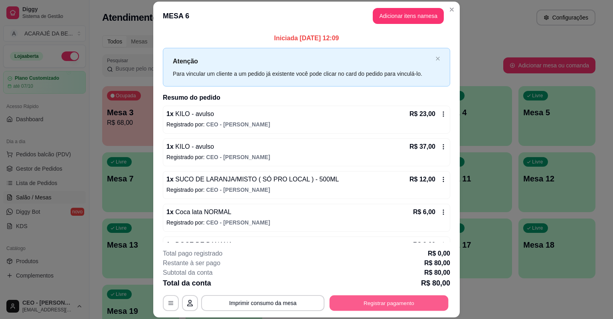
click at [380, 310] on button "Registrar pagamento" at bounding box center [389, 304] width 119 height 16
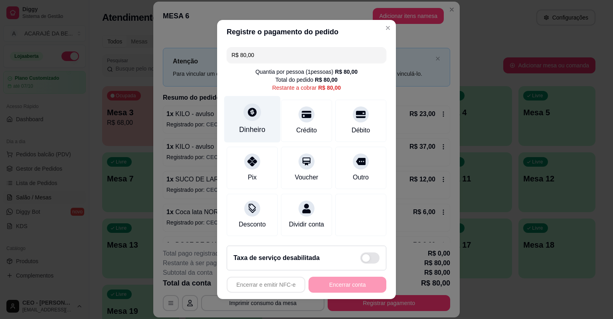
click at [262, 133] on div "Dinheiro" at bounding box center [252, 119] width 56 height 47
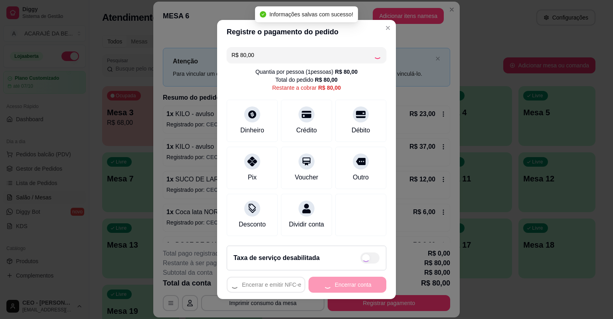
type input "R$ 0,00"
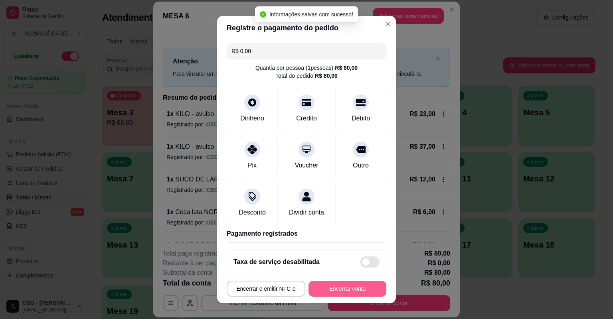
click at [353, 287] on button "Encerrar conta" at bounding box center [347, 289] width 78 height 16
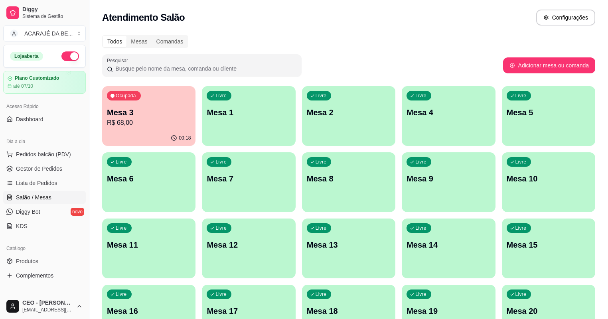
click at [166, 105] on div "Ocupada Mesa 3 R$ 68,00" at bounding box center [148, 108] width 93 height 44
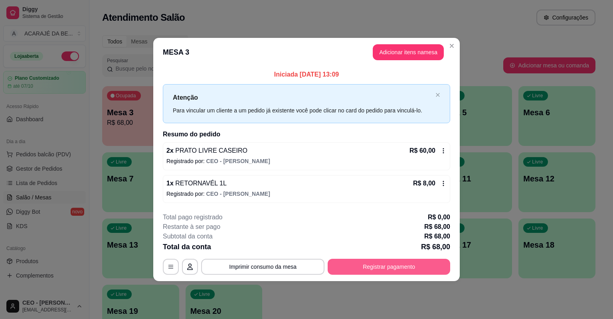
click at [362, 261] on button "Registrar pagamento" at bounding box center [389, 267] width 123 height 16
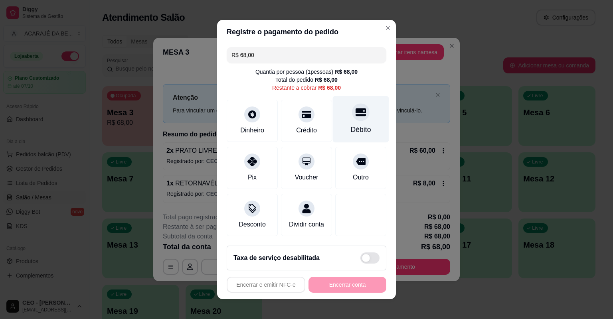
click at [351, 132] on div "Débito" at bounding box center [361, 130] width 20 height 10
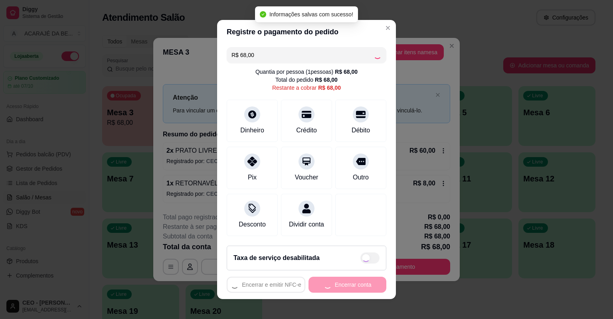
type input "R$ 0,00"
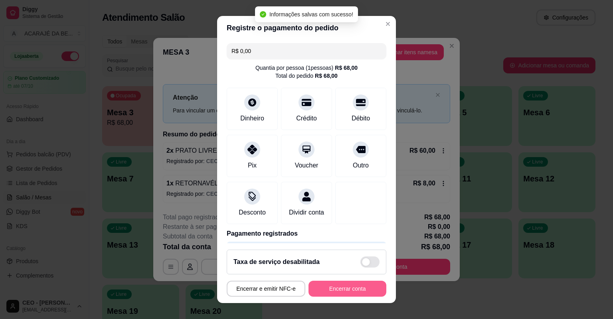
click at [336, 285] on button "Encerrar conta" at bounding box center [347, 289] width 78 height 16
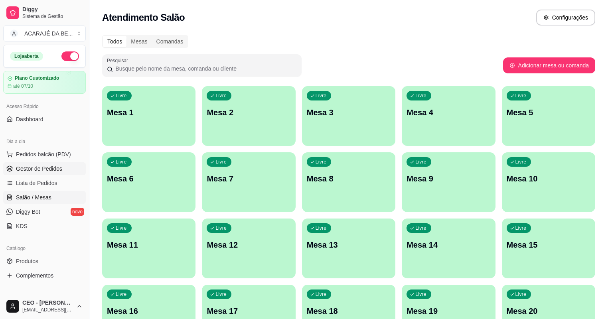
click at [61, 172] on link "Gestor de Pedidos" at bounding box center [44, 168] width 83 height 13
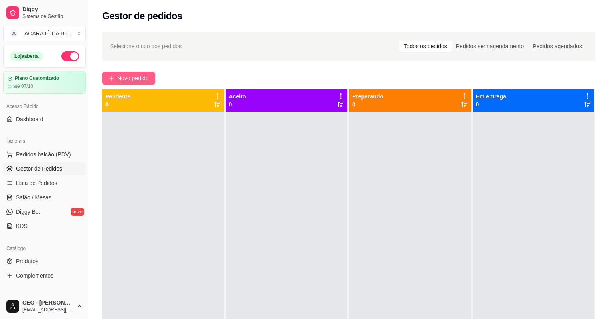
click at [126, 79] on span "Novo pedido" at bounding box center [133, 78] width 32 height 9
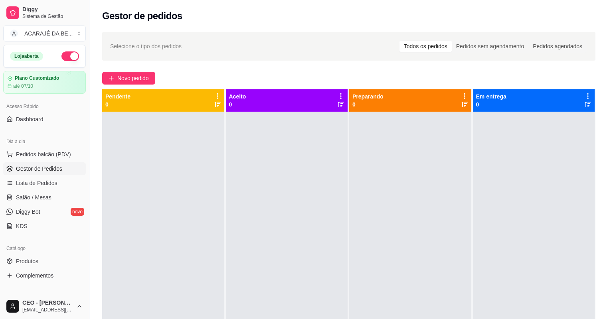
click at [229, 133] on div at bounding box center [230, 145] width 73 height 50
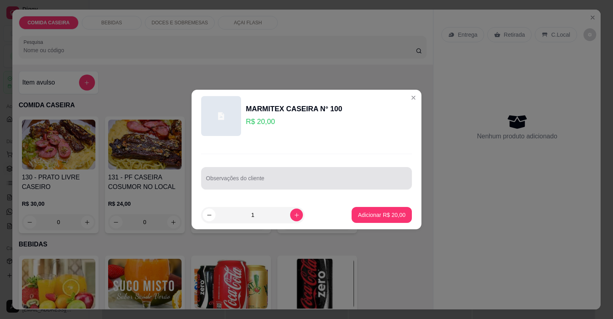
click at [266, 171] on div at bounding box center [306, 178] width 201 height 16
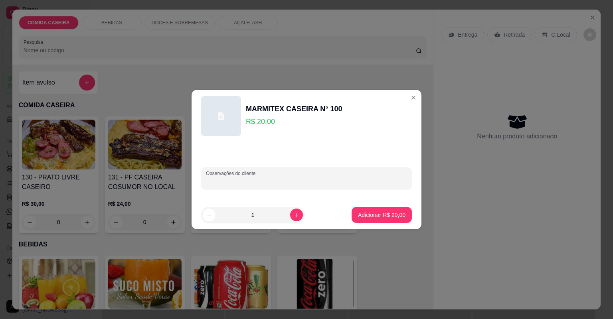
paste input "Oi quero uma marmita com feijão tropeiro, purê, calabresa, carne acebolada, e m…"
type input "Oi quero uma marmita com feijão tropeiro, purê, calabresa, carne acebolada, e m…"
click at [374, 215] on p "Adicionar R$ 20,00" at bounding box center [382, 215] width 46 height 8
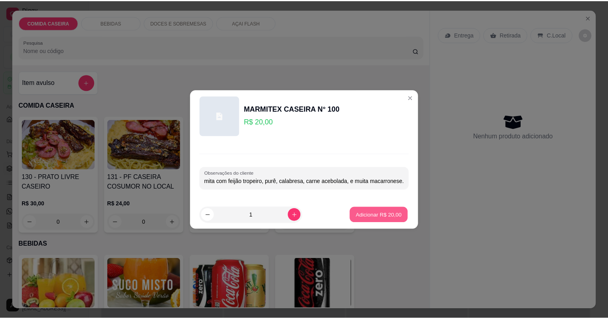
scroll to position [0, 0]
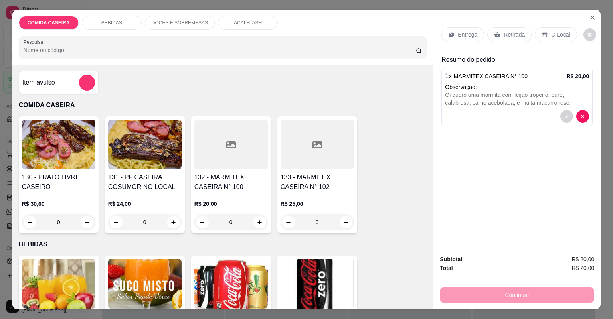
click at [465, 35] on p "Entrega" at bounding box center [468, 35] width 20 height 8
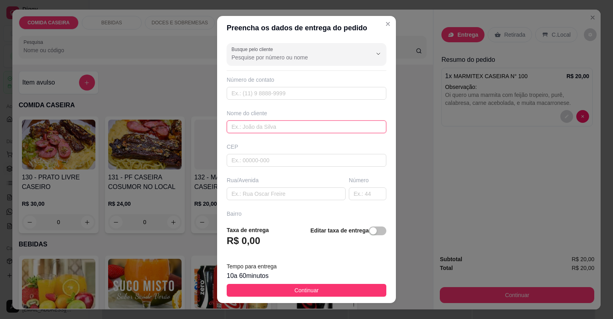
click at [289, 128] on input "text" at bounding box center [307, 127] width 160 height 13
type input "[PERSON_NAME]"
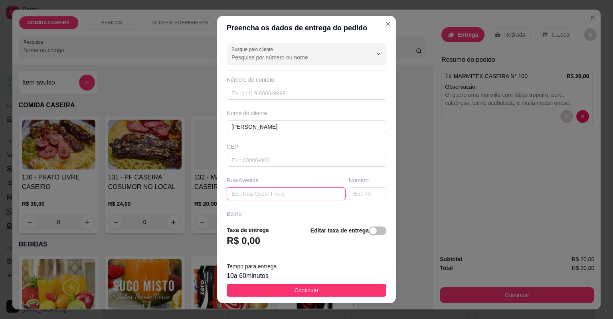
click at [292, 191] on input "text" at bounding box center [286, 194] width 119 height 13
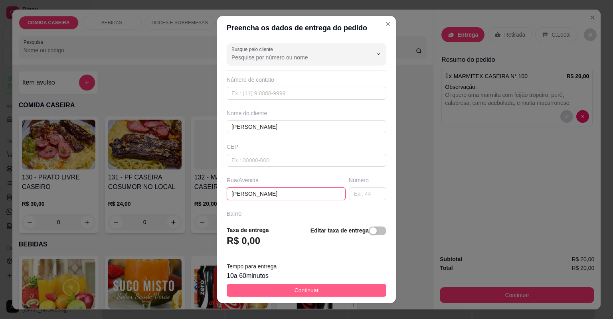
type input "LUIZ VIANA"
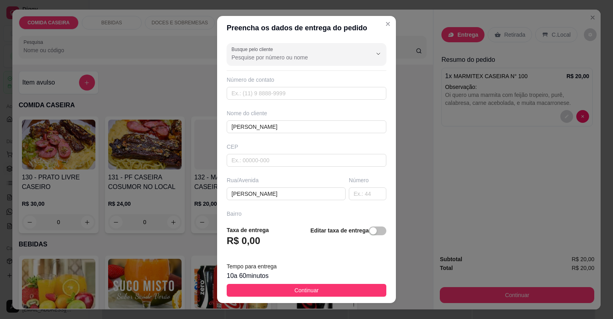
click at [343, 287] on button "Continuar" at bounding box center [307, 290] width 160 height 13
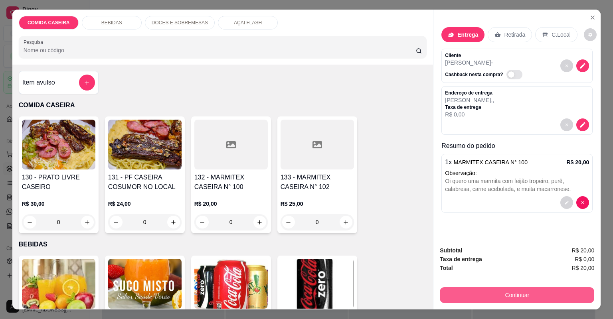
click at [490, 294] on button "Continuar" at bounding box center [517, 295] width 154 height 16
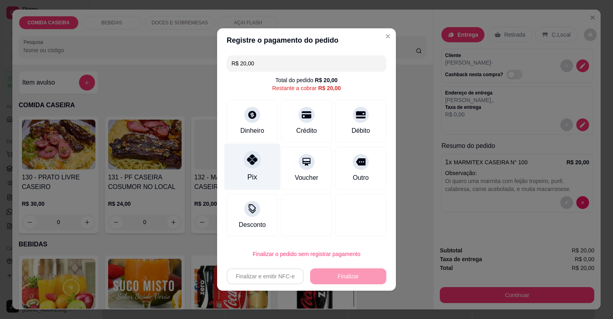
click at [247, 177] on div "Pix" at bounding box center [252, 177] width 10 height 10
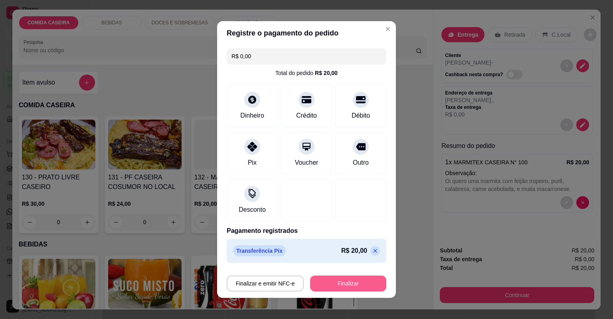
click at [338, 283] on button "Finalizar" at bounding box center [348, 284] width 76 height 16
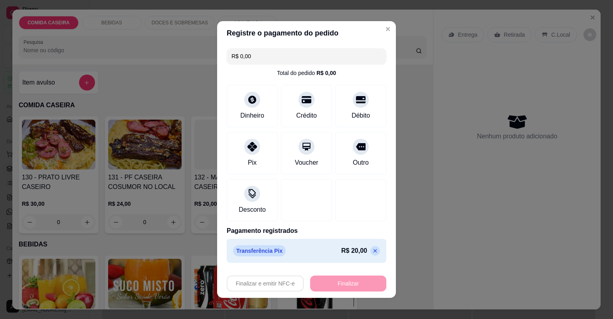
type input "-R$ 20,00"
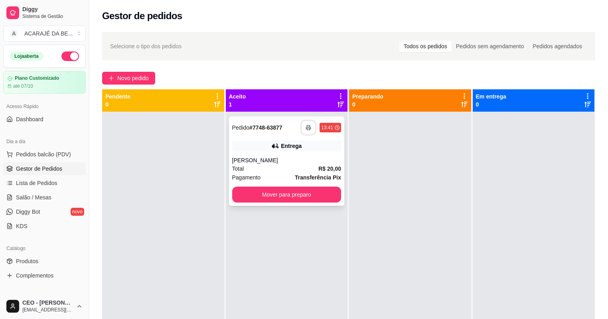
click at [308, 129] on rect "button" at bounding box center [308, 129] width 3 height 2
click at [267, 190] on button "Mover para preparo" at bounding box center [286, 195] width 109 height 16
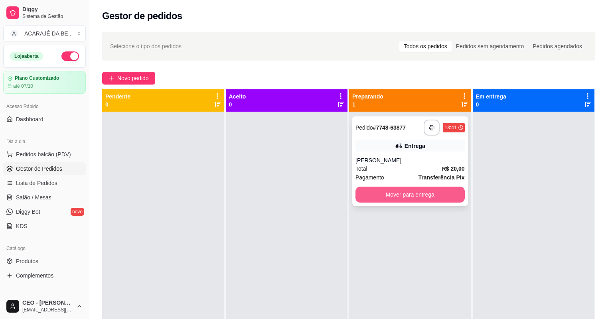
click at [389, 199] on button "Mover para entrega" at bounding box center [410, 195] width 109 height 16
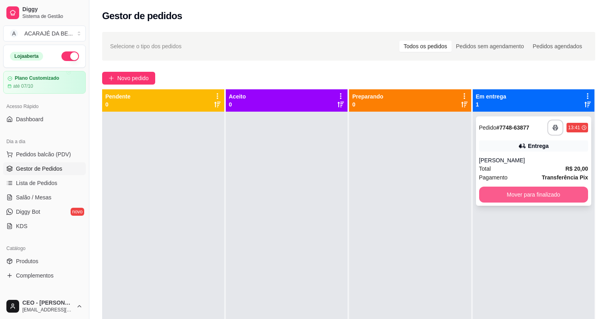
click at [496, 192] on button "Mover para finalizado" at bounding box center [533, 195] width 109 height 16
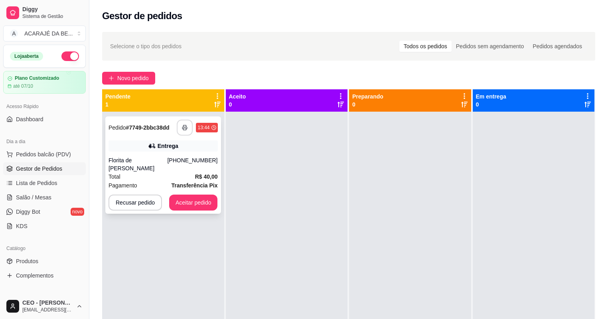
click at [190, 126] on button "button" at bounding box center [185, 128] width 16 height 16
click at [200, 195] on button "Aceitar pedido" at bounding box center [193, 203] width 49 height 16
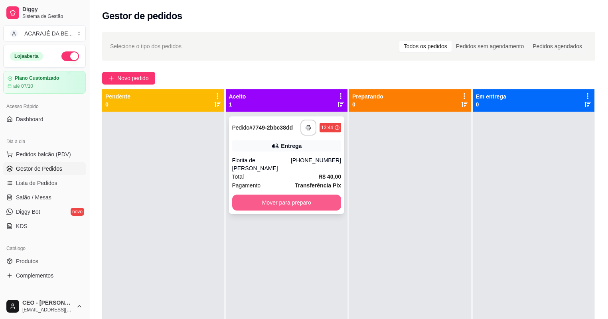
click at [258, 195] on button "Mover para preparo" at bounding box center [286, 203] width 109 height 16
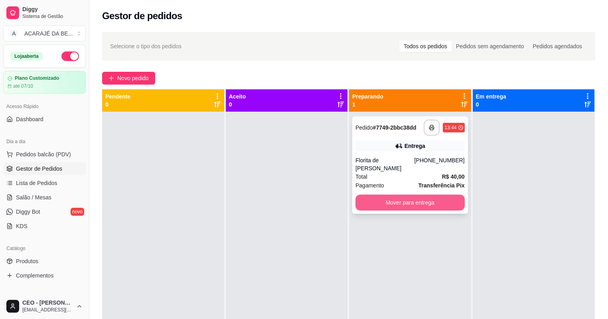
click at [398, 195] on button "Mover para entrega" at bounding box center [410, 203] width 109 height 16
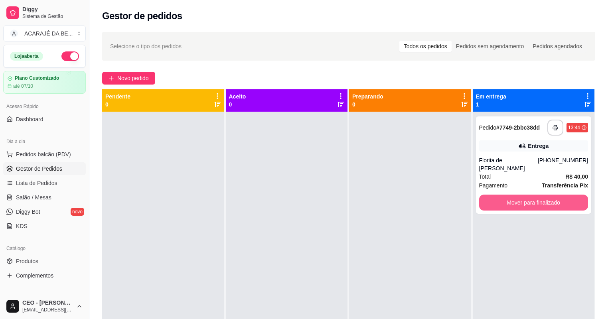
click at [500, 195] on button "Mover para finalizado" at bounding box center [533, 203] width 109 height 16
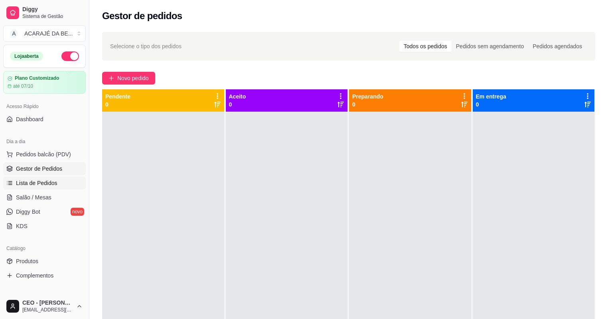
click at [45, 181] on span "Lista de Pedidos" at bounding box center [37, 183] width 42 height 8
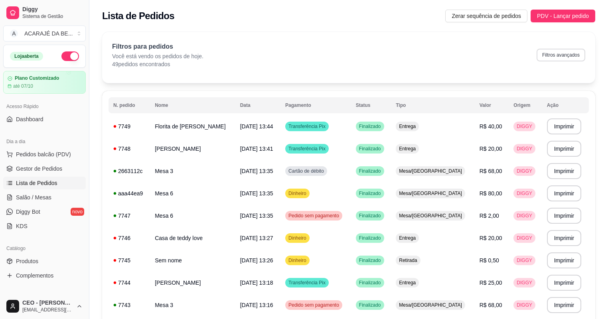
click at [564, 57] on button "Filtros avançados" at bounding box center [561, 55] width 49 height 13
select select "0"
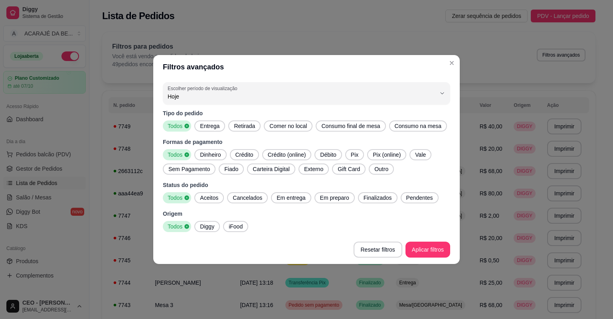
click at [382, 167] on span "Outro" at bounding box center [381, 169] width 20 height 8
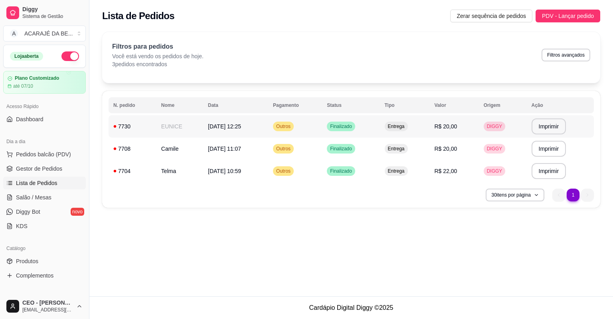
click at [251, 125] on td "[DATE] 12:25" at bounding box center [235, 126] width 65 height 22
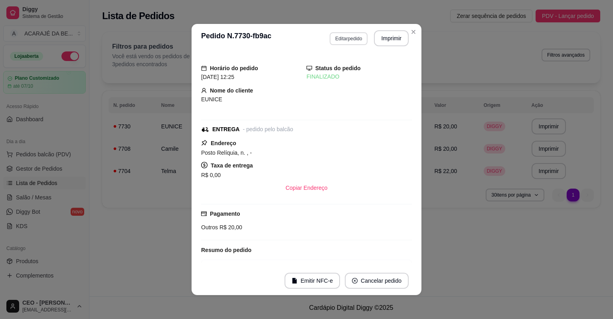
click at [351, 37] on button "Editar pedido" at bounding box center [349, 38] width 38 height 13
click at [399, 37] on button "Imprimir" at bounding box center [391, 38] width 35 height 16
click at [36, 172] on div "**********" at bounding box center [306, 159] width 613 height 319
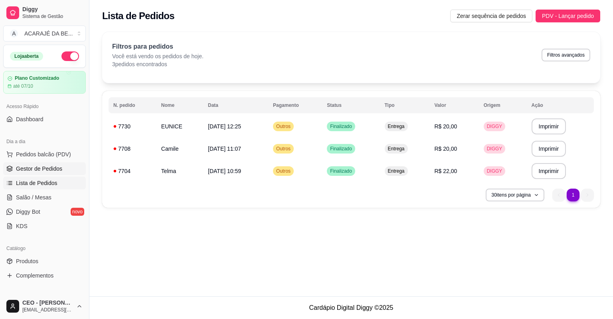
click at [56, 170] on span "Gestor de Pedidos" at bounding box center [39, 169] width 46 height 8
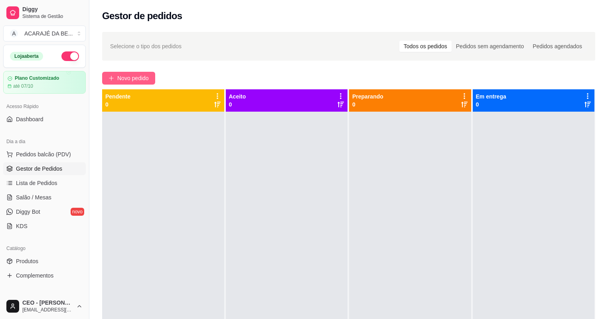
click at [144, 80] on span "Novo pedido" at bounding box center [133, 78] width 32 height 9
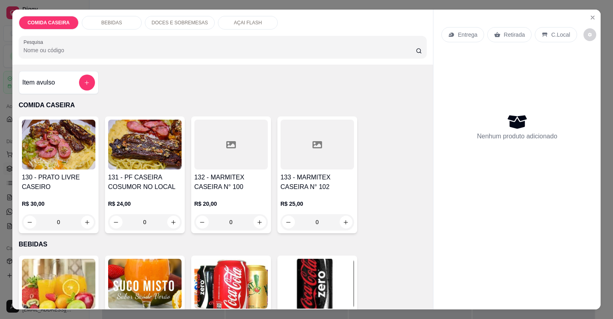
click at [225, 137] on div at bounding box center [230, 145] width 73 height 50
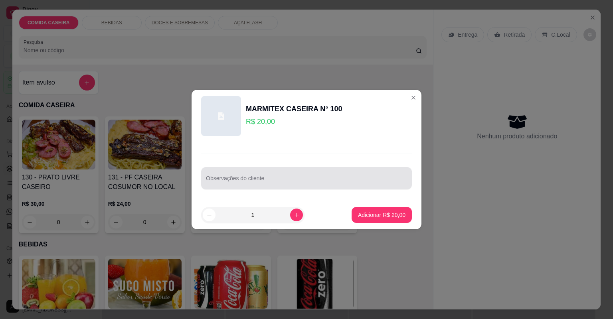
click at [242, 176] on div at bounding box center [306, 178] width 201 height 16
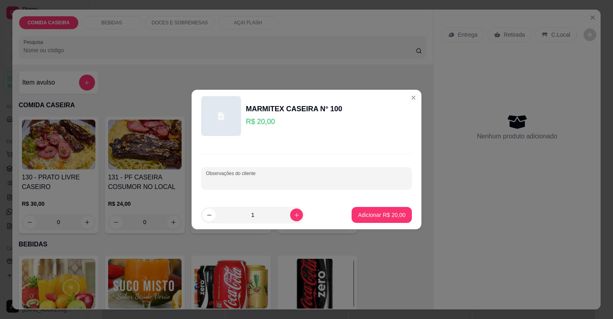
paste input "Feijão tropeiro Arroz Macarrão Purê de batata Farofa de jaba Beterraba com maio…"
type input "Feijão tropeiro Arroz Macarrão Purê de batata Farofa de jaba Beterraba com maio…"
click at [359, 216] on p "Adicionar R$ 20,00" at bounding box center [382, 215] width 46 height 8
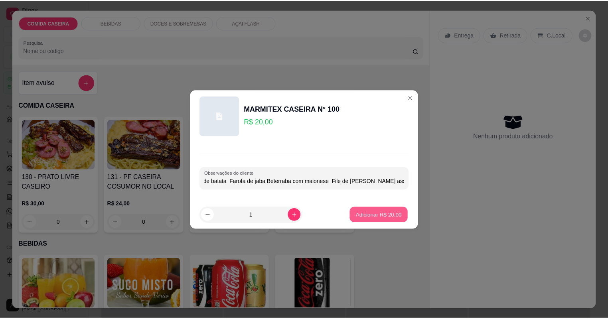
scroll to position [0, 0]
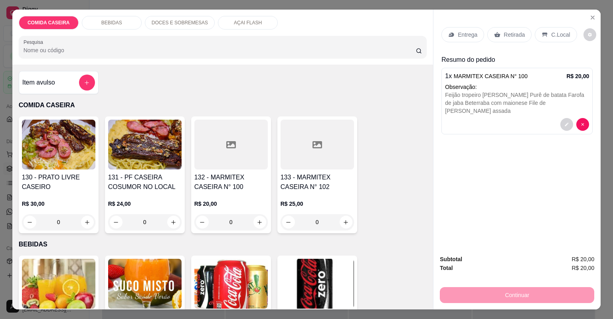
click at [466, 27] on div "Entrega" at bounding box center [462, 34] width 43 height 15
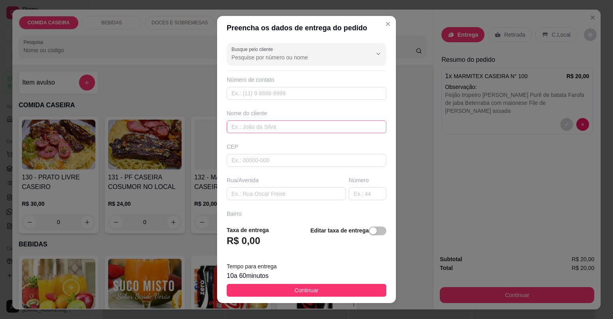
click at [302, 120] on div "Nome do cliente" at bounding box center [306, 121] width 163 height 24
click at [292, 129] on input "text" at bounding box center [307, 127] width 160 height 13
type input "MIKAELE"
click at [291, 199] on input "text" at bounding box center [286, 194] width 119 height 13
paste input "Rua São Luiz ao lado de Betinho chapista"
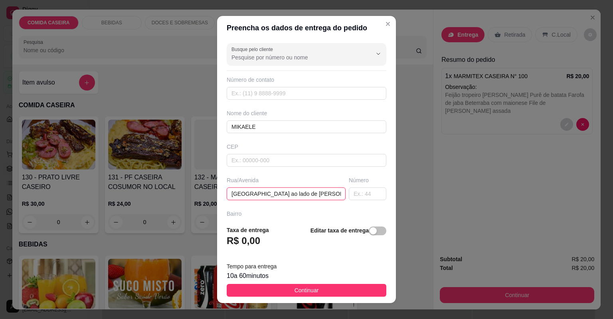
type input "Rua São Luiz ao lado de Betinho chapista"
click at [316, 294] on button "Continuar" at bounding box center [307, 290] width 160 height 13
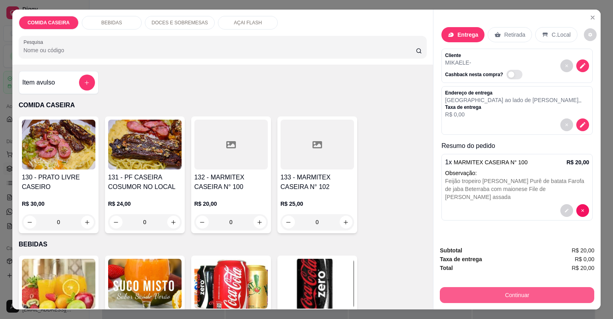
click at [484, 297] on button "Continuar" at bounding box center [517, 295] width 154 height 16
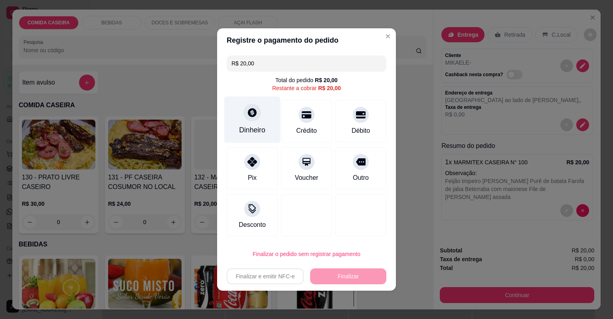
click at [237, 130] on div "Dinheiro" at bounding box center [252, 120] width 56 height 47
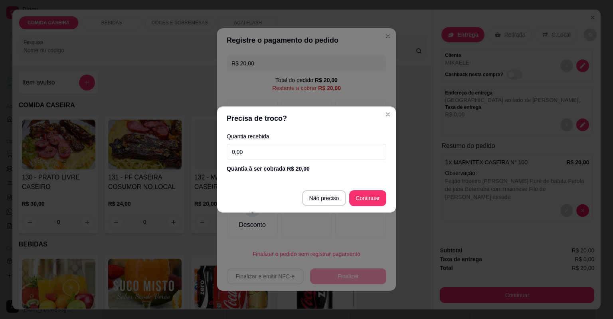
click at [271, 161] on div "Quantia recebida 0,00 Quantia à ser cobrada R$ 20,00" at bounding box center [306, 152] width 179 height 45
click at [266, 153] on input "0,00" at bounding box center [307, 152] width 160 height 16
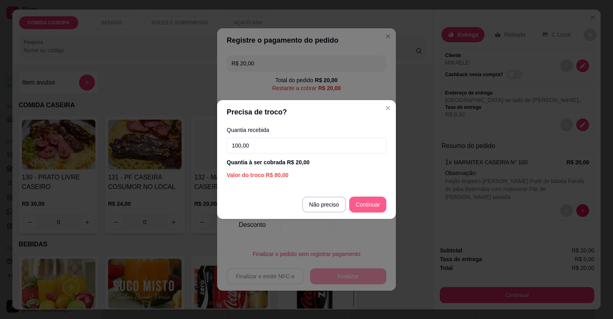
type input "100,00"
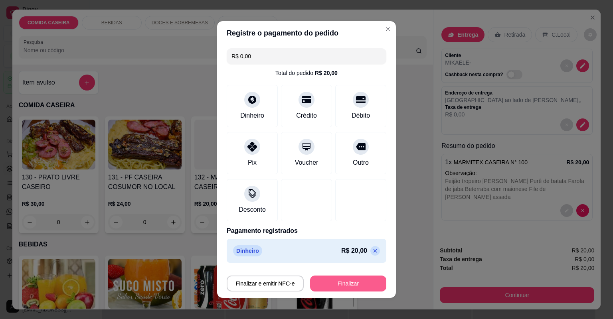
click at [364, 281] on button "Finalizar" at bounding box center [348, 284] width 76 height 16
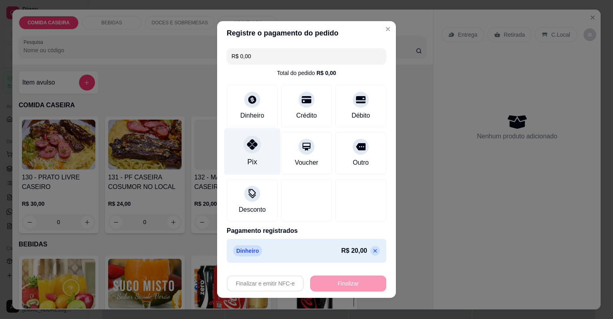
type input "-R$ 20,00"
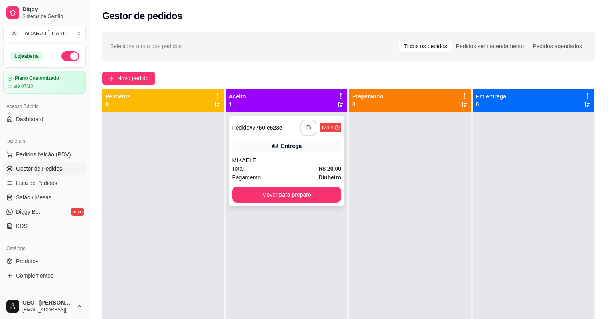
click at [302, 128] on button "button" at bounding box center [308, 128] width 16 height 16
click at [291, 189] on button "Mover para preparo" at bounding box center [286, 195] width 109 height 16
click at [335, 194] on button "Mover para preparo" at bounding box center [286, 195] width 109 height 16
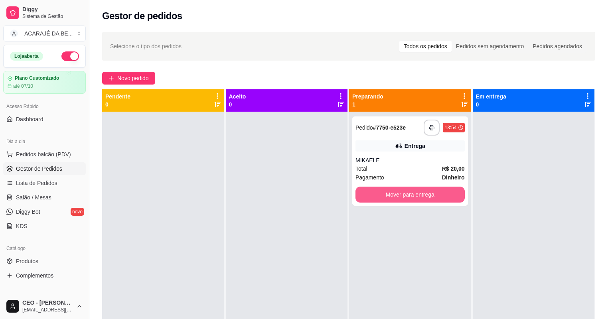
click at [392, 192] on button "Mover para entrega" at bounding box center [410, 195] width 109 height 16
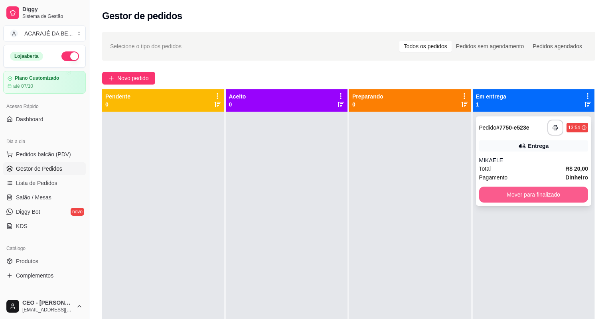
click at [479, 192] on button "Mover para finalizado" at bounding box center [533, 195] width 109 height 16
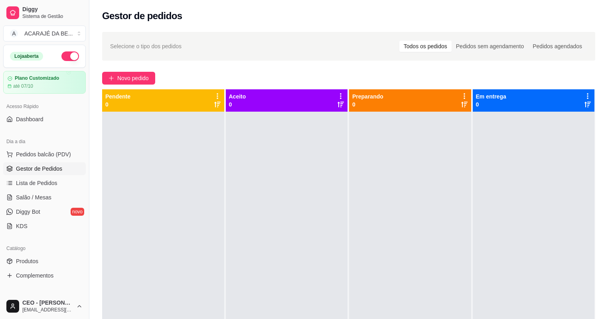
click at [473, 193] on div at bounding box center [534, 271] width 122 height 319
click at [148, 77] on span "Novo pedido" at bounding box center [133, 78] width 32 height 9
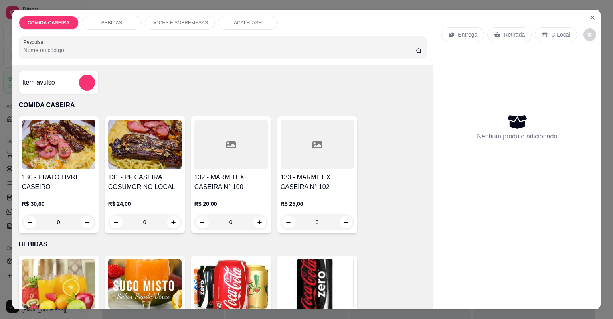
click at [246, 152] on div at bounding box center [230, 145] width 73 height 50
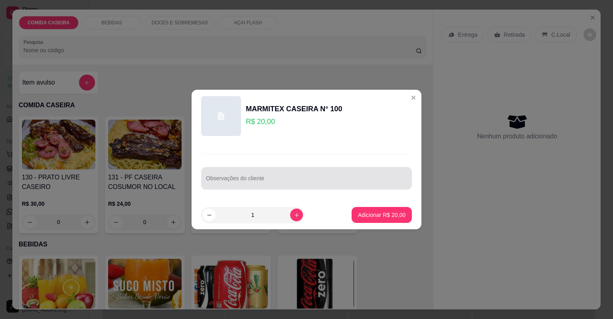
click at [283, 173] on div at bounding box center [306, 178] width 201 height 16
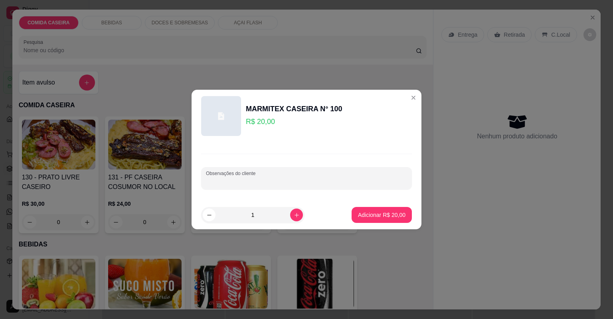
paste input "Com macarronese, purê, bife, repolho, farofa e arroz"
type input "Com macarronese, purê, bife, repolho, farofa e arroz"
click at [359, 214] on p "Adicionar R$ 20,00" at bounding box center [381, 215] width 47 height 8
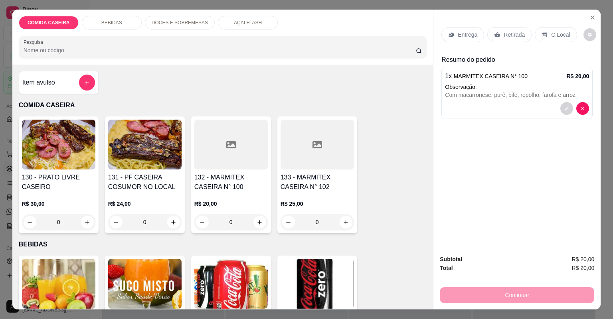
click at [453, 34] on div "Entrega" at bounding box center [462, 34] width 43 height 15
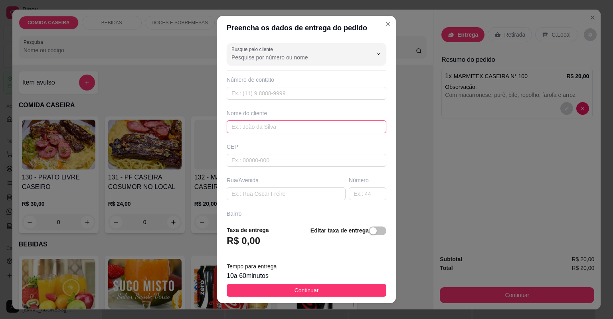
click at [267, 123] on input "text" at bounding box center [307, 127] width 160 height 13
type input "CRIS"
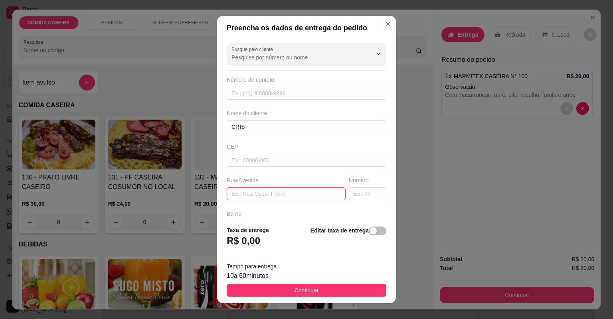
click at [300, 192] on input "text" at bounding box center [286, 194] width 119 height 13
type input "JOAO DUDU 73"
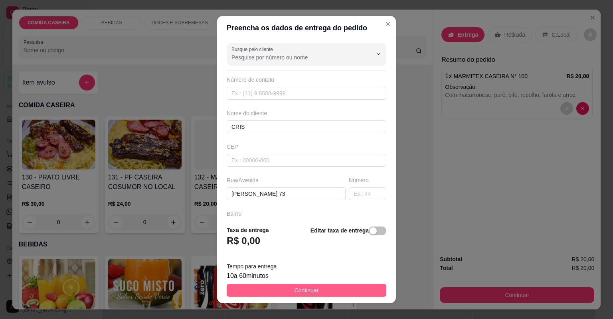
click at [334, 287] on button "Continuar" at bounding box center [307, 290] width 160 height 13
click at [334, 286] on img at bounding box center [317, 284] width 73 height 50
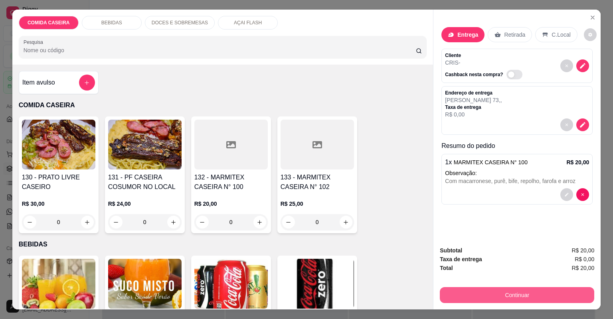
click at [470, 293] on button "Continuar" at bounding box center [517, 295] width 154 height 16
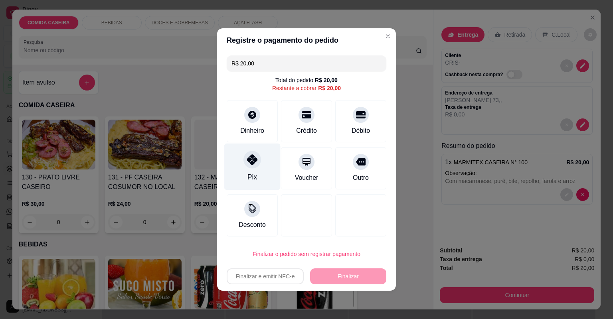
click at [246, 170] on div "Pix" at bounding box center [252, 167] width 56 height 47
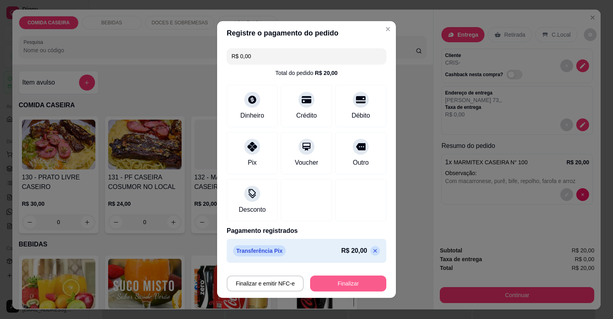
click at [330, 280] on button "Finalizar" at bounding box center [348, 284] width 76 height 16
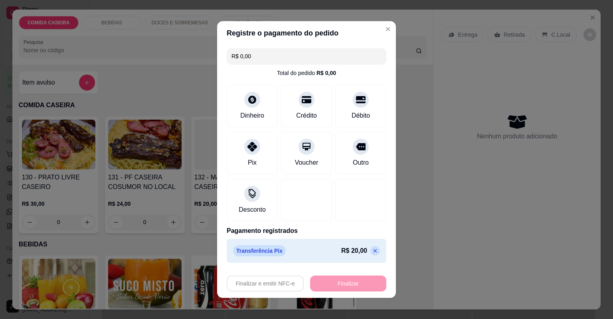
type input "-R$ 20,00"
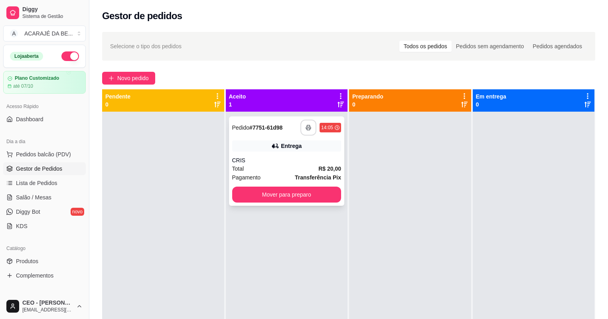
click at [306, 125] on button "button" at bounding box center [308, 128] width 16 height 16
click at [305, 191] on button "Mover para preparo" at bounding box center [286, 195] width 109 height 16
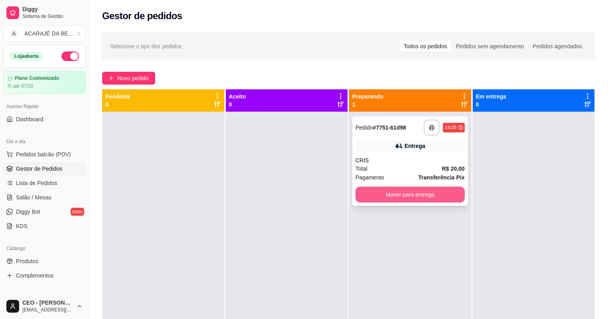
click at [374, 189] on button "Mover para entrega" at bounding box center [410, 195] width 109 height 16
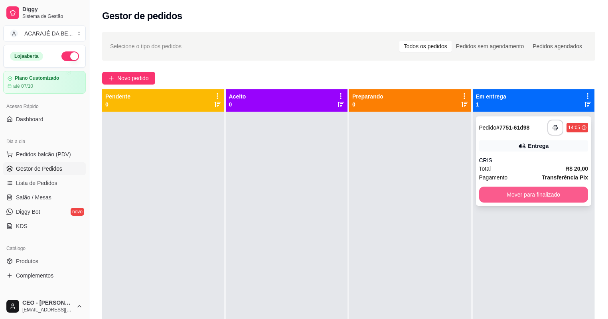
click at [535, 190] on button "Mover para finalizado" at bounding box center [533, 195] width 109 height 16
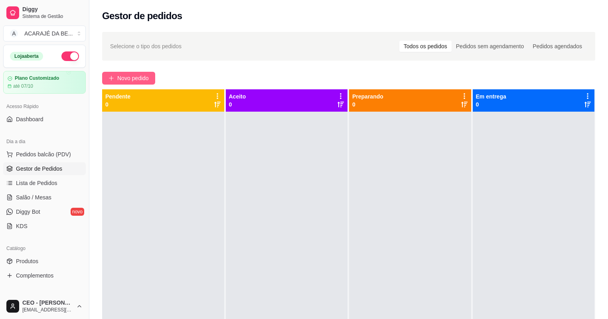
click at [132, 77] on span "Novo pedido" at bounding box center [133, 78] width 32 height 9
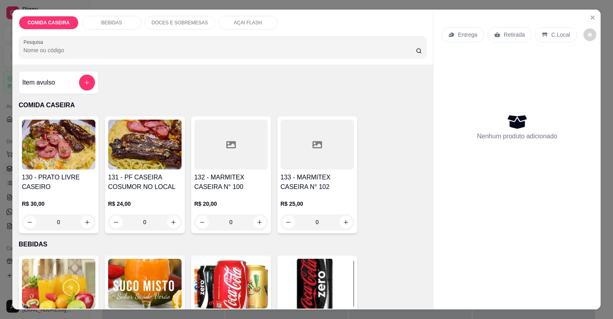
click at [235, 158] on div at bounding box center [230, 145] width 73 height 50
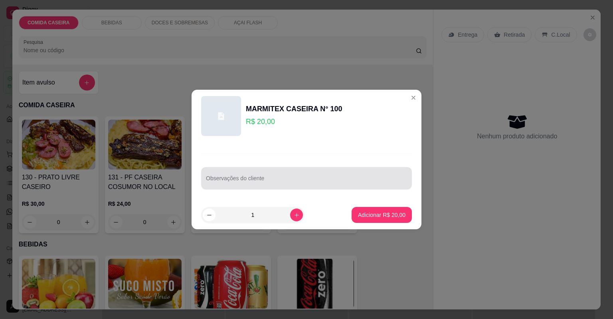
click at [293, 180] on input "Observações do cliente" at bounding box center [306, 182] width 201 height 8
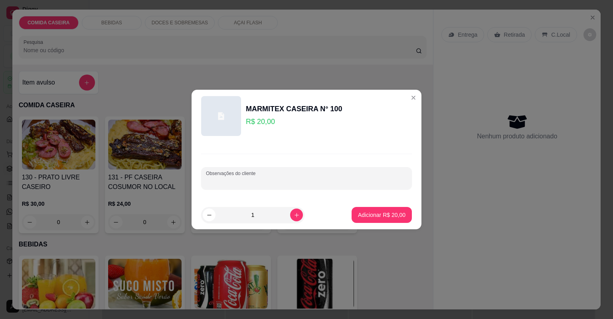
paste input "Arroz feijão tropeiro macarrão purê carne acebolada e calabresa beterraba"
type input "Arroz feijão tropeiro macarrão purê carne acebolada e calabresa beterraba"
click at [354, 212] on button "Adicionar R$ 20,00" at bounding box center [382, 215] width 60 height 16
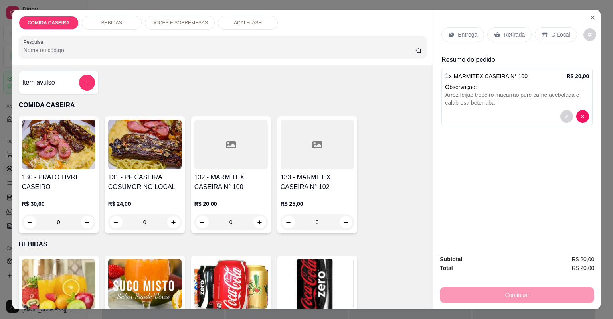
click at [463, 30] on div "Entrega" at bounding box center [462, 34] width 43 height 15
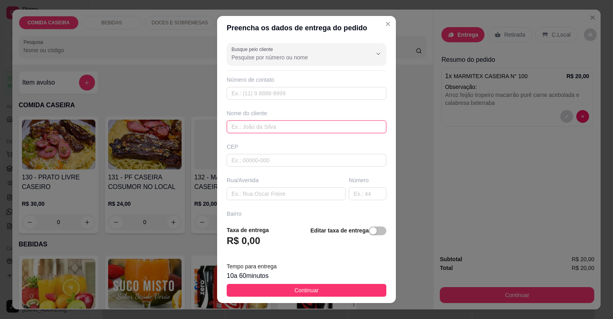
click at [311, 123] on input "text" at bounding box center [307, 127] width 160 height 13
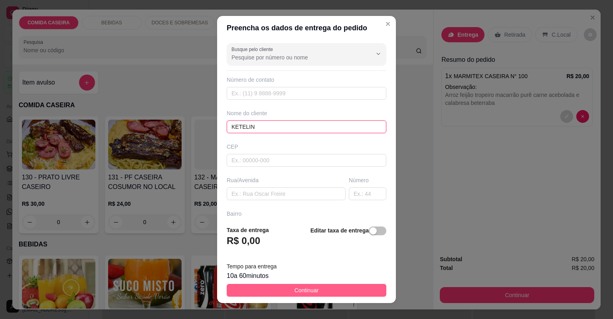
type input "KETELIN"
click at [316, 285] on button "Continuar" at bounding box center [307, 290] width 160 height 13
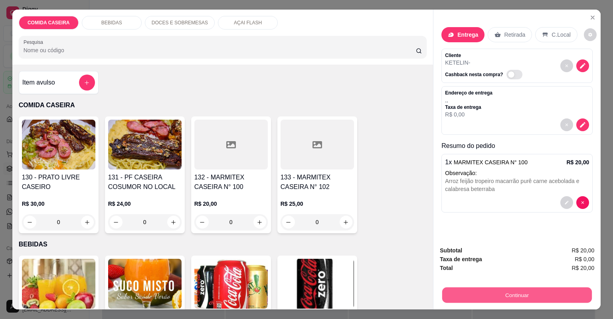
click at [458, 293] on button "Continuar" at bounding box center [517, 296] width 150 height 16
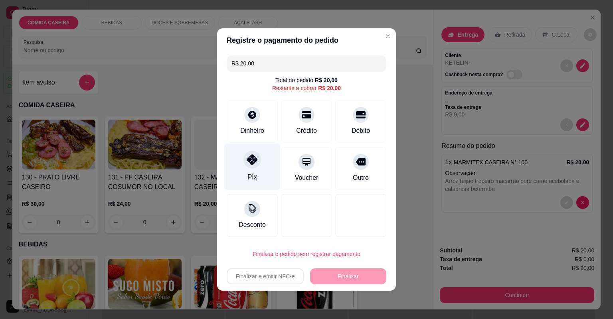
click at [268, 171] on div "Pix" at bounding box center [252, 167] width 56 height 47
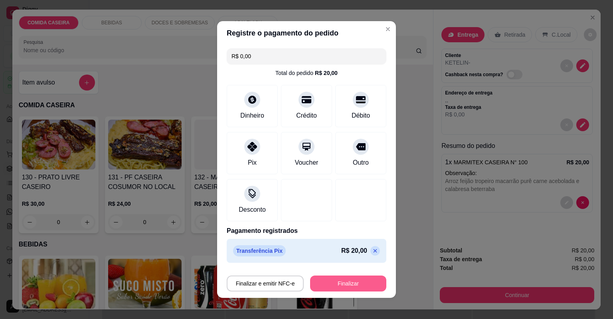
click at [323, 277] on button "Finalizar" at bounding box center [348, 284] width 76 height 16
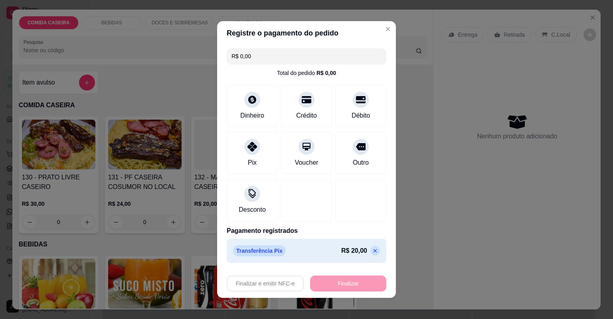
type input "-R$ 20,00"
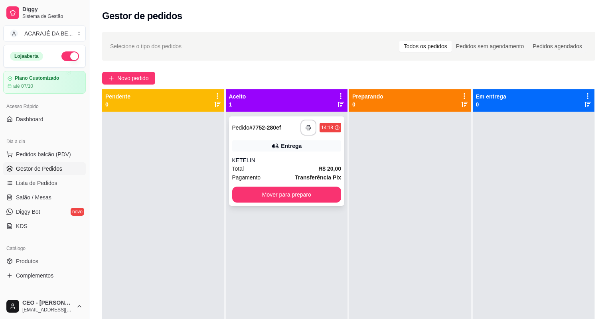
click at [306, 125] on icon "button" at bounding box center [309, 128] width 6 height 6
click at [319, 193] on button "Mover para preparo" at bounding box center [286, 195] width 109 height 16
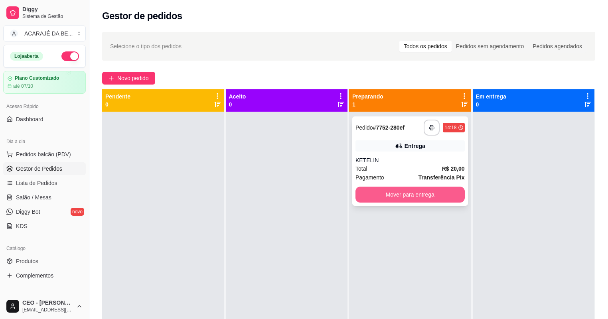
click at [366, 196] on button "Mover para entrega" at bounding box center [410, 195] width 109 height 16
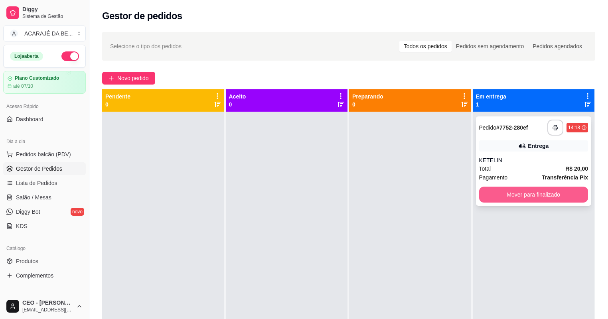
click at [485, 193] on button "Mover para finalizado" at bounding box center [533, 195] width 109 height 16
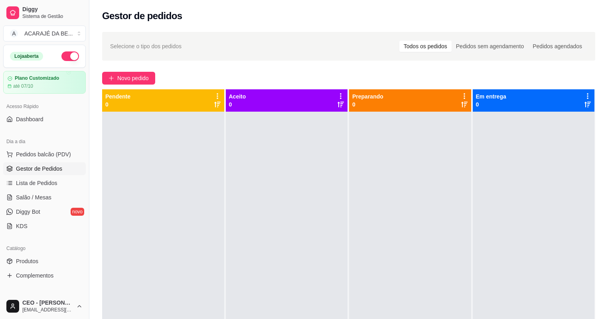
drag, startPoint x: 361, startPoint y: 185, endPoint x: 255, endPoint y: 158, distance: 109.0
click at [255, 158] on div at bounding box center [287, 271] width 122 height 319
click at [125, 78] on span "Novo pedido" at bounding box center [133, 78] width 32 height 9
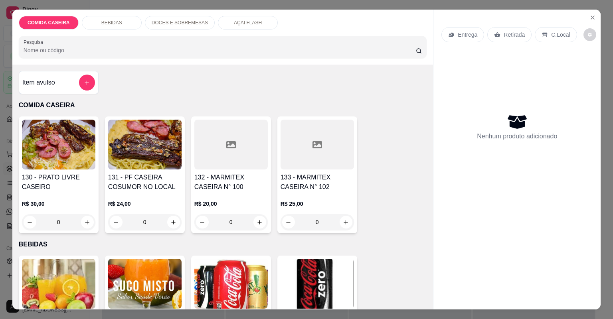
click at [310, 155] on div at bounding box center [317, 145] width 73 height 50
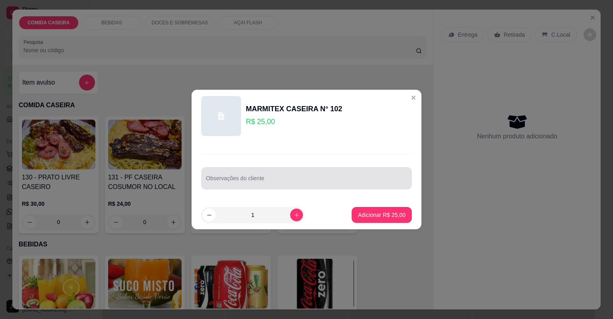
click at [317, 187] on div "Observações do cliente" at bounding box center [306, 178] width 211 height 22
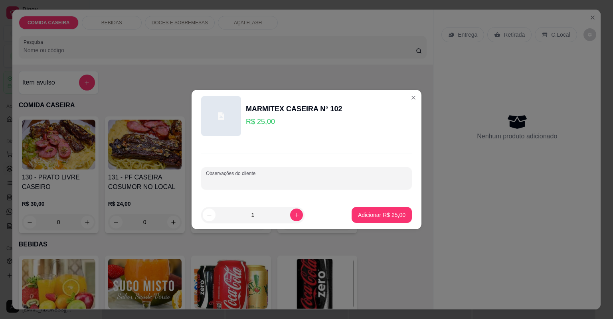
paste input "Arroz, pirao de leite, feijao tropeiro, carne acebolada e bife ao molho. Uma ma…"
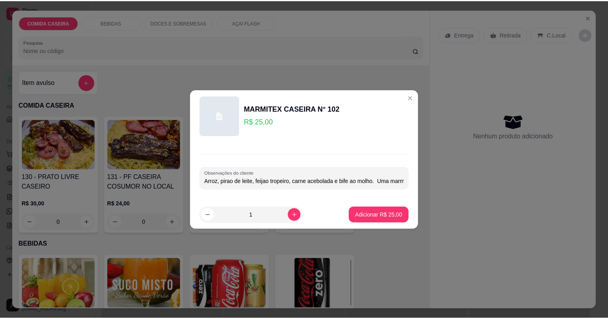
scroll to position [0, 115]
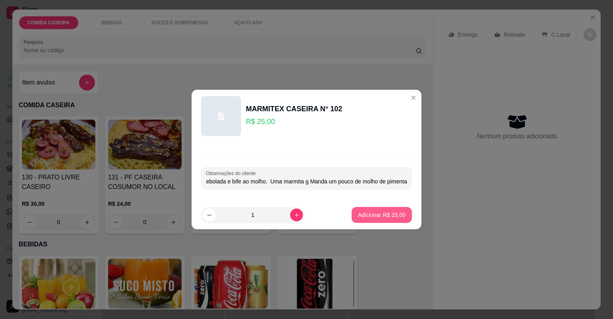
type input "Arroz, pirao de leite, feijao tropeiro, carne acebolada e bife ao molho. Uma ma…"
click at [371, 213] on p "Adicionar R$ 25,00" at bounding box center [381, 215] width 47 height 8
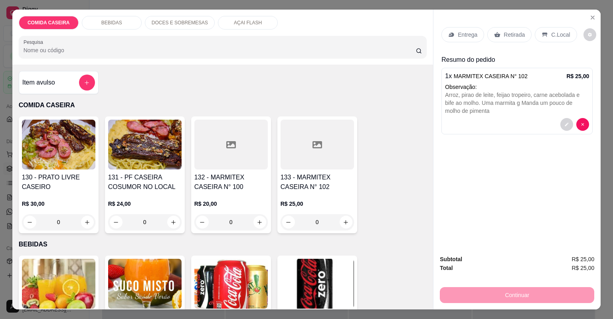
click at [450, 32] on icon at bounding box center [451, 35] width 6 height 6
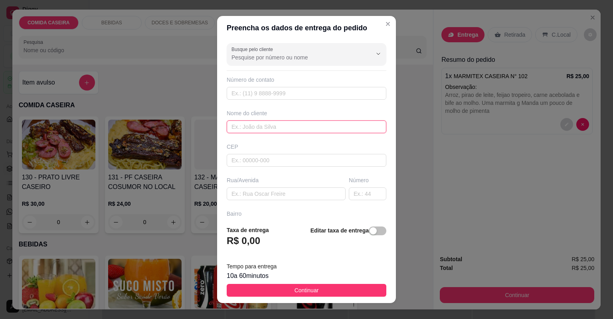
click at [281, 125] on input "text" at bounding box center [307, 127] width 160 height 13
type input "ROSEANE"
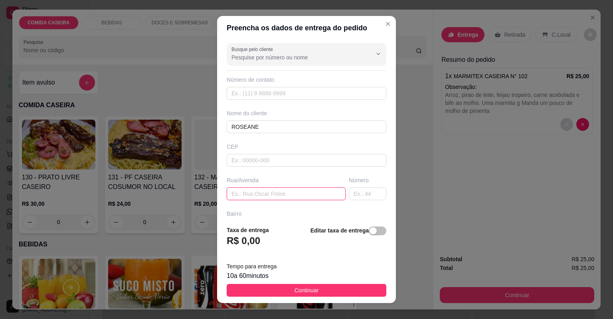
click at [311, 190] on input "text" at bounding box center [286, 194] width 119 height 13
paste input "Escola joao olimpio"
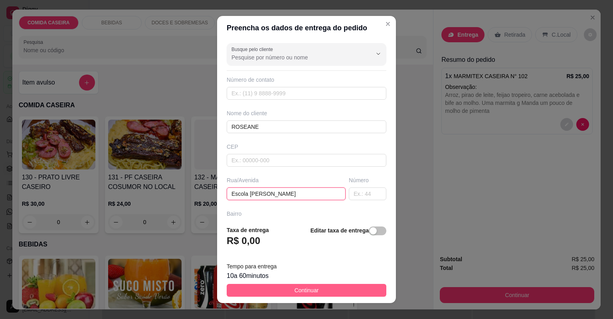
type input "Escola joao olimpio"
click at [309, 292] on span "Continuar" at bounding box center [307, 290] width 24 height 9
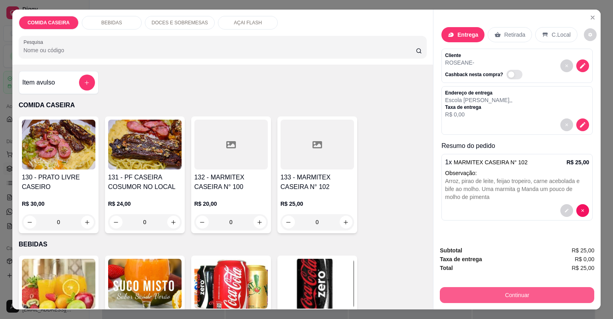
click at [449, 294] on button "Continuar" at bounding box center [517, 295] width 154 height 16
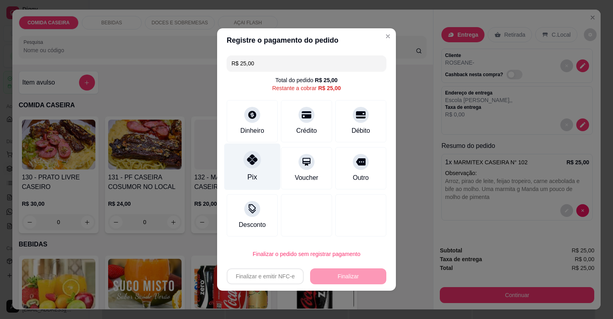
click at [252, 160] on icon at bounding box center [252, 159] width 10 height 10
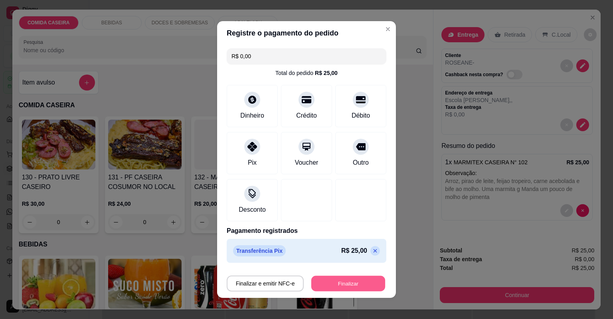
click at [364, 287] on button "Finalizar" at bounding box center [348, 284] width 74 height 16
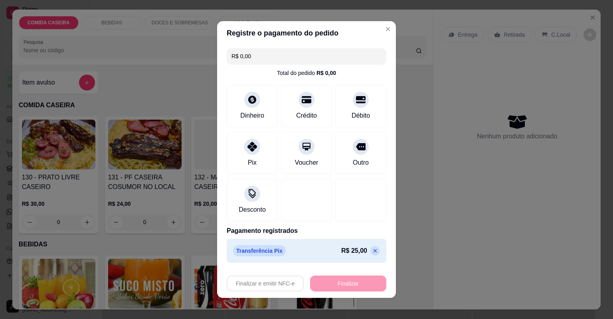
type input "-R$ 25,00"
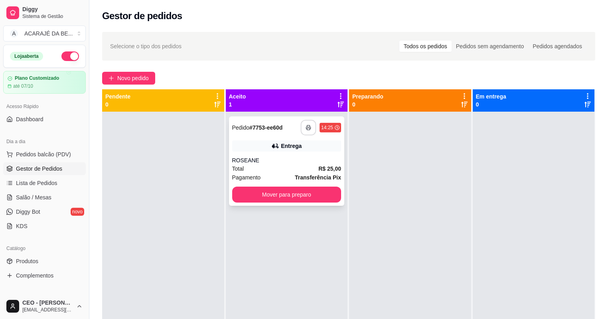
click at [310, 130] on button "button" at bounding box center [309, 128] width 16 height 16
click at [322, 196] on button "Mover para preparo" at bounding box center [286, 195] width 109 height 16
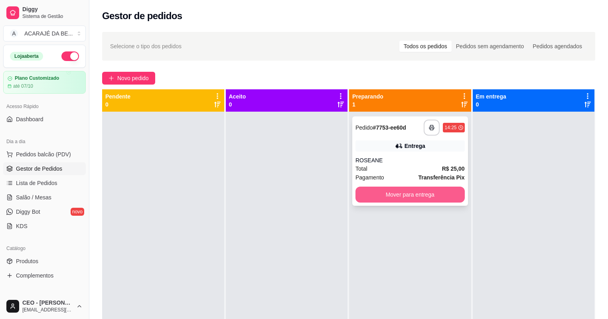
click at [370, 198] on button "Mover para entrega" at bounding box center [410, 195] width 109 height 16
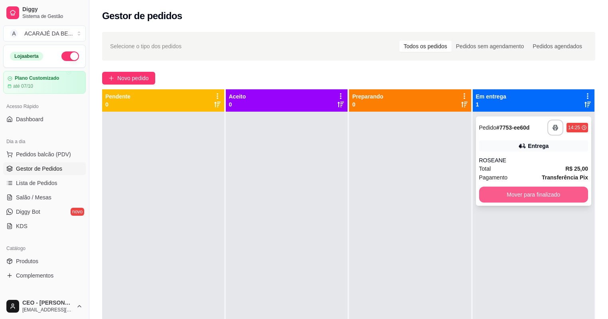
click at [505, 196] on button "Mover para finalizado" at bounding box center [533, 195] width 109 height 16
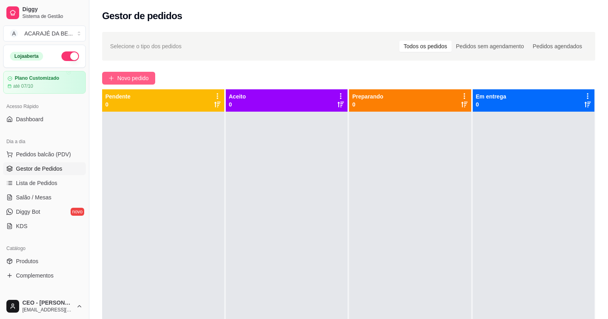
click at [140, 79] on span "Novo pedido" at bounding box center [133, 78] width 32 height 9
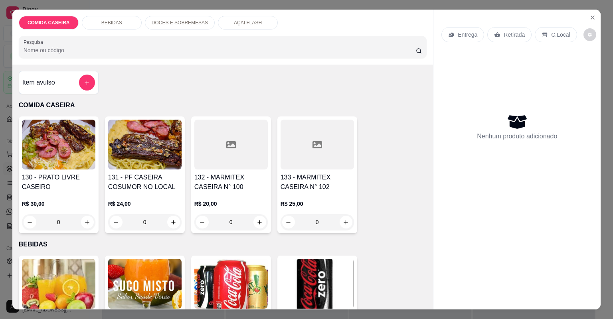
click at [229, 155] on div at bounding box center [230, 145] width 73 height 50
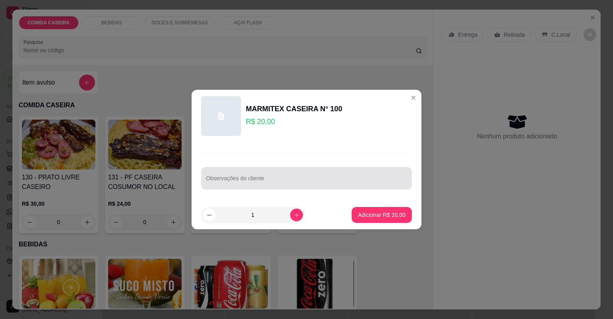
click at [252, 172] on div at bounding box center [306, 178] width 201 height 16
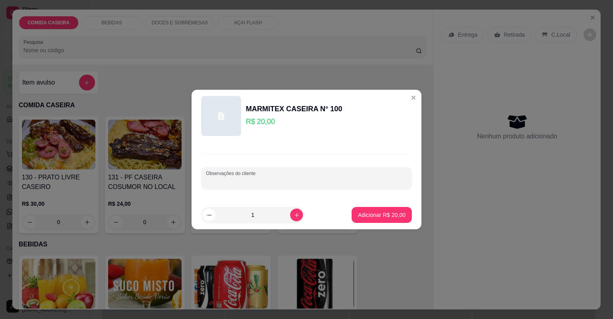
paste input "Feijao Arroz branco Macarrão ao molho Purê de batata Filé ao molho Abacaxi"
type input "Feijao Arroz branco Macarrão ao molho Purê de batata Filé ao molho Abacaxi"
click at [367, 209] on button "Adicionar R$ 20,00" at bounding box center [382, 215] width 60 height 16
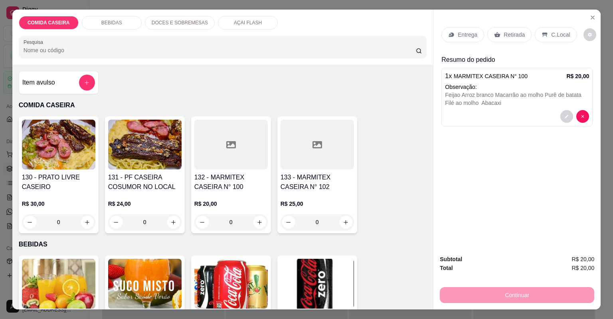
click at [455, 38] on div "Entrega" at bounding box center [462, 34] width 43 height 15
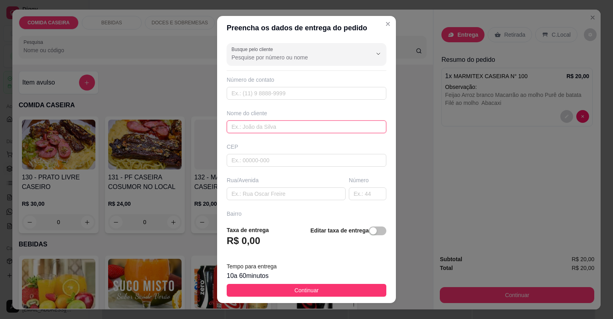
click at [265, 123] on input "text" at bounding box center [307, 127] width 160 height 13
type input "DARLENE"
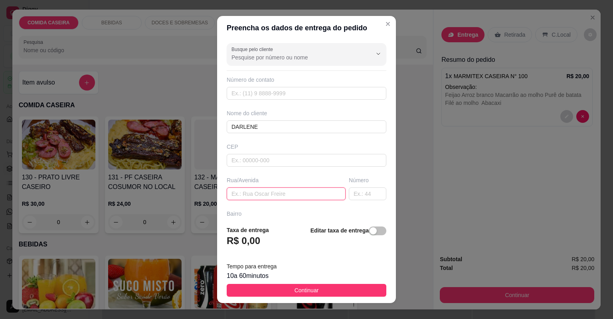
click at [312, 191] on input "text" at bounding box center [286, 194] width 119 height 13
paste input "Rua do pula pula"
paste input "Do lado da câmara"
type input "Rua do pula pula Do lado da câmara"
click at [349, 197] on input "text" at bounding box center [368, 194] width 38 height 13
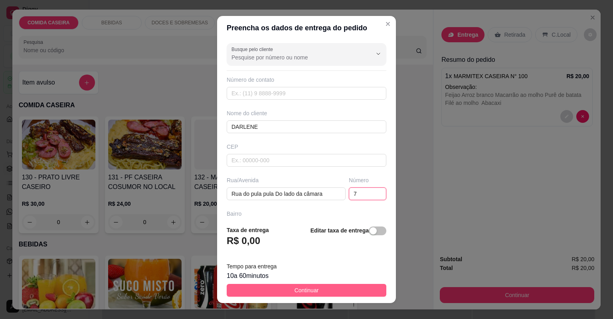
type input "7"
click at [339, 291] on button "Continuar" at bounding box center [307, 290] width 160 height 13
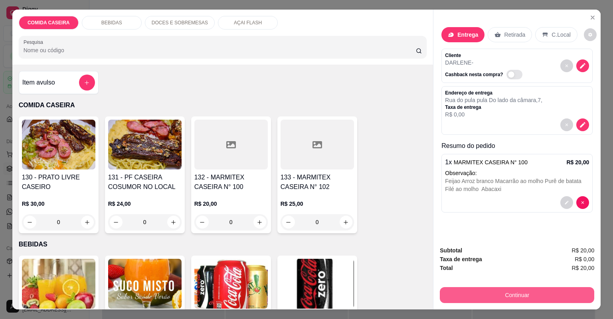
click at [513, 299] on button "Continuar" at bounding box center [517, 295] width 154 height 16
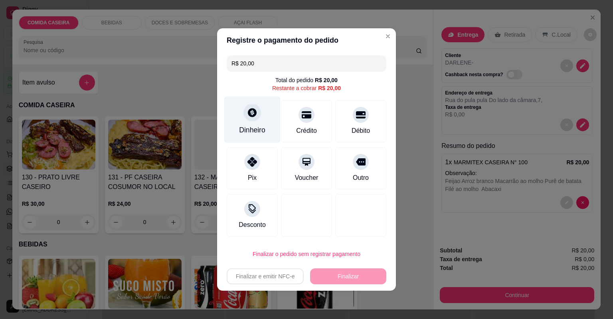
click at [246, 116] on div at bounding box center [252, 113] width 18 height 18
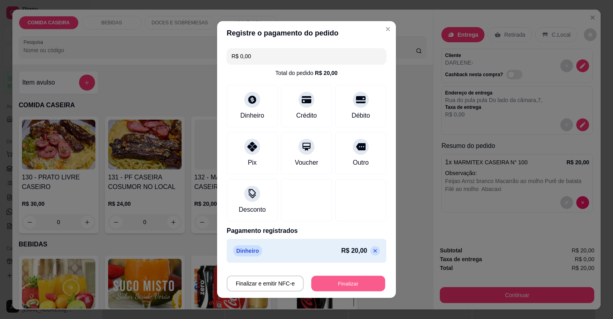
click at [350, 276] on button "Finalizar" at bounding box center [348, 284] width 74 height 16
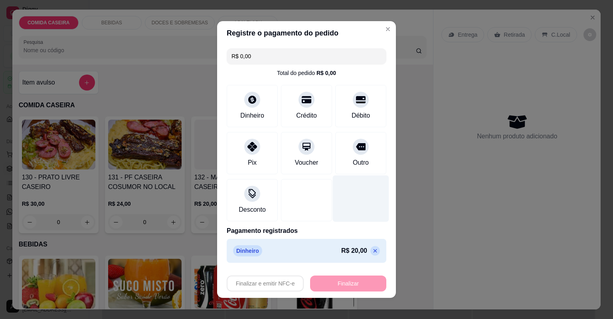
type input "-R$ 20,00"
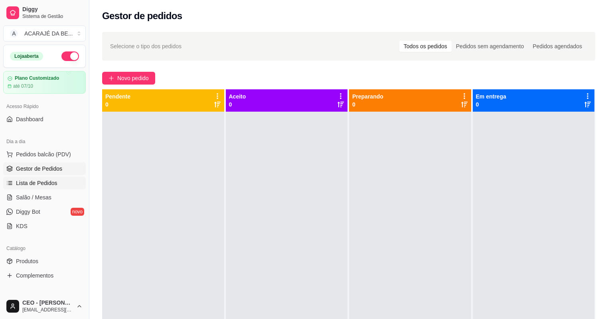
click at [48, 177] on link "Lista de Pedidos" at bounding box center [44, 183] width 83 height 13
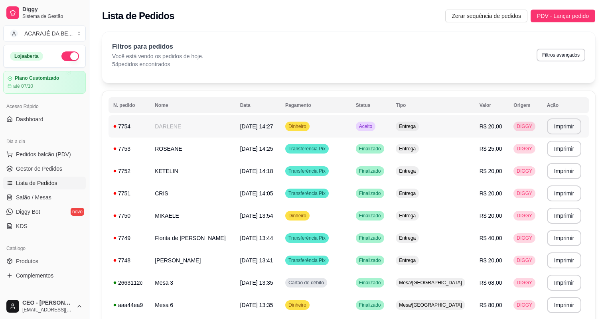
click at [187, 125] on td "DARLENE" at bounding box center [192, 126] width 85 height 22
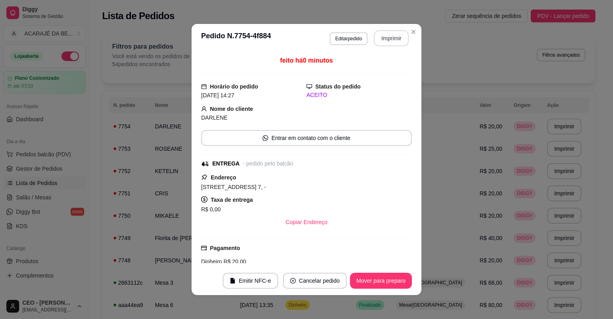
click at [377, 39] on button "Imprimir" at bounding box center [391, 38] width 35 height 16
click at [397, 276] on button "Mover para preparo" at bounding box center [381, 281] width 60 height 16
click at [397, 280] on button "Mover para entrega" at bounding box center [381, 281] width 60 height 16
click at [397, 280] on button "Mover para finalizado" at bounding box center [379, 281] width 66 height 16
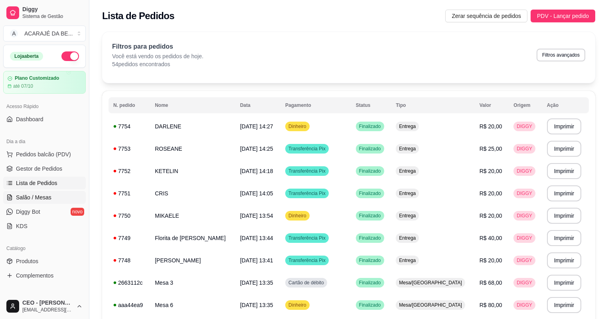
click at [40, 194] on span "Salão / Mesas" at bounding box center [34, 198] width 36 height 8
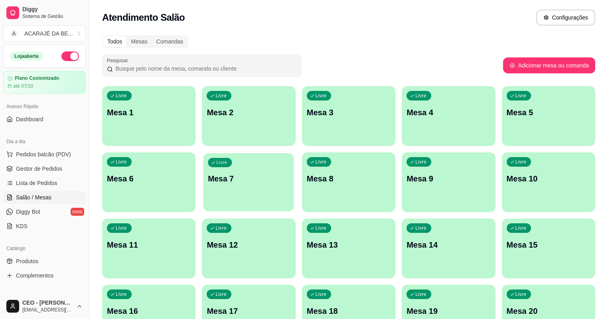
click at [208, 182] on p "Mesa 7" at bounding box center [248, 179] width 81 height 11
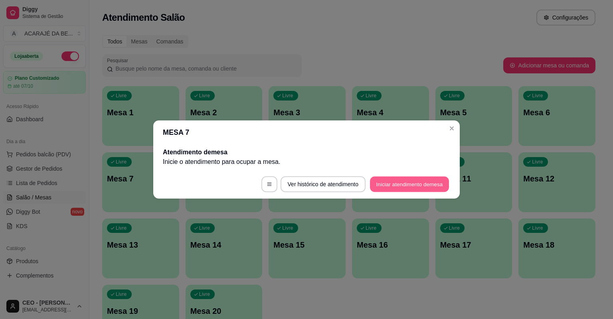
click at [412, 182] on button "Iniciar atendimento de mesa" at bounding box center [409, 185] width 79 height 16
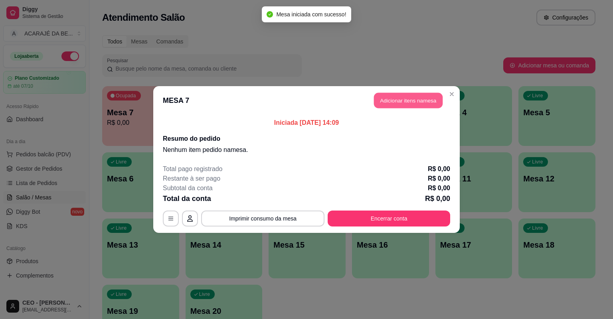
click at [402, 107] on button "Adicionar itens na mesa" at bounding box center [408, 101] width 69 height 16
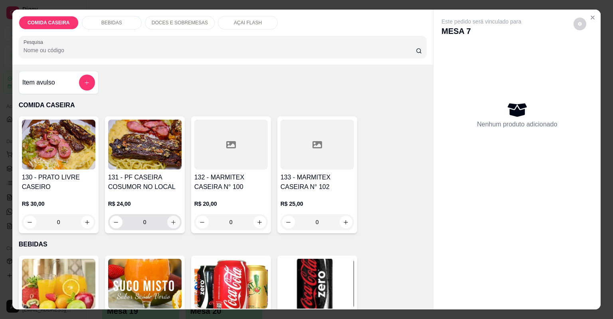
click at [167, 224] on button "increase-product-quantity" at bounding box center [173, 222] width 13 height 13
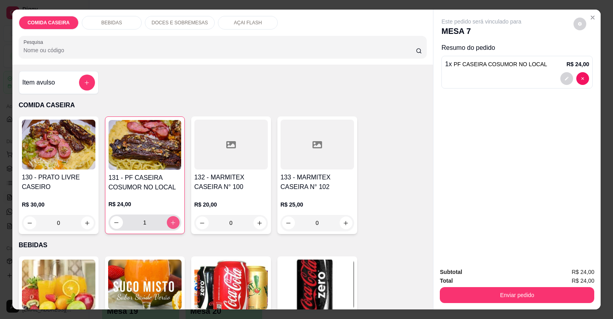
click at [170, 224] on icon "increase-product-quantity" at bounding box center [173, 223] width 6 height 6
type input "2"
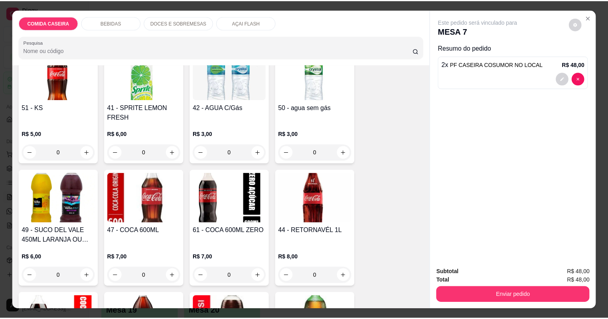
scroll to position [575, 0]
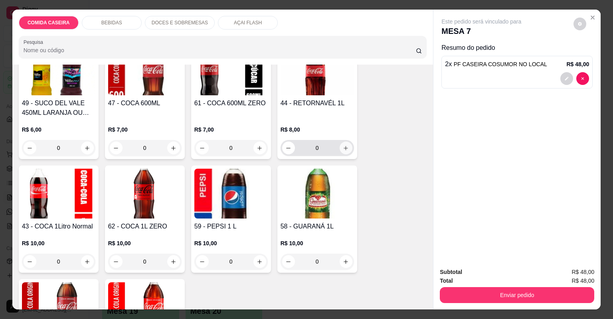
click at [345, 152] on button "increase-product-quantity" at bounding box center [346, 148] width 13 height 13
type input "1"
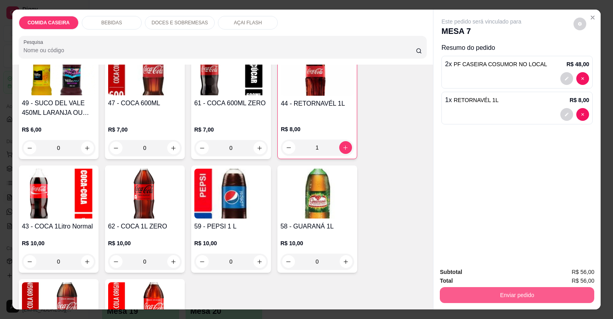
click at [500, 295] on button "Enviar pedido" at bounding box center [517, 295] width 154 height 16
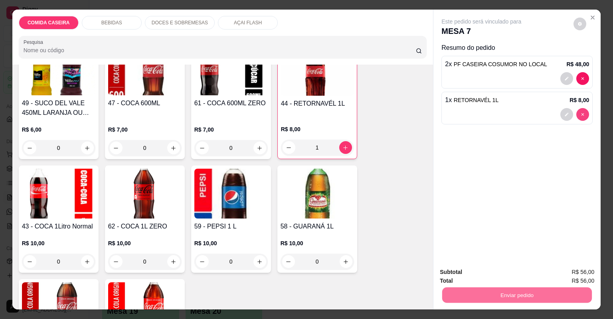
click at [583, 115] on icon "decrease-product-quantity" at bounding box center [582, 114] width 5 height 5
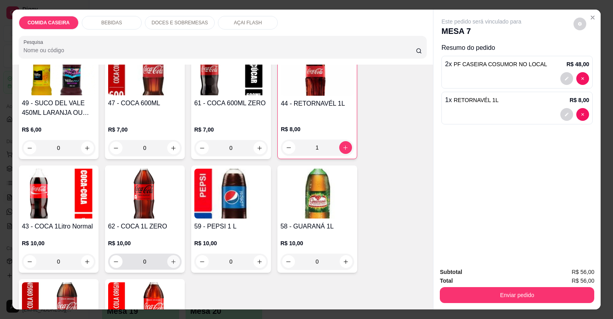
click at [177, 261] on button "increase-product-quantity" at bounding box center [173, 261] width 13 height 13
type input "1"
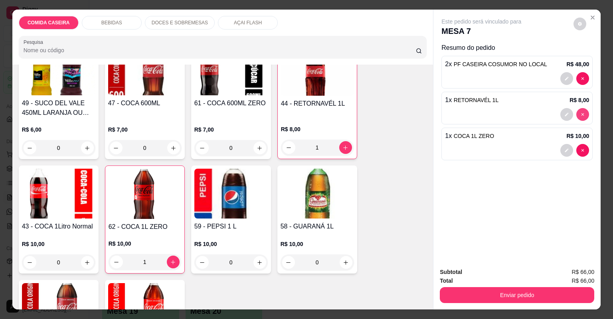
type input "0"
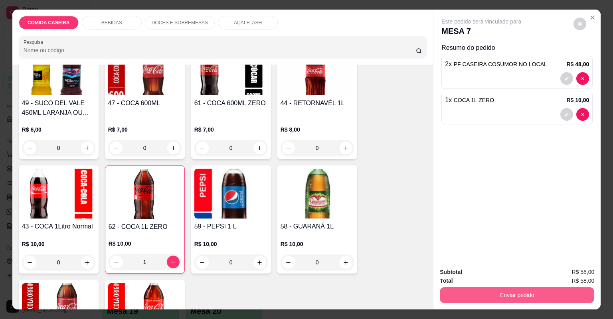
click at [543, 295] on button "Enviar pedido" at bounding box center [517, 295] width 154 height 16
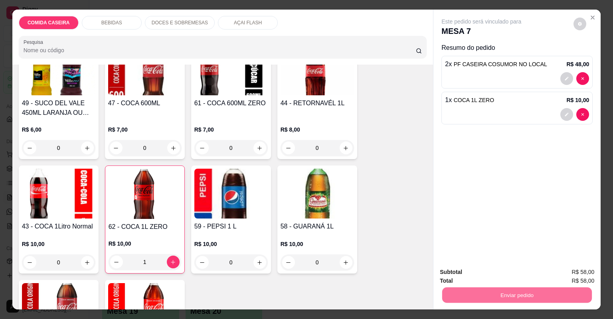
click at [476, 273] on button "Não registrar e enviar pedido" at bounding box center [491, 275] width 81 height 15
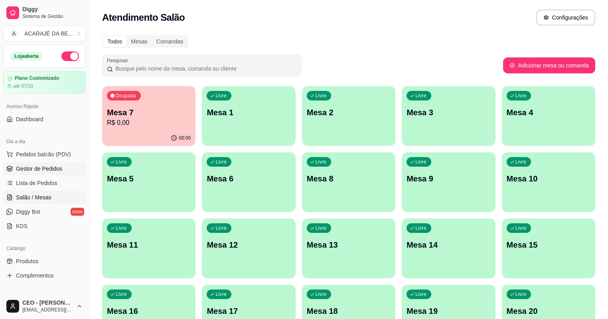
click at [51, 166] on span "Gestor de Pedidos" at bounding box center [39, 169] width 46 height 8
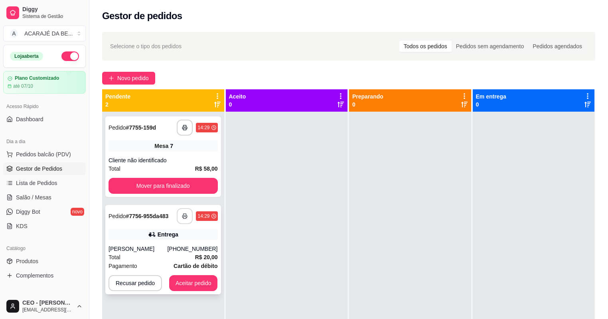
click at [183, 215] on icon "button" at bounding box center [185, 216] width 6 height 6
click at [208, 289] on button "Aceitar pedido" at bounding box center [193, 283] width 49 height 16
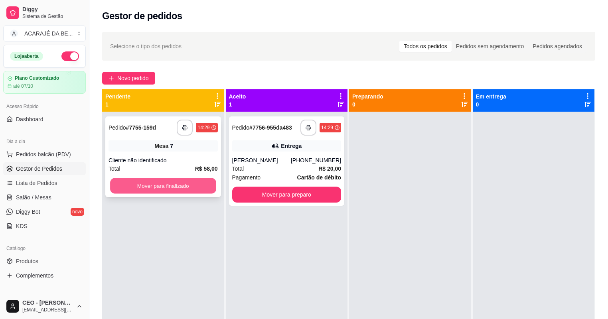
click at [191, 189] on button "Mover para finalizado" at bounding box center [163, 186] width 106 height 16
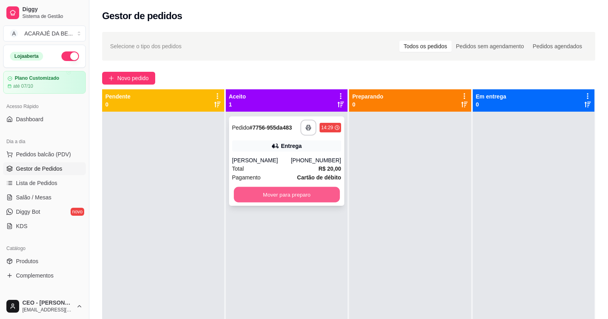
click at [258, 198] on button "Mover para preparo" at bounding box center [287, 195] width 106 height 16
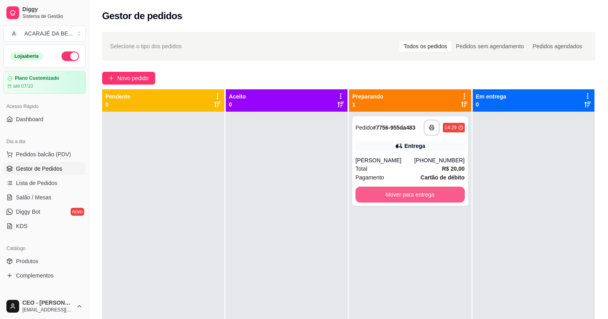
click at [391, 195] on button "Mover para entrega" at bounding box center [410, 195] width 109 height 16
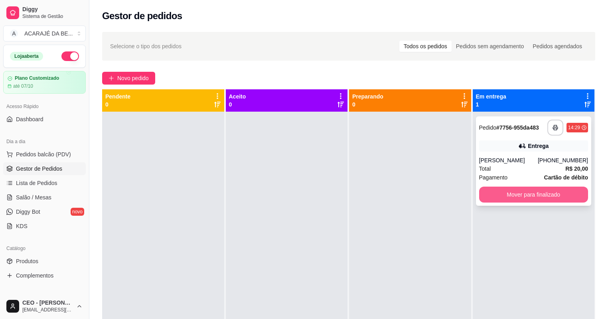
click at [519, 195] on button "Mover para finalizado" at bounding box center [533, 195] width 109 height 16
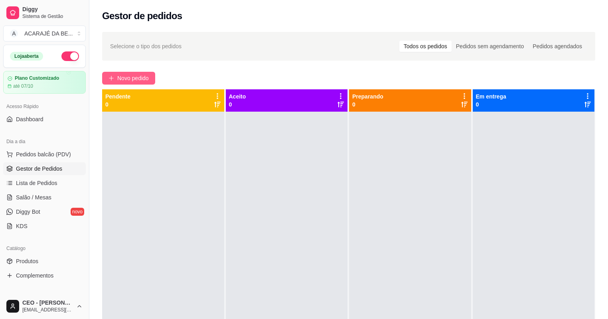
click at [144, 75] on span "Novo pedido" at bounding box center [133, 78] width 32 height 9
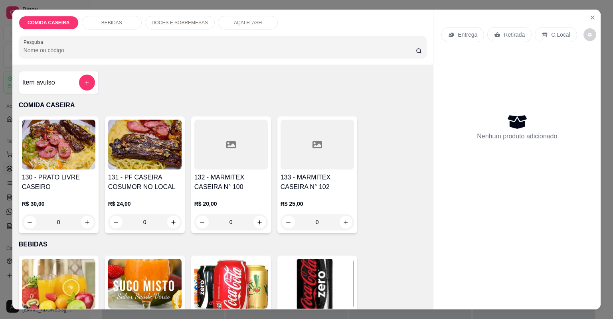
click at [241, 188] on h4 "132 - MARMITEX CASEIRA N° 100" at bounding box center [230, 182] width 73 height 19
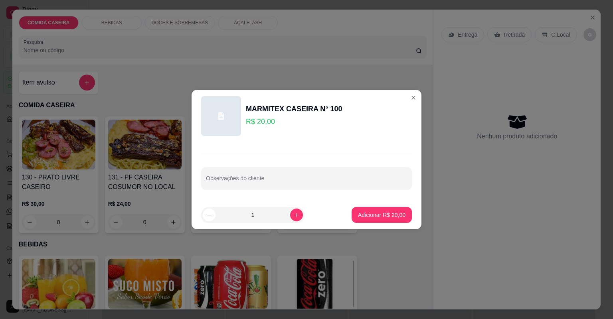
click at [268, 193] on div "Observações do cliente" at bounding box center [307, 171] width 230 height 58
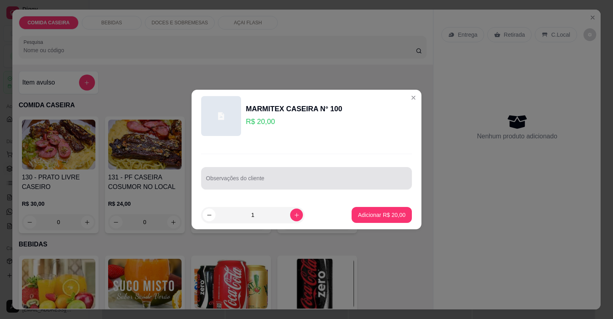
click at [267, 188] on div "Observações do cliente" at bounding box center [306, 178] width 211 height 22
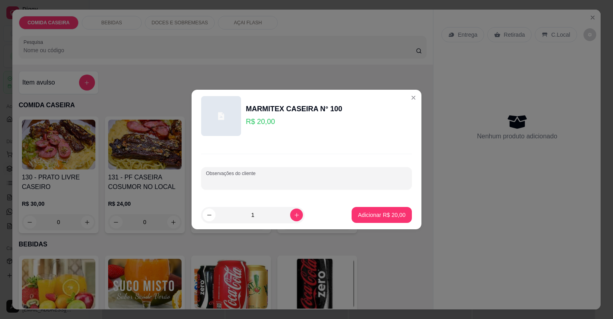
paste input "Arroz feijão tropeiro Purê pirão de leite macarronese Carne acebolada"
type input "Arroz feijão tropeiro Purê pirão de leite macarronese Carne acebolada"
click at [381, 213] on p "Adicionar R$ 20,00" at bounding box center [382, 215] width 46 height 8
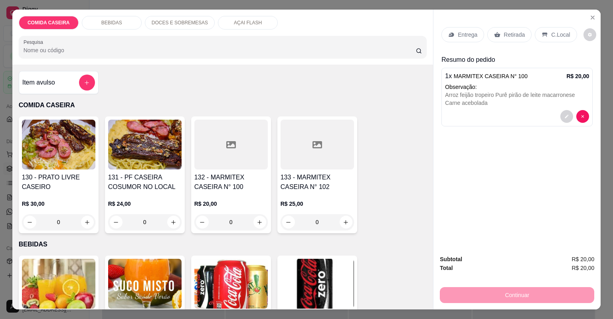
click at [463, 39] on div "Entrega" at bounding box center [462, 34] width 43 height 15
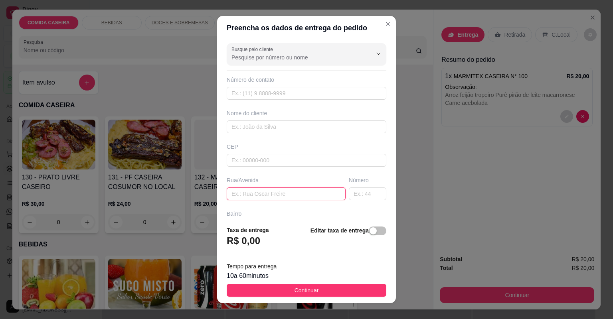
click at [301, 193] on input "text" at bounding box center [286, 194] width 119 height 13
paste input "Aqui na [STREET_ADDRESS][PERSON_NAME]"
type input "Aqui na [STREET_ADDRESS][PERSON_NAME]"
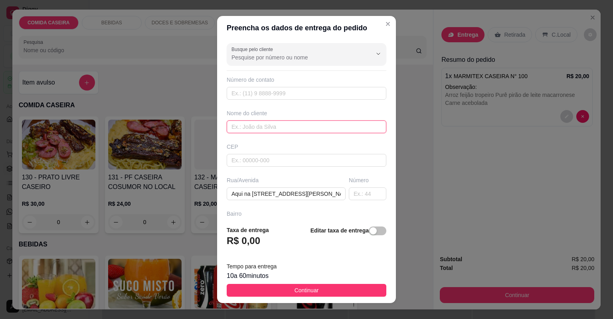
click at [267, 124] on input "text" at bounding box center [307, 127] width 160 height 13
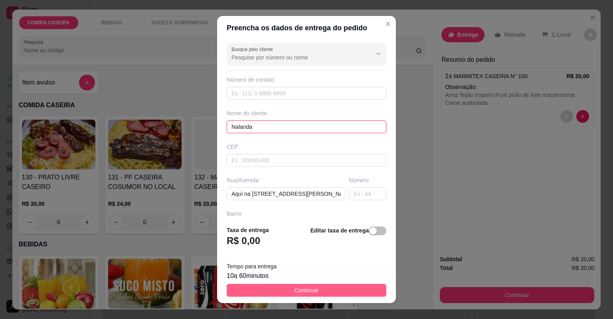
type input "Nalanda"
click at [295, 290] on span "Continuar" at bounding box center [307, 290] width 24 height 9
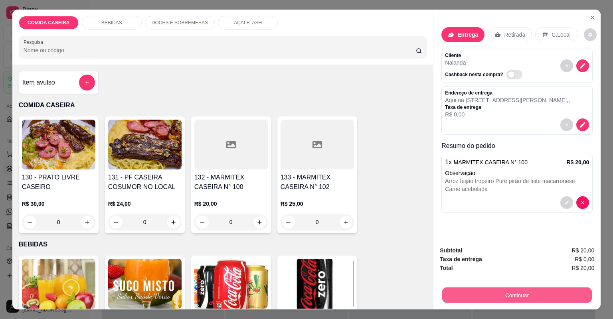
click at [457, 291] on button "Continuar" at bounding box center [517, 296] width 150 height 16
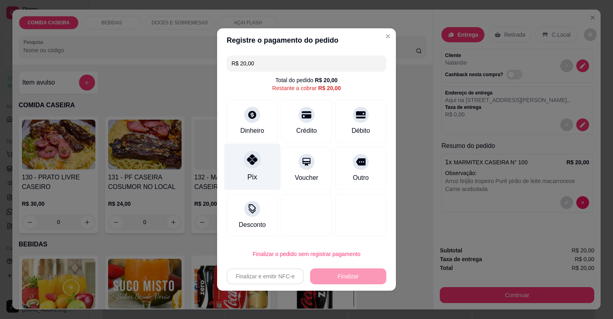
click at [246, 168] on div "Pix" at bounding box center [252, 167] width 56 height 47
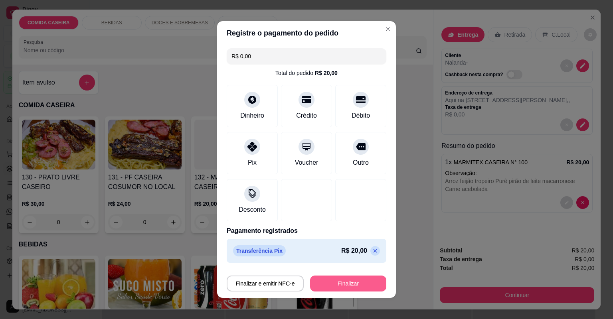
click at [329, 280] on button "Finalizar" at bounding box center [348, 284] width 76 height 16
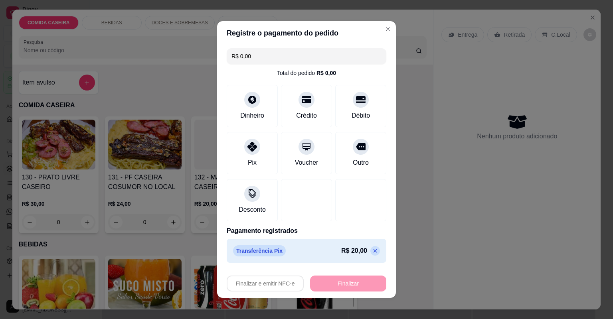
type input "-R$ 20,00"
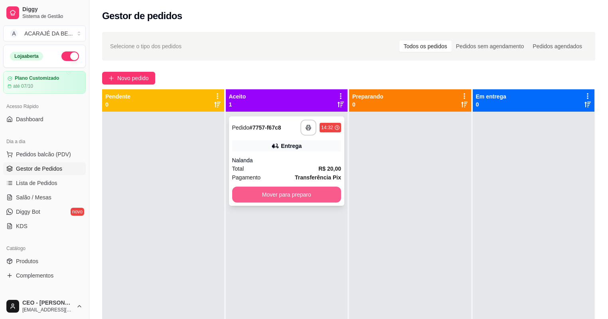
click at [291, 195] on button "Mover para preparo" at bounding box center [286, 195] width 109 height 16
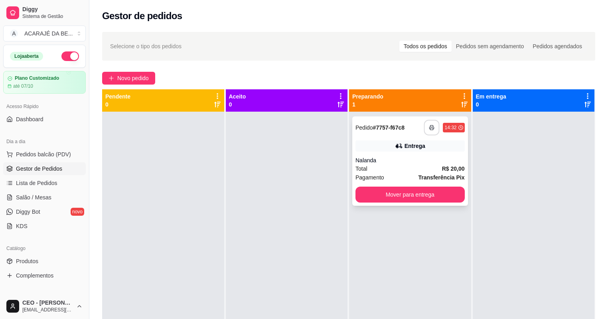
click at [434, 131] on button "button" at bounding box center [432, 128] width 16 height 16
click at [132, 83] on button "Novo pedido" at bounding box center [128, 78] width 53 height 13
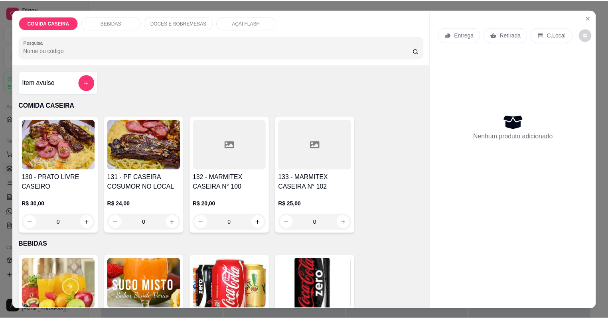
scroll to position [160, 0]
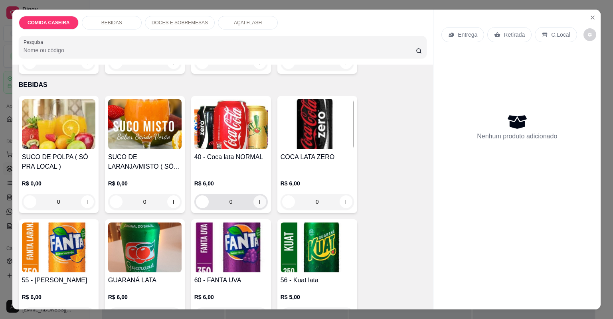
click at [258, 203] on icon "increase-product-quantity" at bounding box center [260, 202] width 6 height 6
type input "1"
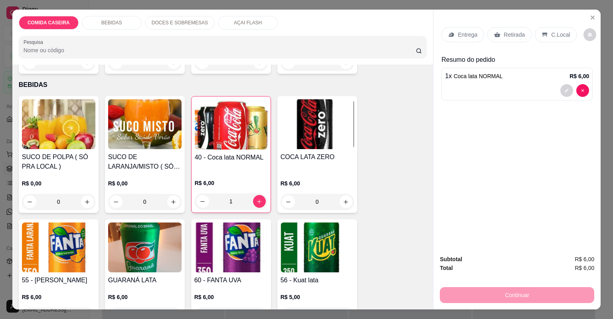
click at [515, 40] on div "Retirada" at bounding box center [509, 34] width 44 height 15
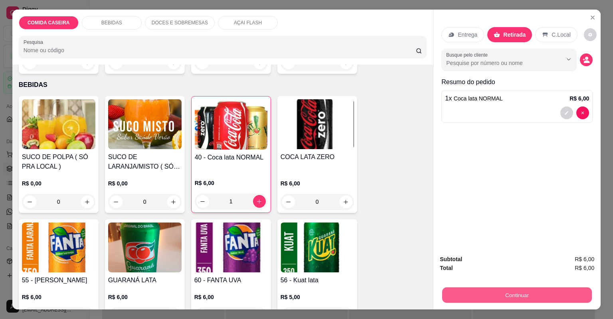
click at [548, 289] on button "Continuar" at bounding box center [517, 296] width 150 height 16
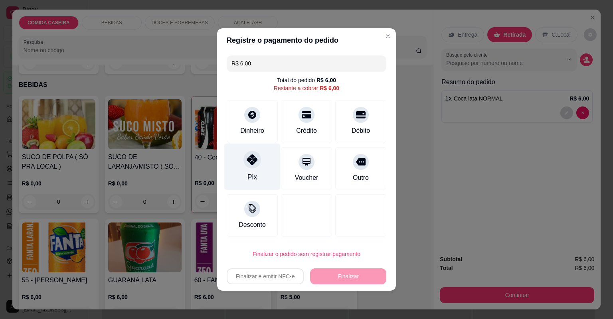
click at [266, 166] on div "Pix" at bounding box center [252, 167] width 56 height 47
type input "R$ 0,00"
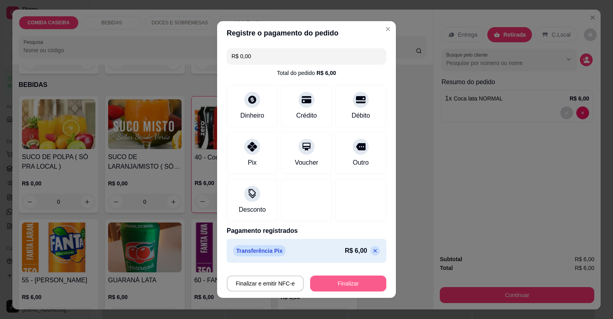
click at [356, 281] on button "Finalizar" at bounding box center [348, 284] width 76 height 16
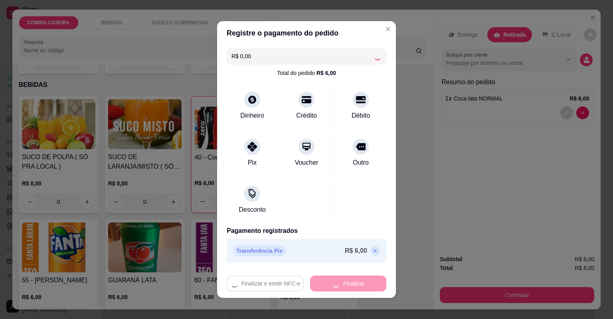
type input "0"
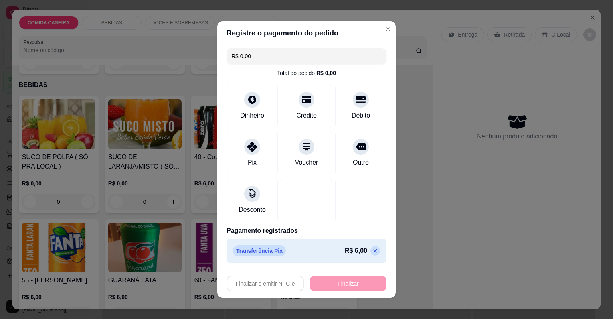
type input "-R$ 6,00"
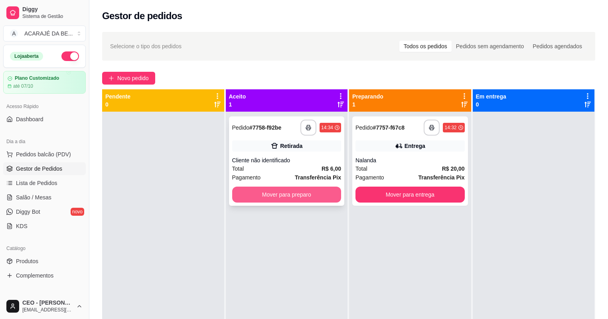
click at [320, 196] on button "Mover para preparo" at bounding box center [286, 195] width 109 height 16
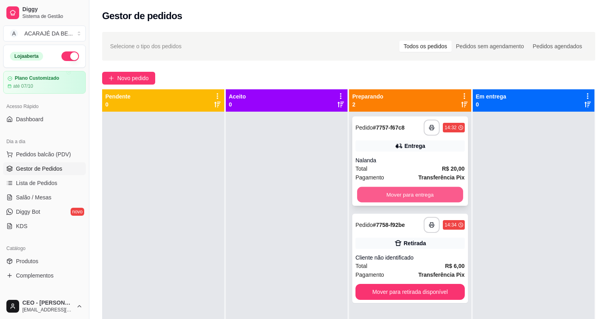
click at [401, 195] on button "Mover para entrega" at bounding box center [410, 195] width 106 height 16
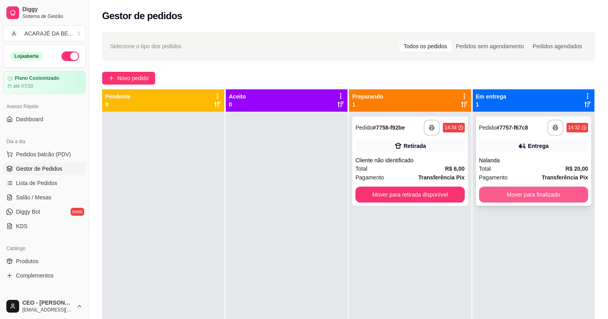
click at [556, 196] on button "Mover para finalizado" at bounding box center [533, 195] width 109 height 16
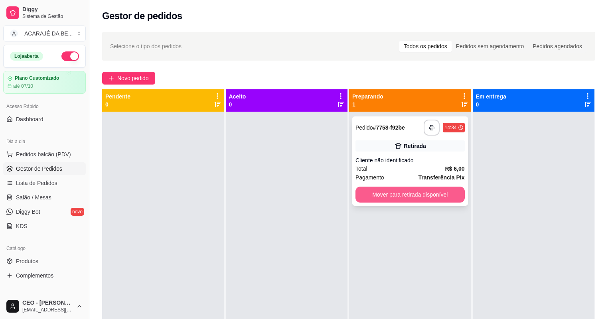
click at [409, 200] on button "Mover para retirada disponível" at bounding box center [410, 195] width 109 height 16
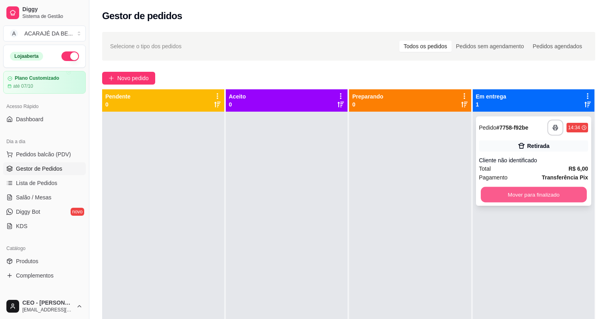
click at [567, 190] on button "Mover para finalizado" at bounding box center [534, 195] width 106 height 16
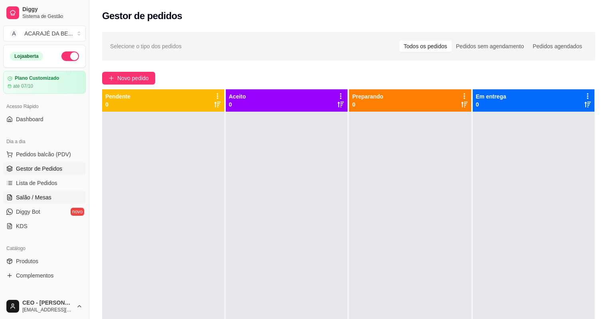
click at [37, 196] on span "Salão / Mesas" at bounding box center [34, 198] width 36 height 8
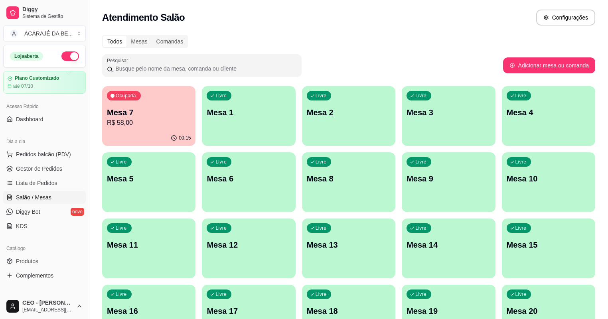
click at [143, 136] on div "00:15" at bounding box center [148, 138] width 93 height 16
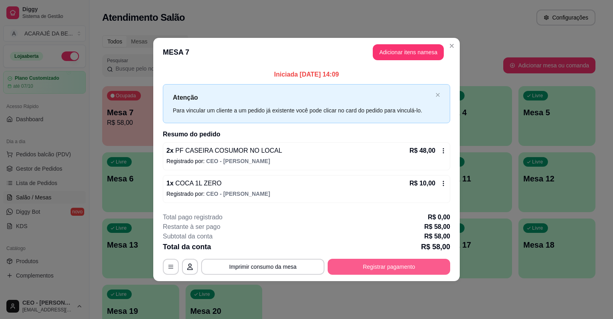
click at [375, 265] on button "Registrar pagamento" at bounding box center [389, 267] width 123 height 16
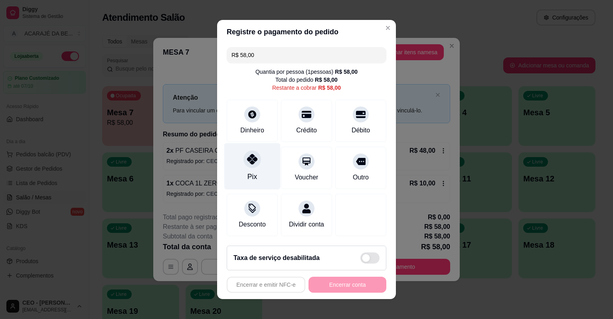
click at [265, 165] on div "Pix" at bounding box center [252, 166] width 56 height 47
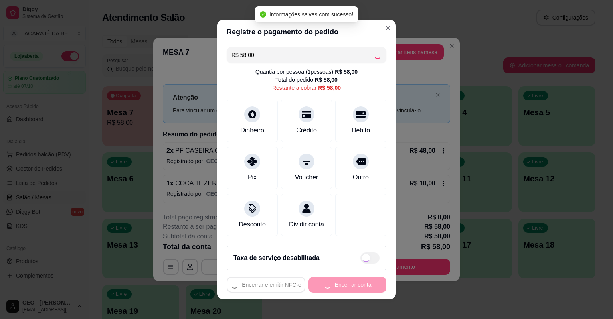
type input "R$ 0,00"
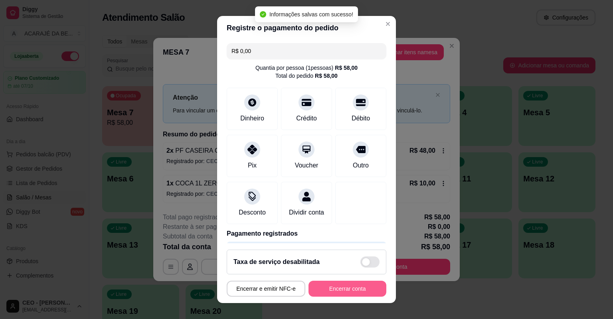
click at [345, 294] on button "Encerrar conta" at bounding box center [347, 289] width 78 height 16
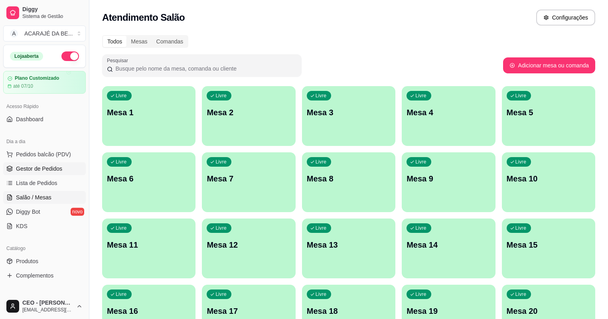
click at [27, 168] on span "Gestor de Pedidos" at bounding box center [39, 169] width 46 height 8
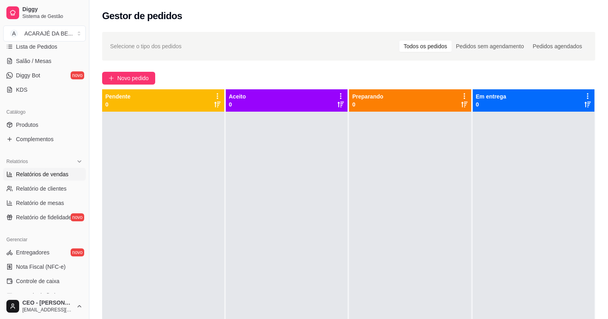
scroll to position [192, 0]
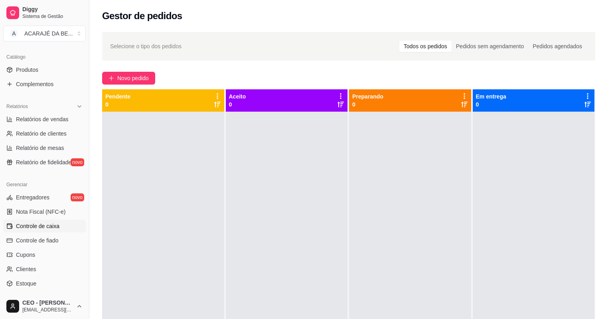
click at [40, 223] on span "Controle de caixa" at bounding box center [37, 226] width 43 height 8
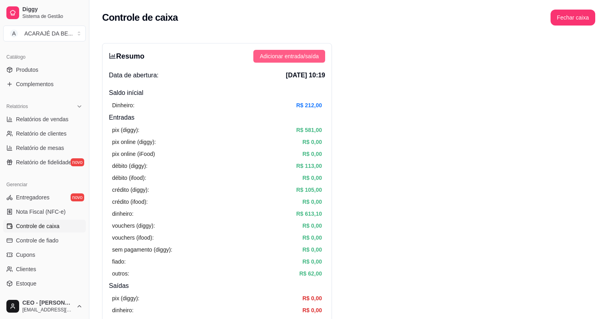
click at [295, 51] on button "Adicionar entrada/saída" at bounding box center [289, 56] width 72 height 13
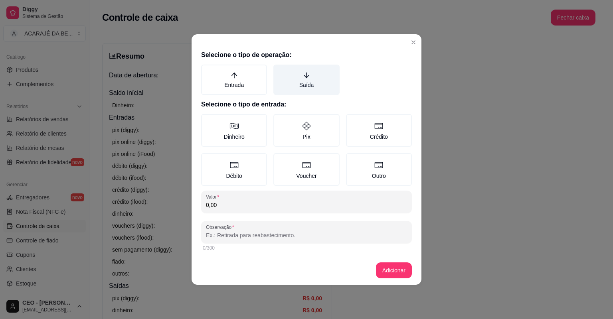
click at [315, 79] on label "Saída" at bounding box center [306, 80] width 66 height 30
click at [279, 71] on button "Saída" at bounding box center [276, 67] width 6 height 6
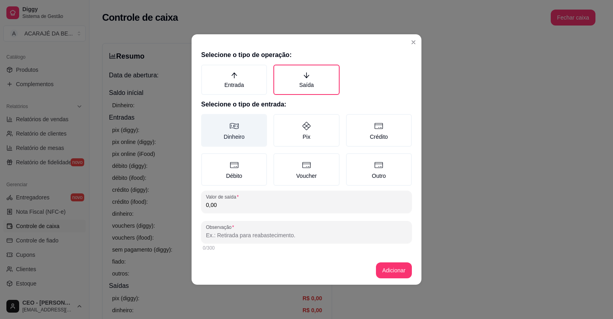
click at [260, 130] on label "Dinheiro" at bounding box center [234, 130] width 66 height 33
click at [207, 120] on button "Dinheiro" at bounding box center [204, 117] width 6 height 6
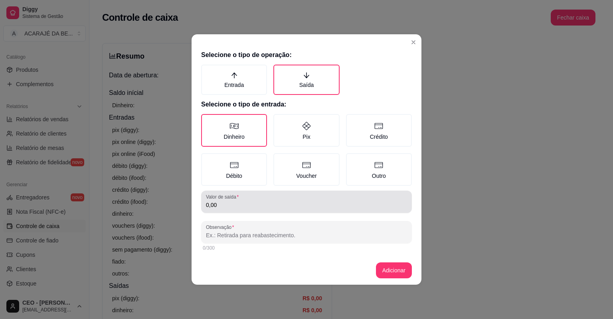
click at [239, 194] on label "Valor de saída" at bounding box center [224, 197] width 36 height 7
click at [239, 201] on input "0,00" at bounding box center [306, 205] width 201 height 8
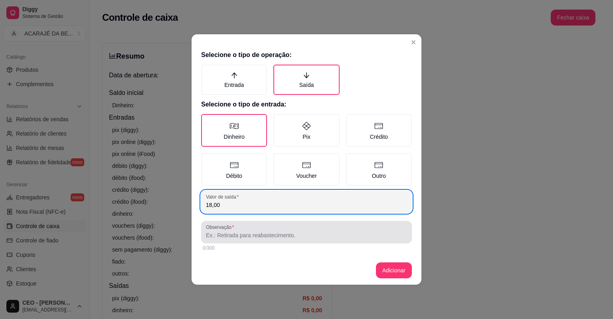
type input "18,00"
click at [237, 230] on div at bounding box center [306, 232] width 201 height 16
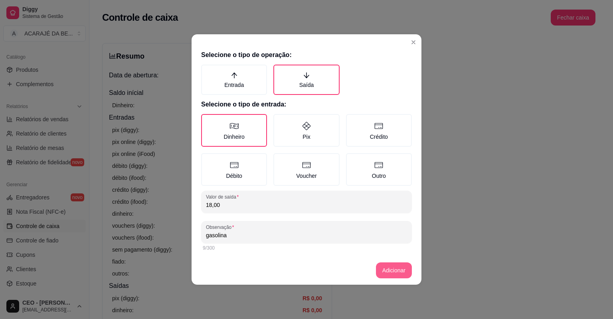
type input "gasolina"
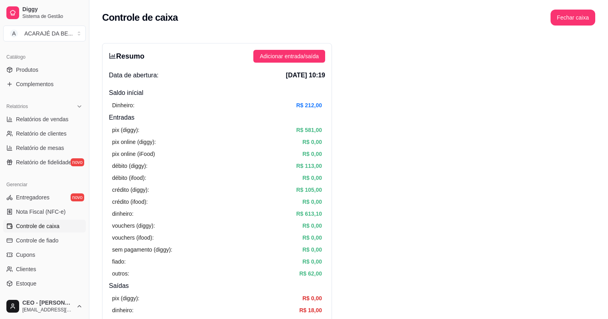
click at [296, 47] on div "Resumo Adicionar entrada/saída Data de abertura: 15 de set de 2025 às 10:19 Sal…" at bounding box center [217, 254] width 230 height 422
click at [300, 52] on span "Adicionar entrada/saída" at bounding box center [289, 56] width 59 height 9
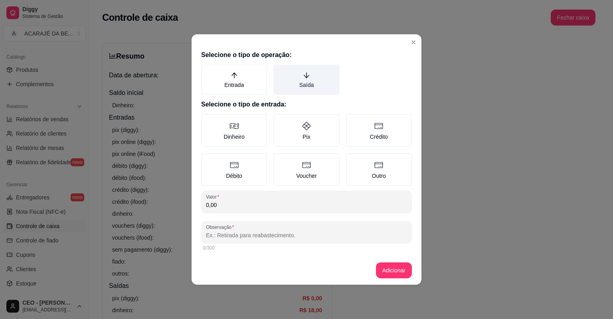
click at [304, 73] on icon "arrow-down" at bounding box center [306, 75] width 7 height 7
click at [279, 71] on button "Saída" at bounding box center [276, 67] width 6 height 6
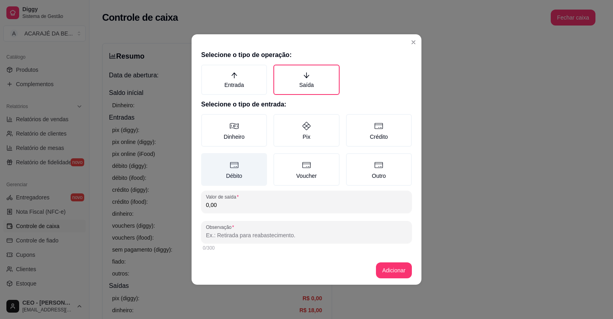
click at [220, 124] on label "Dinheiro" at bounding box center [234, 130] width 66 height 33
click at [207, 120] on button "Dinheiro" at bounding box center [204, 117] width 6 height 6
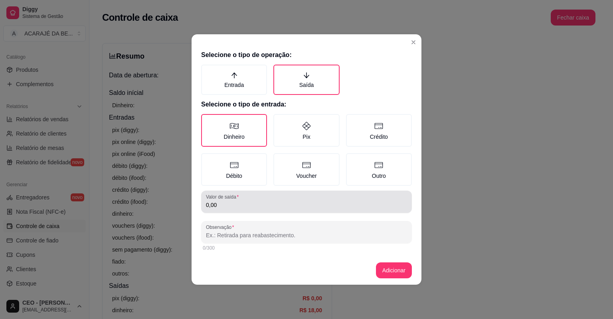
click at [238, 201] on input "0,00" at bounding box center [306, 205] width 201 height 8
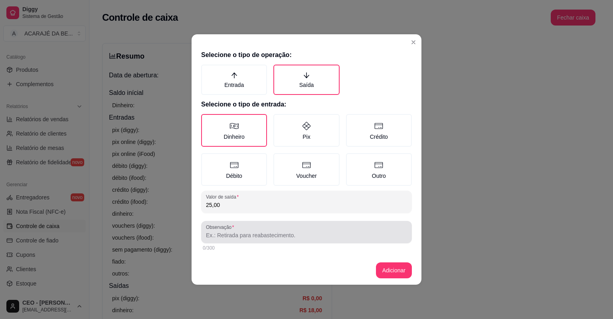
type input "25,00"
click at [294, 233] on input "Observação" at bounding box center [306, 235] width 201 height 8
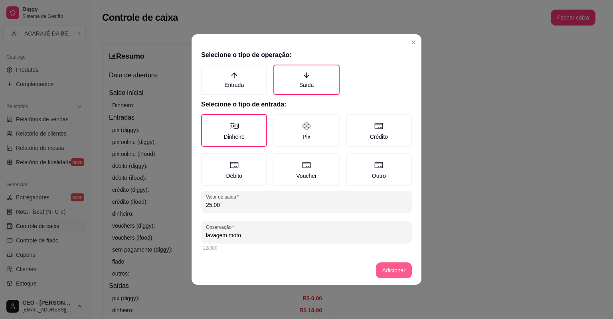
type input "lavagem moto"
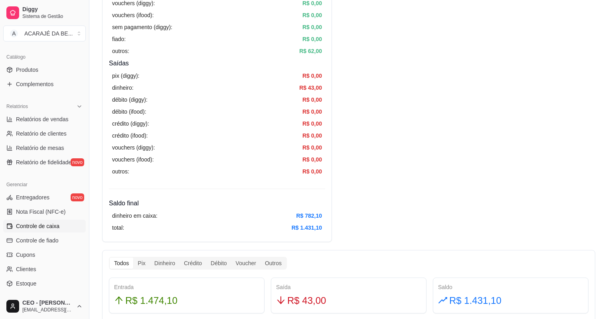
scroll to position [223, 0]
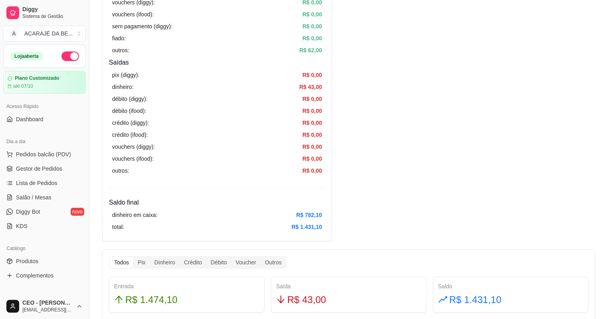
scroll to position [192, 0]
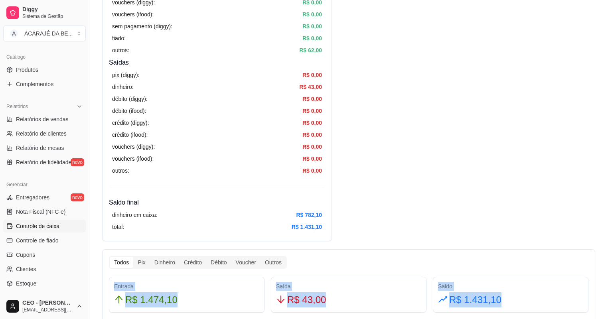
drag, startPoint x: 115, startPoint y: 285, endPoint x: 514, endPoint y: 299, distance: 399.3
click at [514, 299] on div "Entrada R$ 1.474,10 Saída R$ 43,00 Saldo R$ 1.431,10" at bounding box center [349, 295] width 486 height 36
copy div "Entrada R$ 1.474,10 Saída R$ 43,00 Saldo R$ 1.431,10"
click at [42, 125] on link "Relatórios de vendas" at bounding box center [44, 119] width 83 height 13
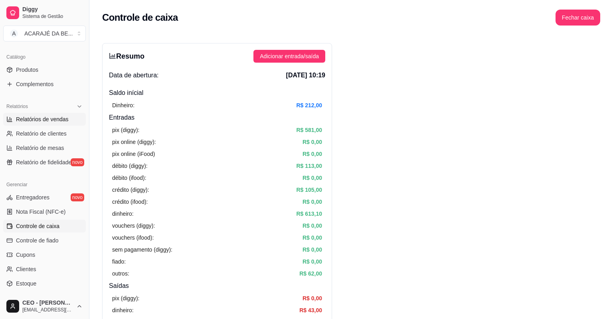
select select "ALL"
select select "0"
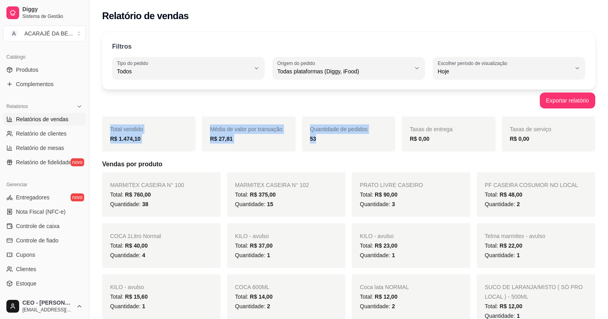
drag, startPoint x: 110, startPoint y: 128, endPoint x: 353, endPoint y: 139, distance: 243.3
click at [353, 139] on div "Total vendido R$ 1.474,10 Média de valor por transação R$ 27,81 Quantidade de p…" at bounding box center [348, 134] width 493 height 35
copy div "Total vendido R$ 1.474,10 Média de valor por transação R$ 27,81 Quantidade de p…"
